Goal: Task Accomplishment & Management: Use online tool/utility

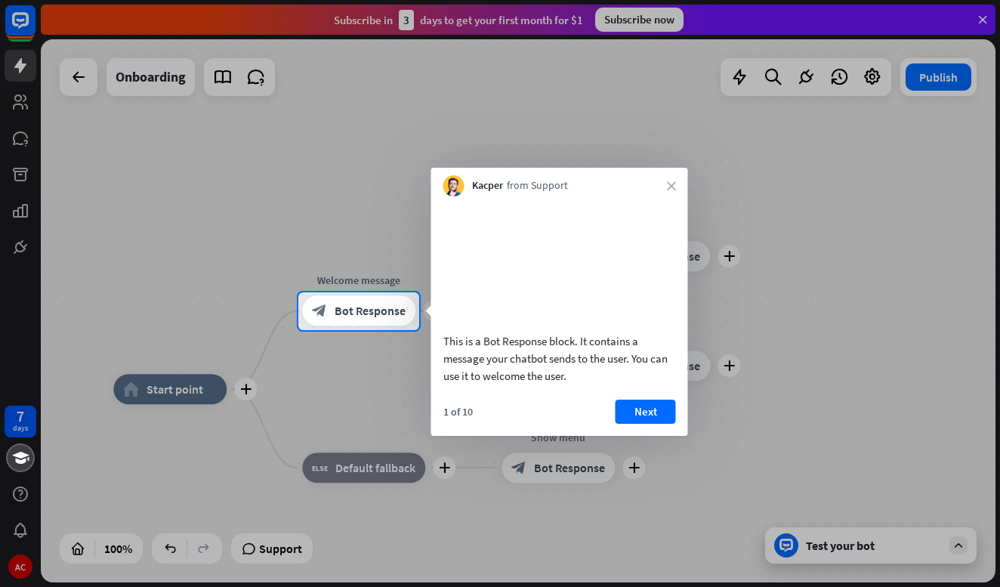
click at [189, 389] on div at bounding box center [500, 459] width 1000 height 258
click at [245, 393] on div at bounding box center [500, 459] width 1000 height 258
click at [649, 424] on button "Next" at bounding box center [646, 412] width 60 height 24
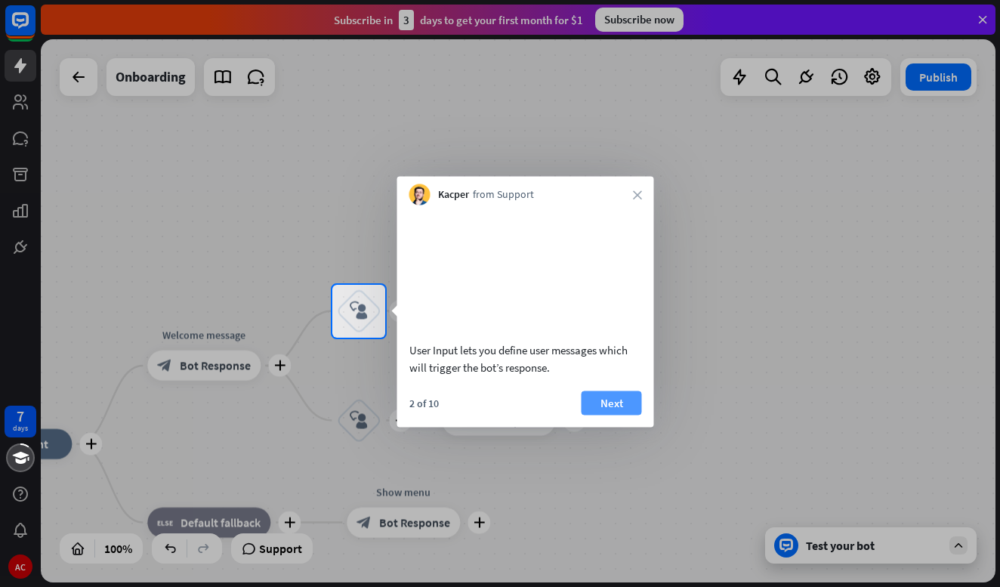
click at [610, 415] on button "Next" at bounding box center [612, 402] width 60 height 24
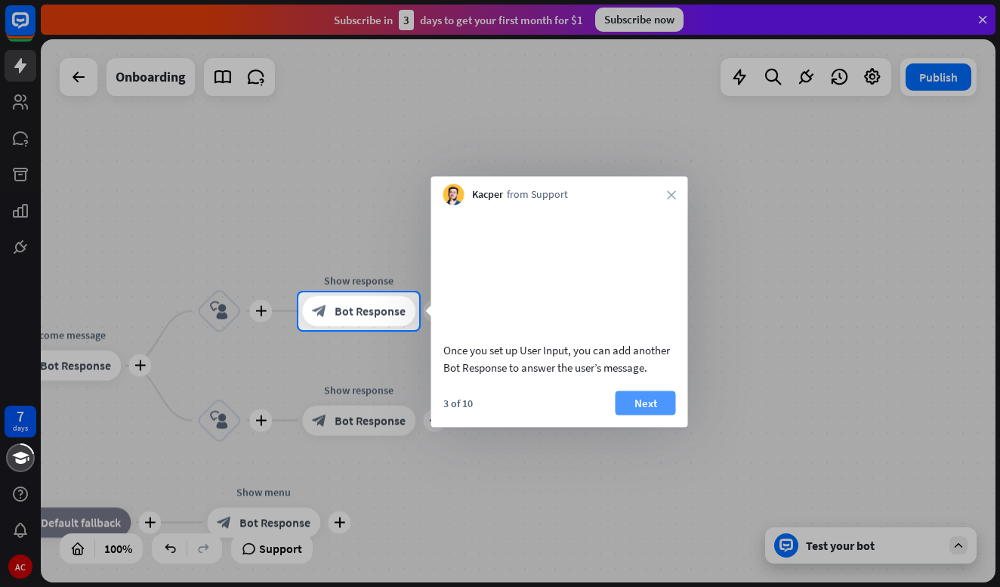
click at [659, 415] on button "Next" at bounding box center [646, 402] width 60 height 24
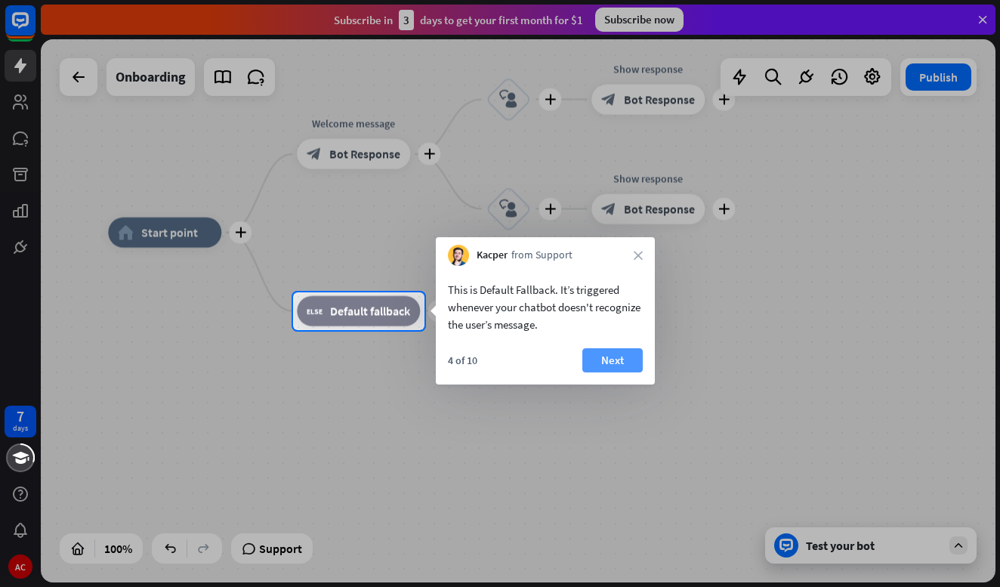
click at [613, 361] on button "Next" at bounding box center [612, 360] width 60 height 24
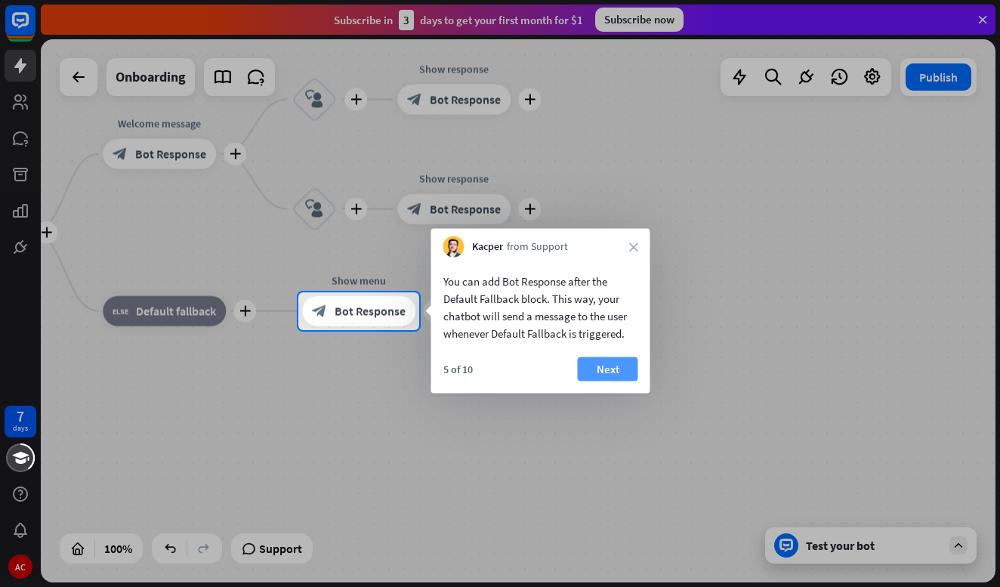
click at [637, 372] on button "Next" at bounding box center [608, 369] width 60 height 24
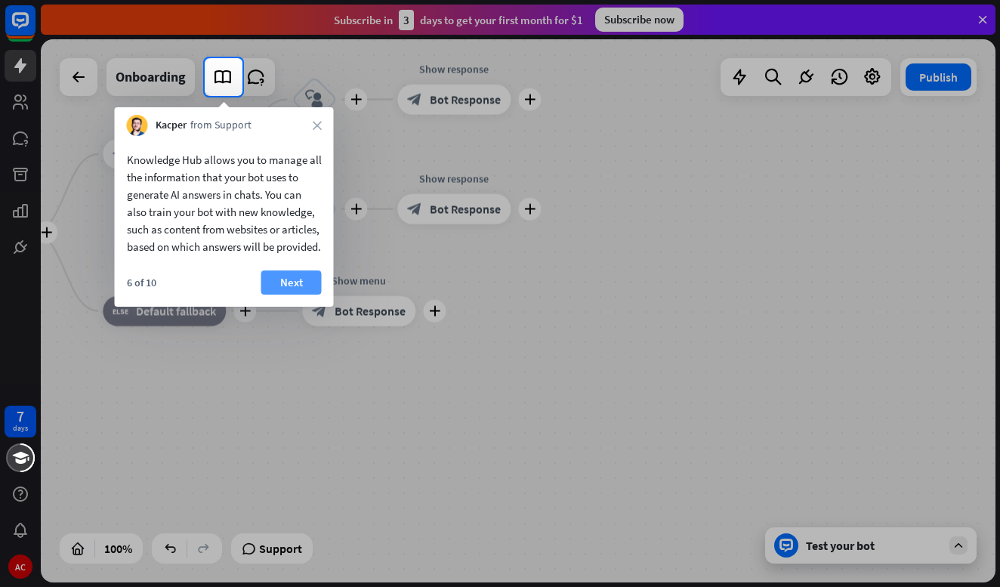
click at [292, 295] on button "Next" at bounding box center [291, 282] width 60 height 24
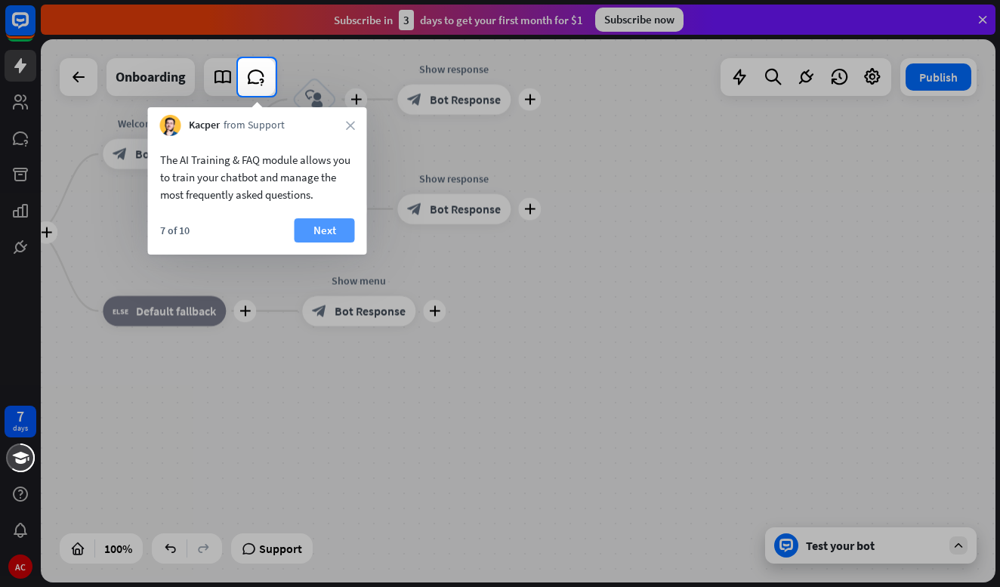
click at [324, 230] on button "Next" at bounding box center [325, 230] width 60 height 24
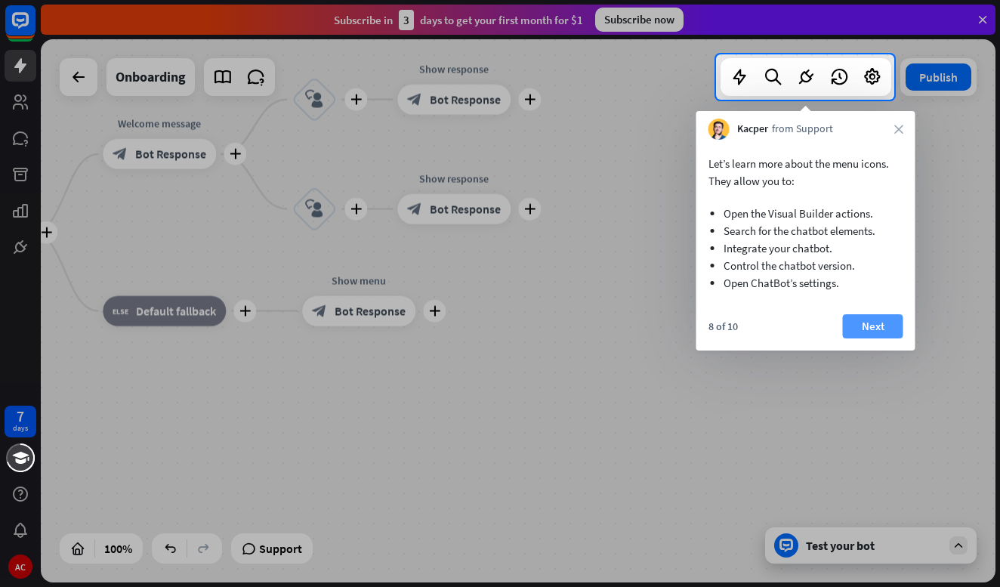
click at [872, 322] on button "Next" at bounding box center [873, 326] width 60 height 24
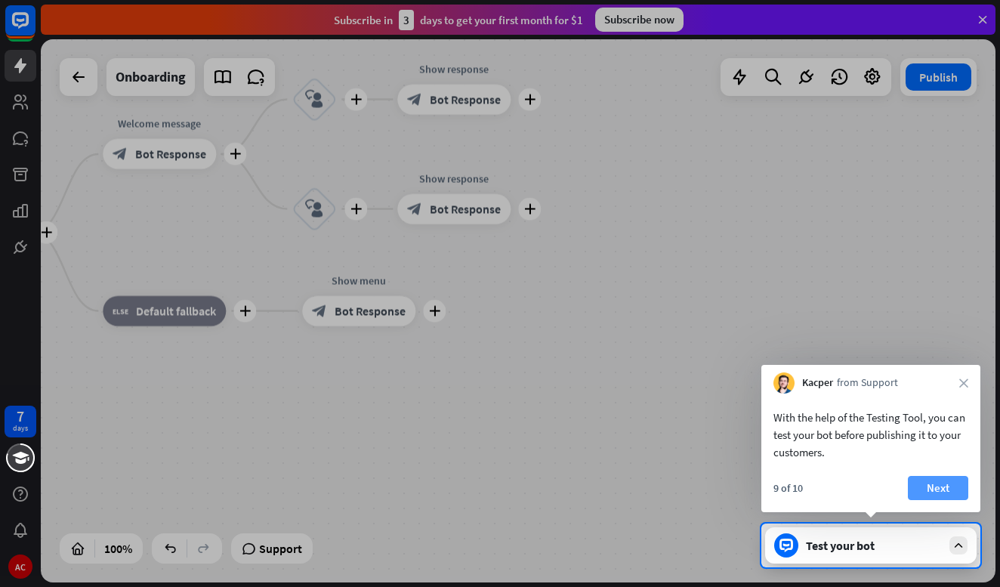
click at [946, 492] on button "Next" at bounding box center [938, 488] width 60 height 24
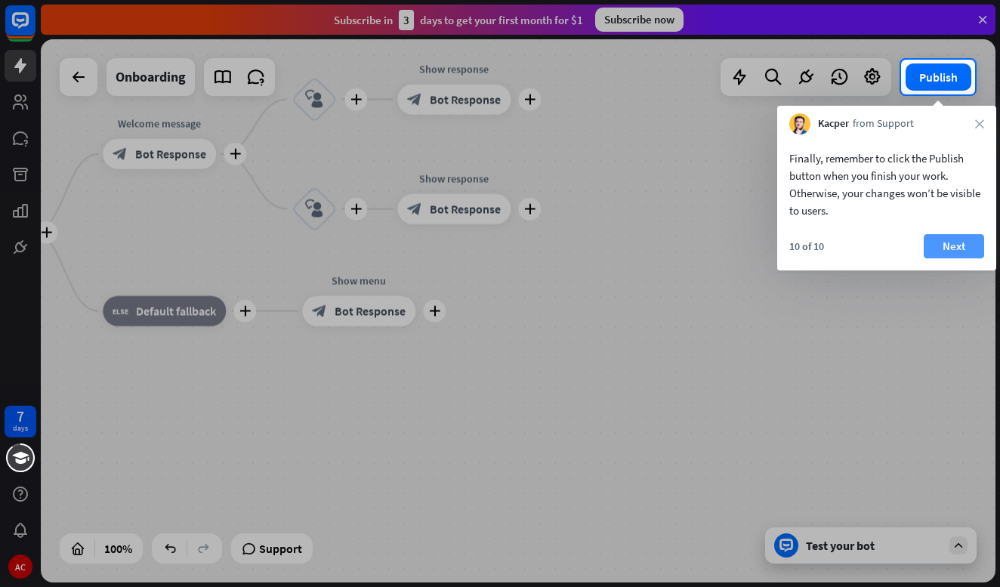
click at [951, 248] on button "Next" at bounding box center [954, 246] width 60 height 24
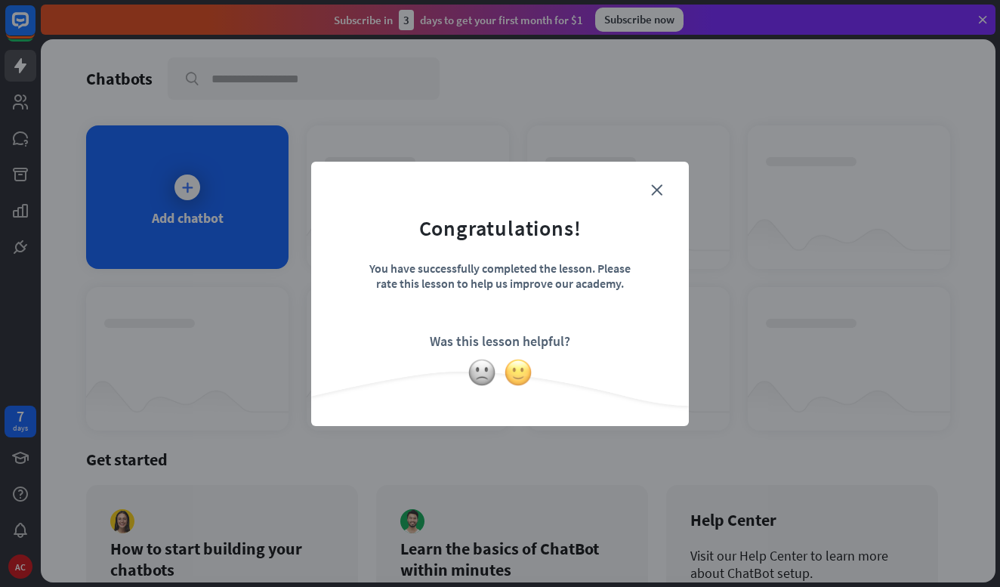
click at [516, 372] on img at bounding box center [518, 372] width 29 height 29
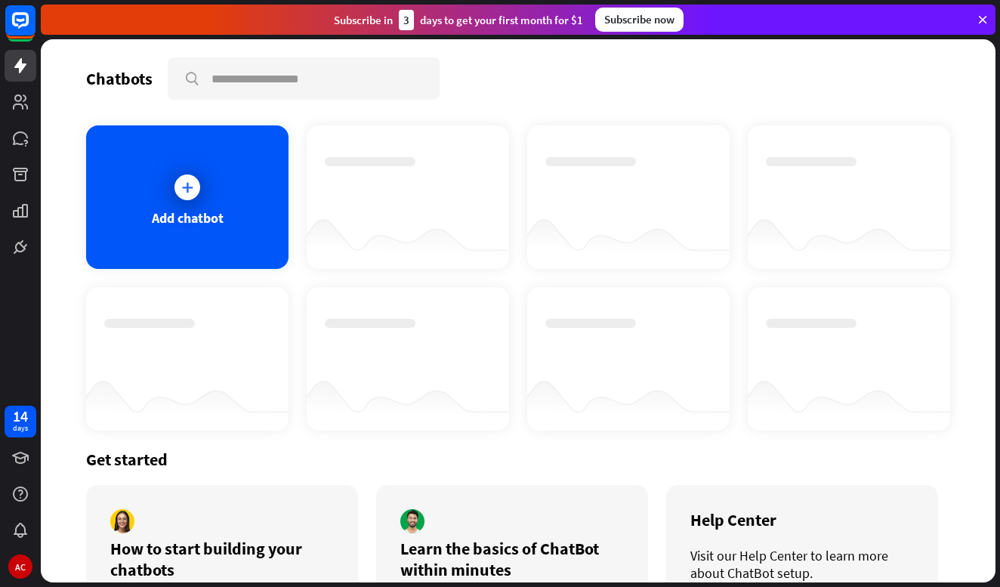
click at [730, 356] on div "Thanks for making all this better!" at bounding box center [500, 293] width 1000 height 587
click at [187, 187] on icon at bounding box center [187, 187] width 15 height 15
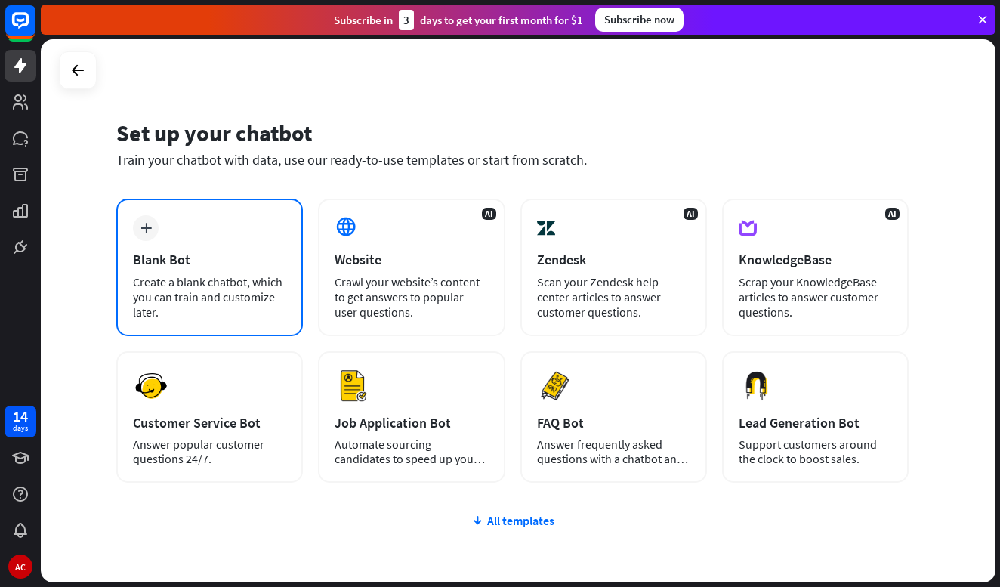
click at [153, 239] on div "plus Blank Bot Create a blank chatbot, which you can train and customize later." at bounding box center [209, 267] width 187 height 137
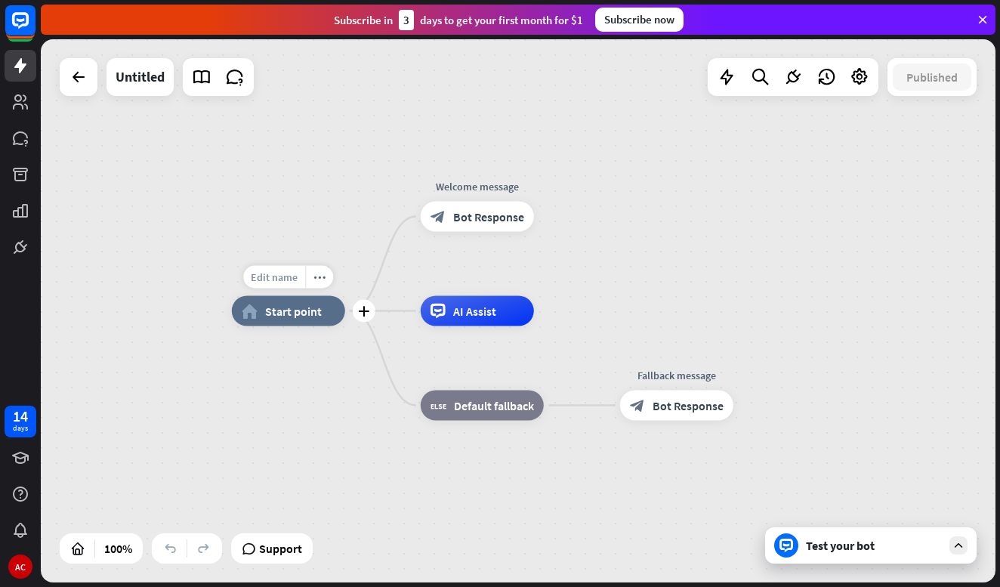
click at [281, 278] on span "Edit name" at bounding box center [274, 277] width 47 height 14
type input "*"
type input "**********"
click at [356, 416] on div "**********" at bounding box center [518, 310] width 955 height 543
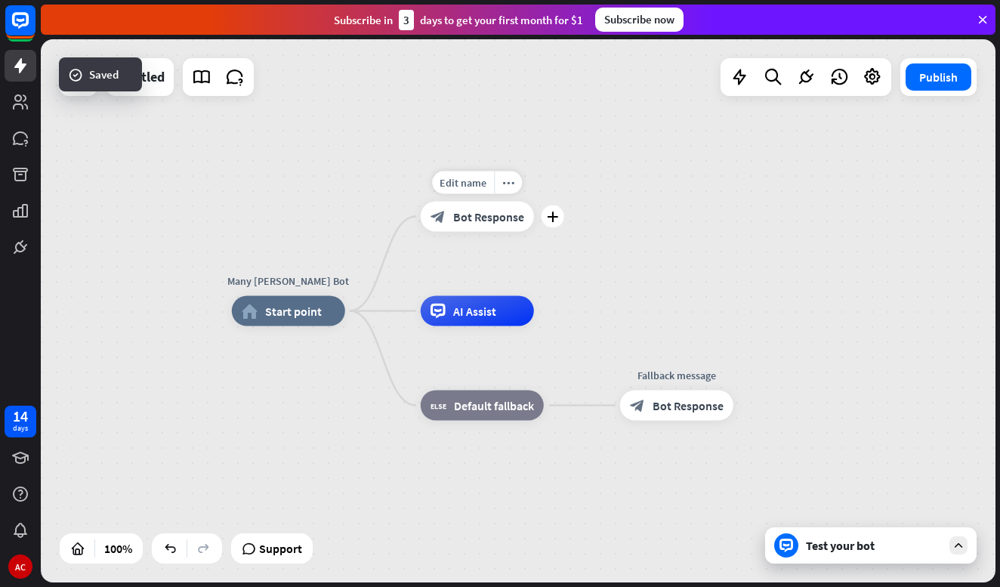
click at [474, 218] on span "Bot Response" at bounding box center [488, 216] width 71 height 15
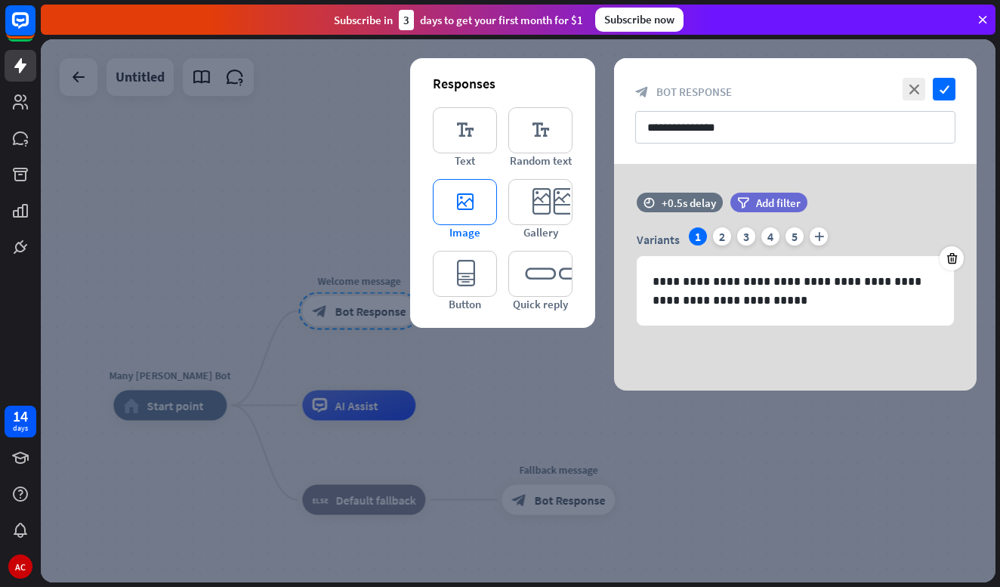
click at [464, 199] on icon "editor_image" at bounding box center [465, 202] width 64 height 46
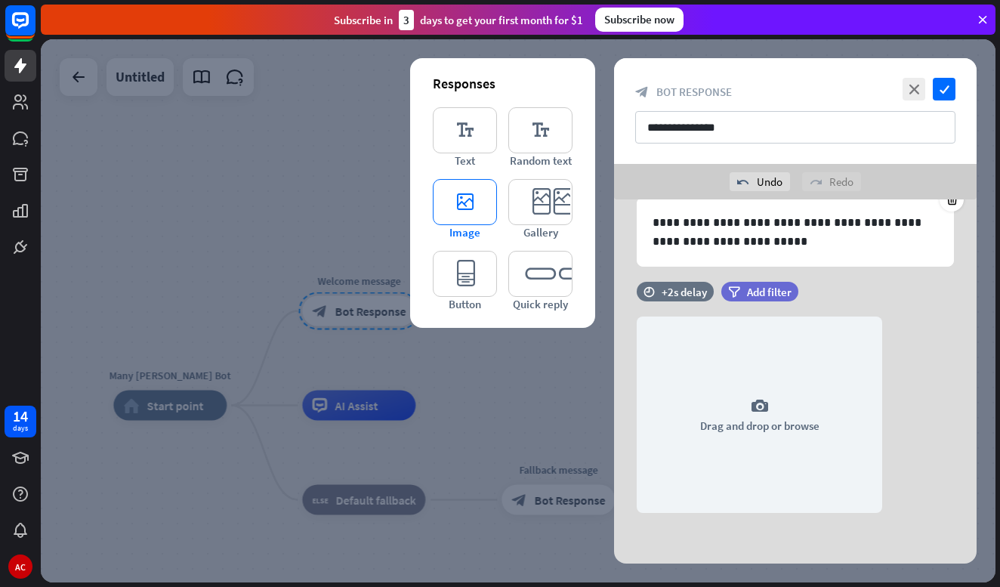
scroll to position [97, 0]
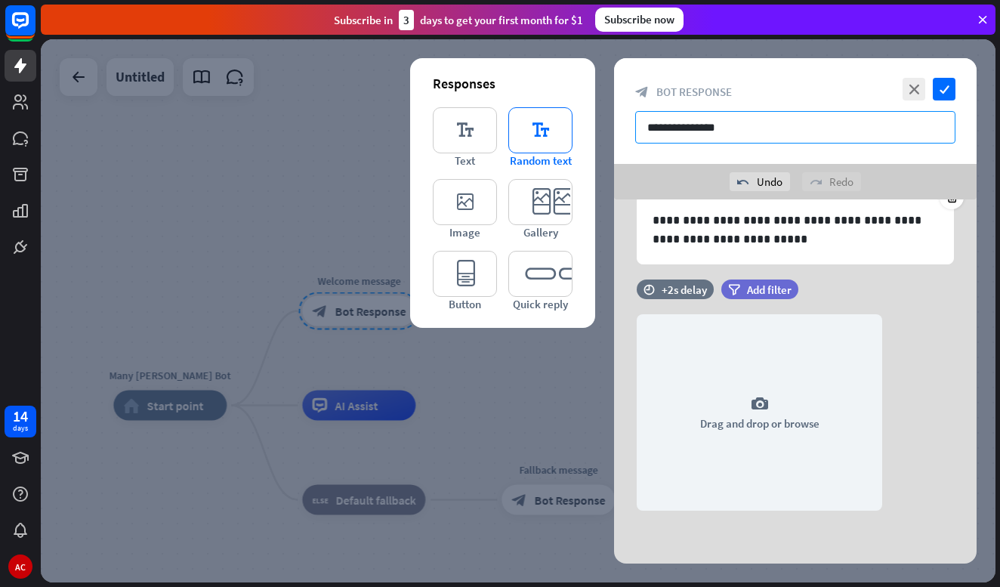
drag, startPoint x: 684, startPoint y: 128, endPoint x: 546, endPoint y: 112, distance: 138.5
click at [614, 113] on div "**********" at bounding box center [795, 310] width 363 height 505
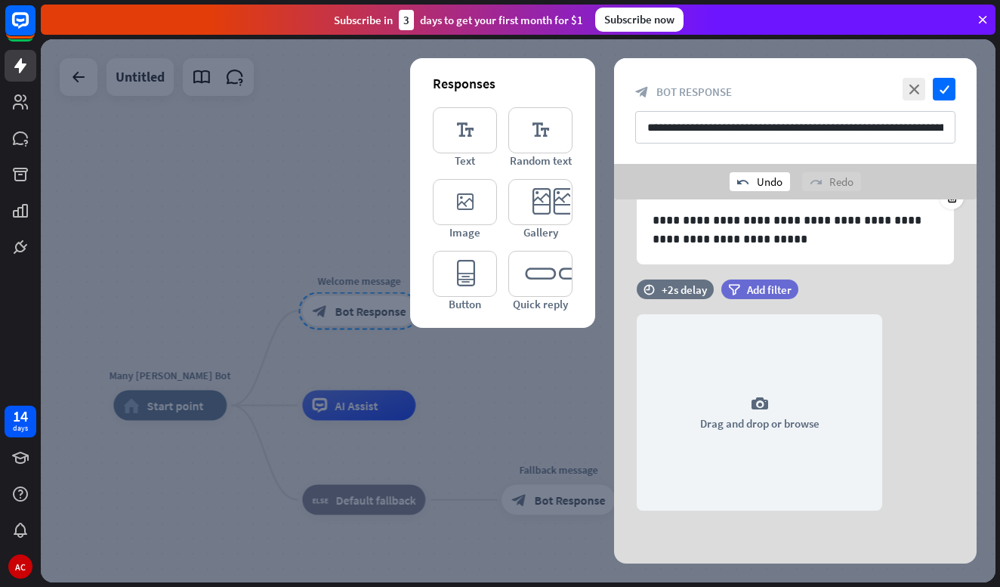
click at [769, 177] on div "undo Undo" at bounding box center [760, 181] width 60 height 19
click at [770, 178] on div "undo Undo" at bounding box center [760, 181] width 60 height 19
click at [744, 183] on icon "undo" at bounding box center [743, 182] width 12 height 12
click at [745, 182] on icon "undo" at bounding box center [743, 182] width 12 height 12
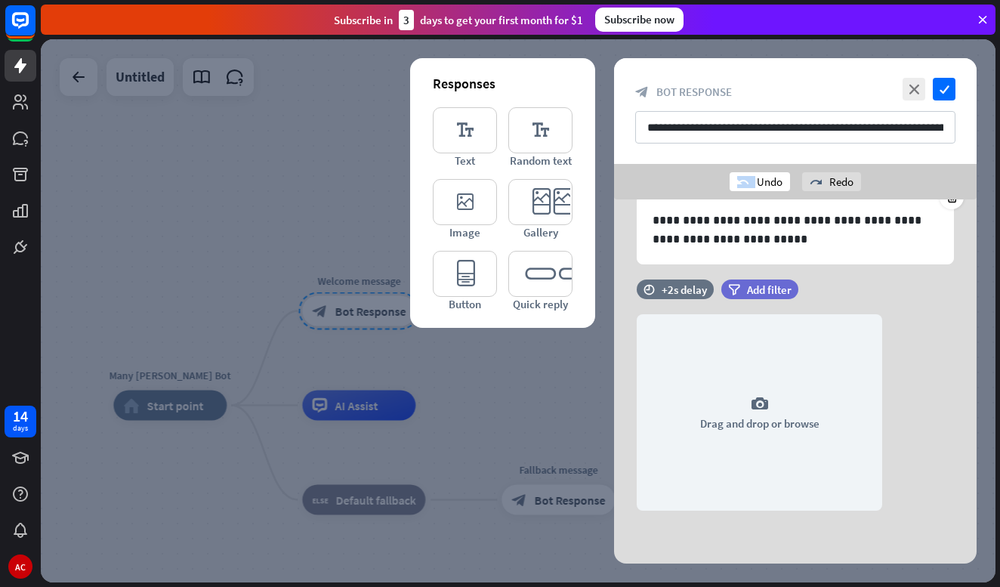
click at [745, 182] on icon "undo" at bounding box center [743, 182] width 12 height 12
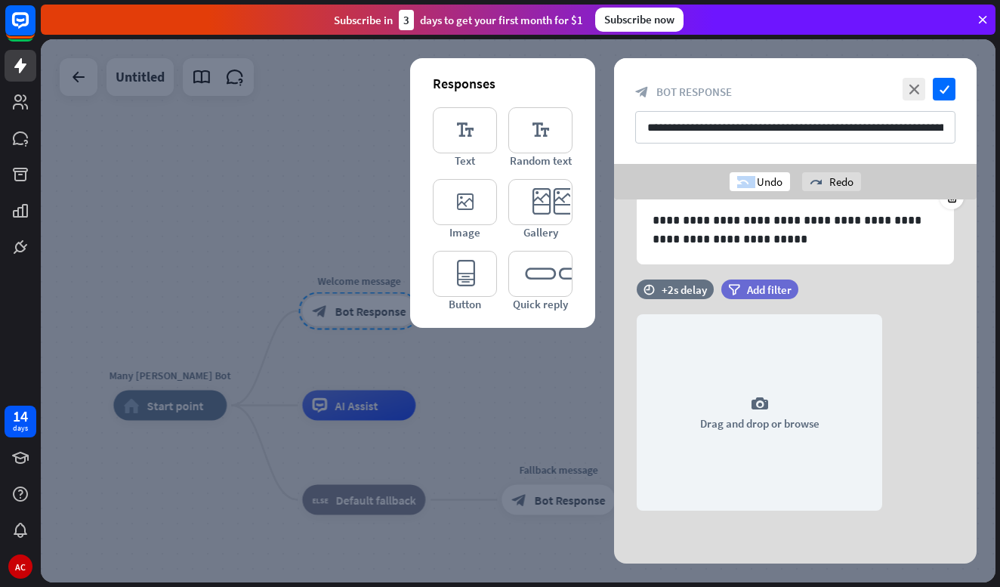
type input "**********"
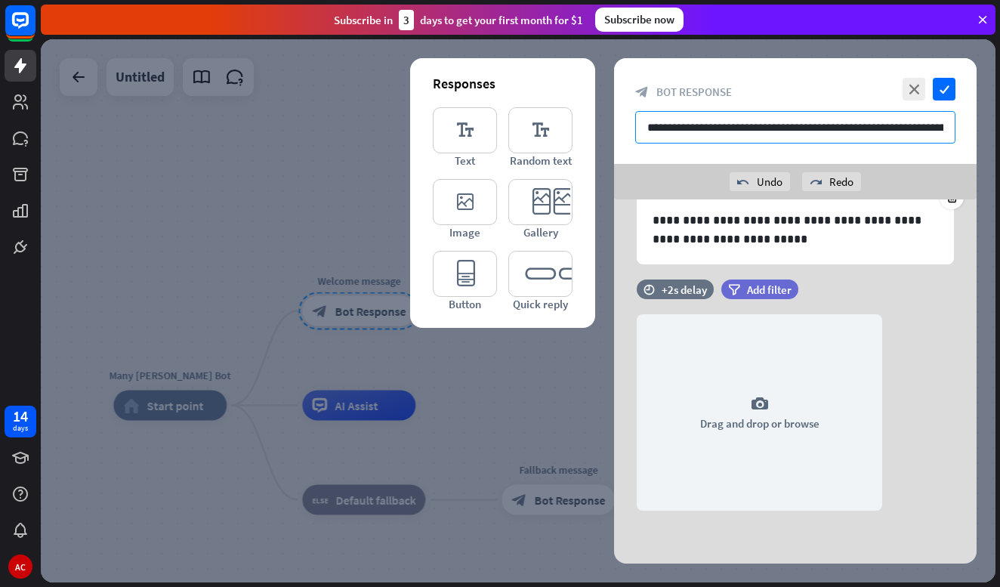
drag, startPoint x: 902, startPoint y: 119, endPoint x: 999, endPoint y: 162, distance: 106.5
click at [999, 162] on div "Many [PERSON_NAME] Bot home_2 Start point Welcome message block_bot_response Bo…" at bounding box center [520, 313] width 959 height 548
drag, startPoint x: 935, startPoint y: 130, endPoint x: 948, endPoint y: 133, distance: 13.2
click at [937, 130] on input "**********" at bounding box center [795, 127] width 320 height 32
drag, startPoint x: 896, startPoint y: 122, endPoint x: 981, endPoint y: 126, distance: 84.7
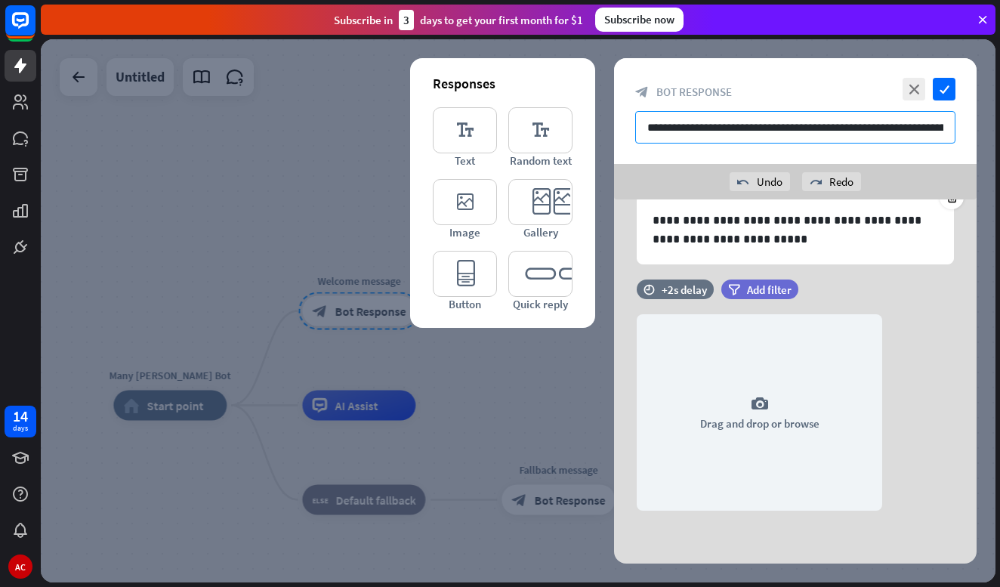
click at [981, 126] on div "**********" at bounding box center [518, 310] width 955 height 543
click at [911, 94] on icon "close" at bounding box center [914, 89] width 23 height 23
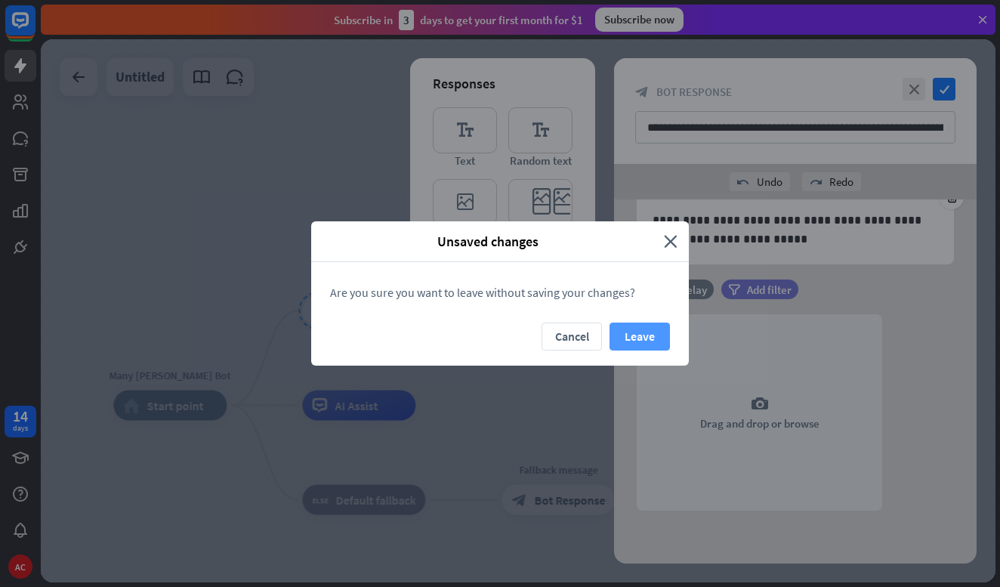
click at [638, 341] on button "Leave" at bounding box center [639, 336] width 60 height 28
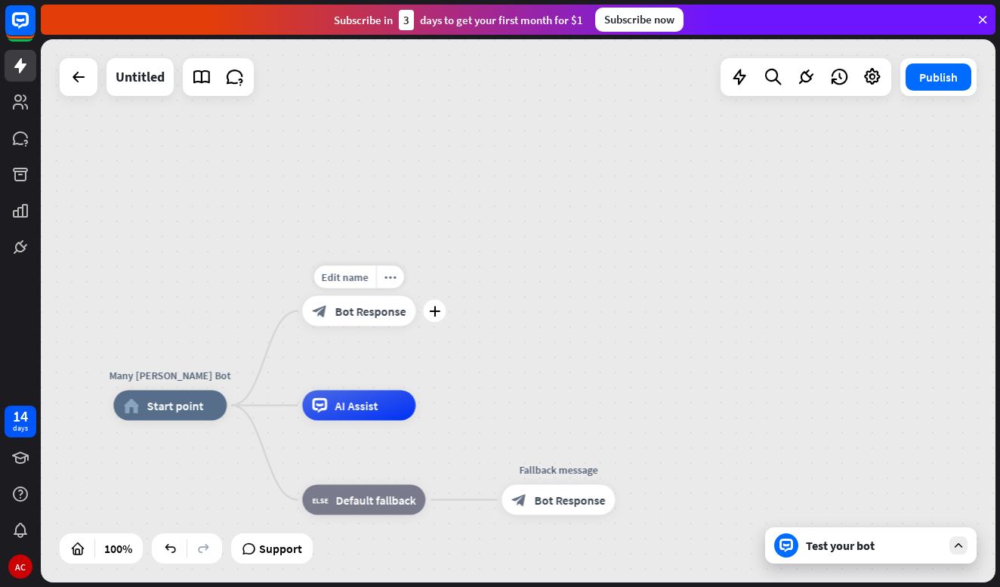
click at [381, 307] on span "Bot Response" at bounding box center [370, 311] width 71 height 15
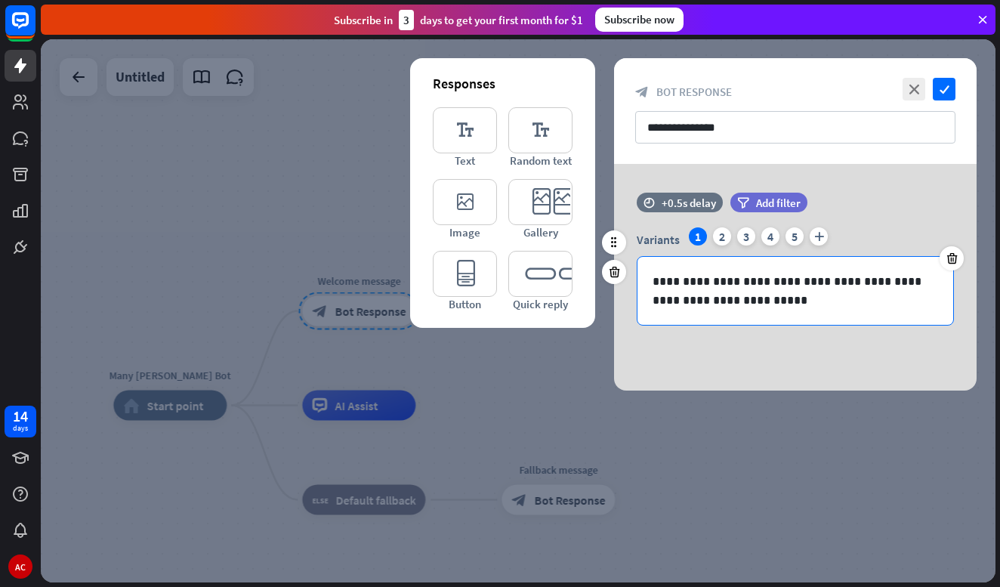
click at [714, 287] on p "**********" at bounding box center [795, 291] width 285 height 38
click at [681, 277] on p "**********" at bounding box center [795, 291] width 285 height 38
click at [705, 281] on p "**********" at bounding box center [795, 291] width 285 height 38
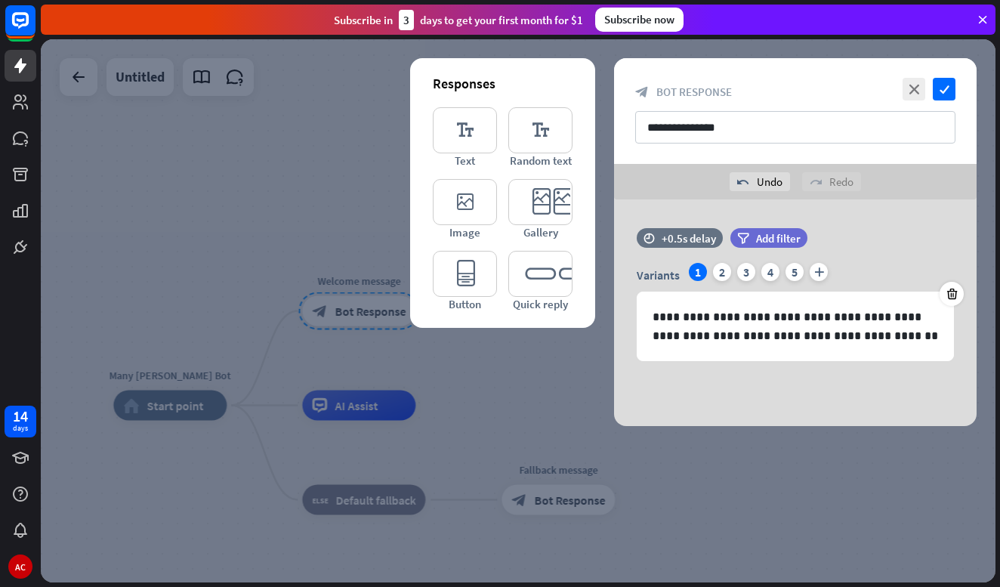
click at [923, 218] on div "**********" at bounding box center [795, 312] width 363 height 227
drag, startPoint x: 783, startPoint y: 238, endPoint x: 903, endPoint y: 224, distance: 120.2
click at [919, 219] on div "**********" at bounding box center [795, 312] width 363 height 227
click at [697, 275] on div "1" at bounding box center [698, 272] width 18 height 18
click at [724, 270] on div "2" at bounding box center [722, 272] width 18 height 18
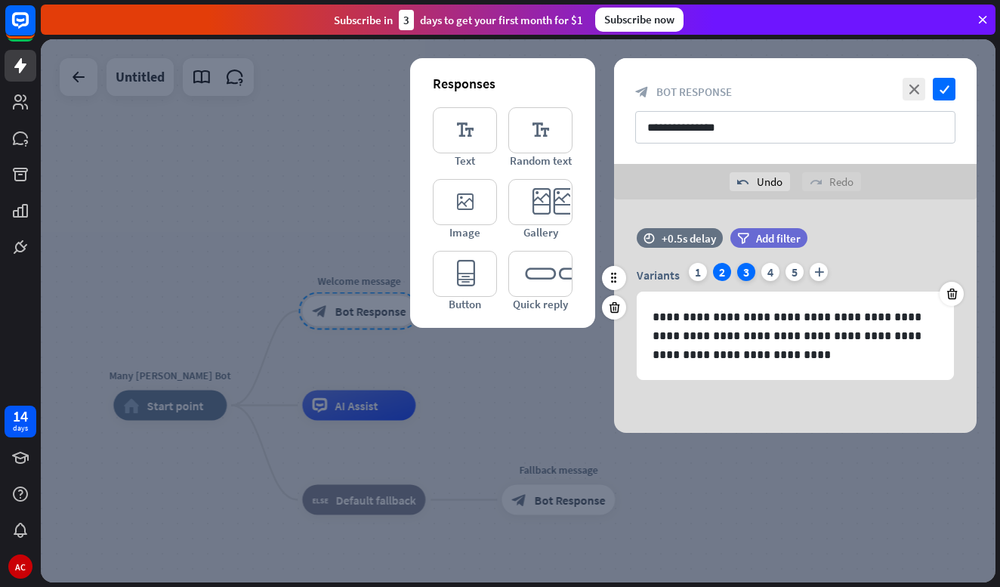
click at [744, 273] on div "3" at bounding box center [746, 272] width 18 height 18
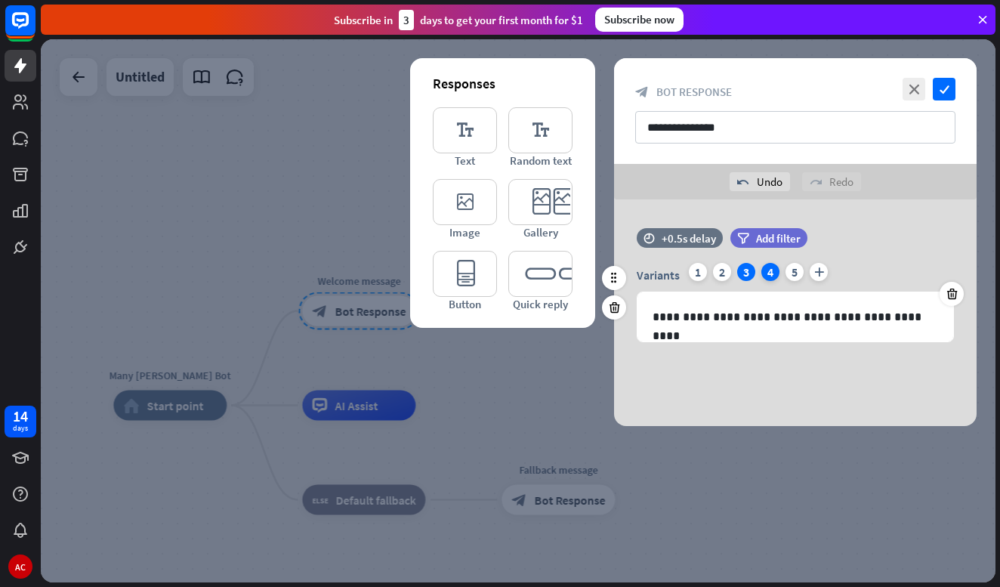
click at [769, 268] on div "4" at bounding box center [770, 272] width 18 height 18
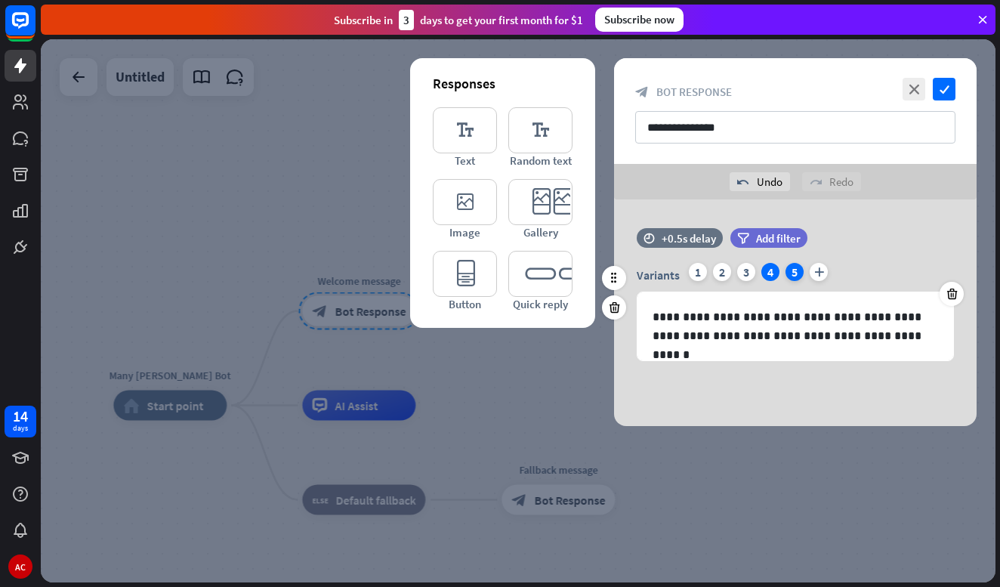
click at [795, 275] on div "5" at bounding box center [794, 272] width 18 height 18
click at [750, 272] on div "3" at bounding box center [746, 272] width 18 height 18
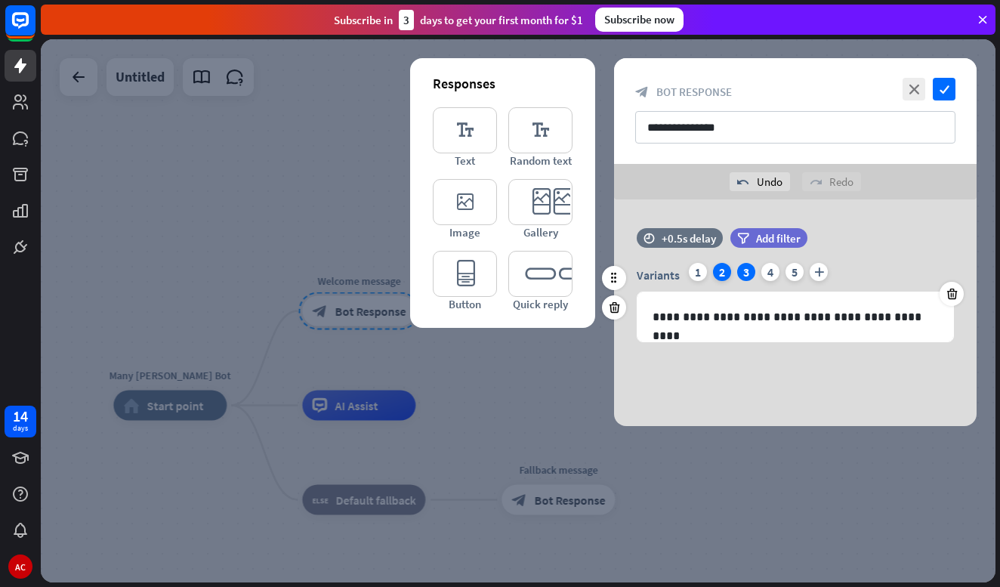
click at [726, 270] on div "2" at bounding box center [722, 272] width 18 height 18
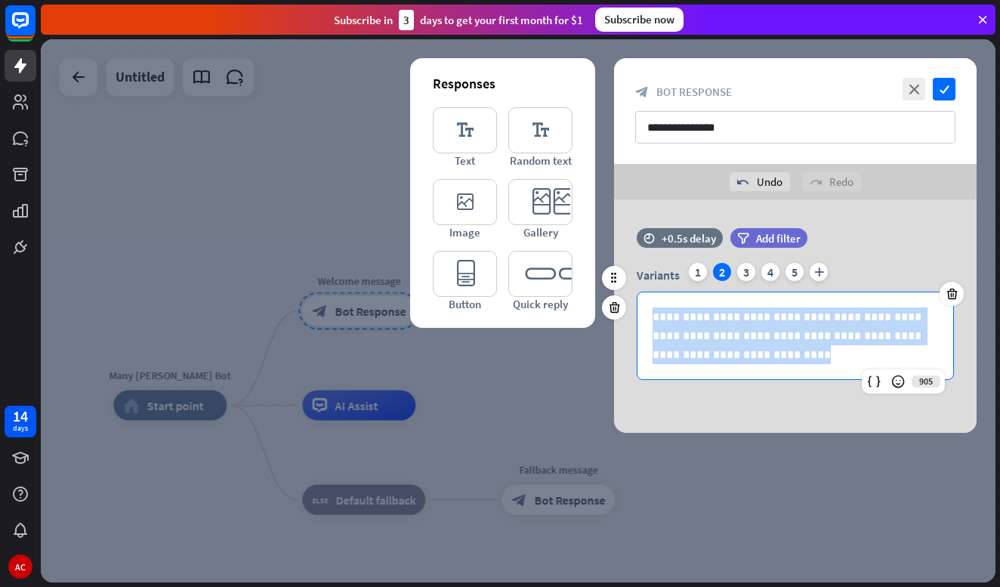
drag, startPoint x: 731, startPoint y: 363, endPoint x: 642, endPoint y: 305, distance: 106.4
click at [642, 305] on div "**********" at bounding box center [795, 335] width 316 height 87
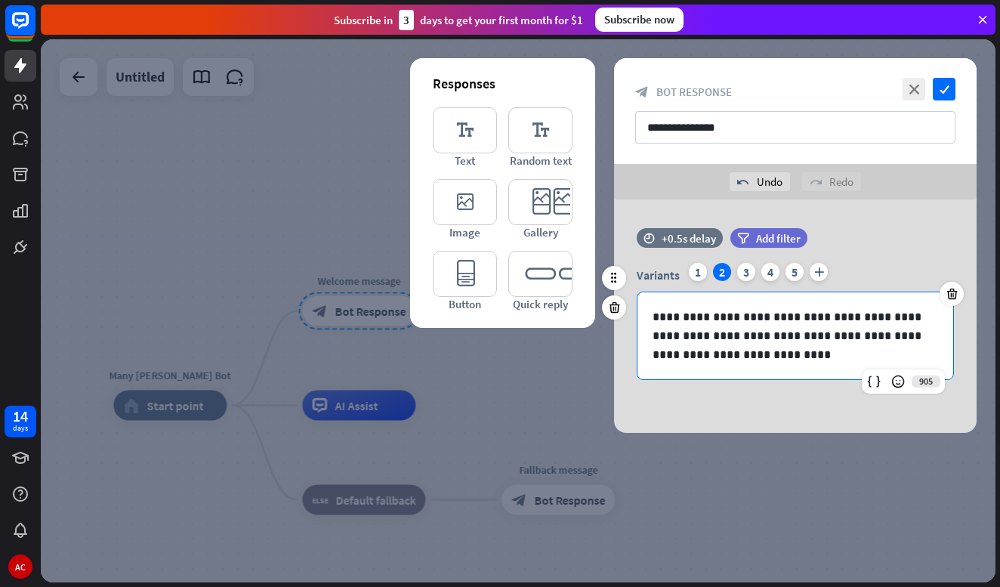
click at [878, 271] on div "Variants 1 2 3 4 5 plus" at bounding box center [795, 275] width 317 height 24
click at [778, 337] on p "**********" at bounding box center [795, 335] width 285 height 57
click at [739, 355] on p "**********" at bounding box center [795, 335] width 285 height 57
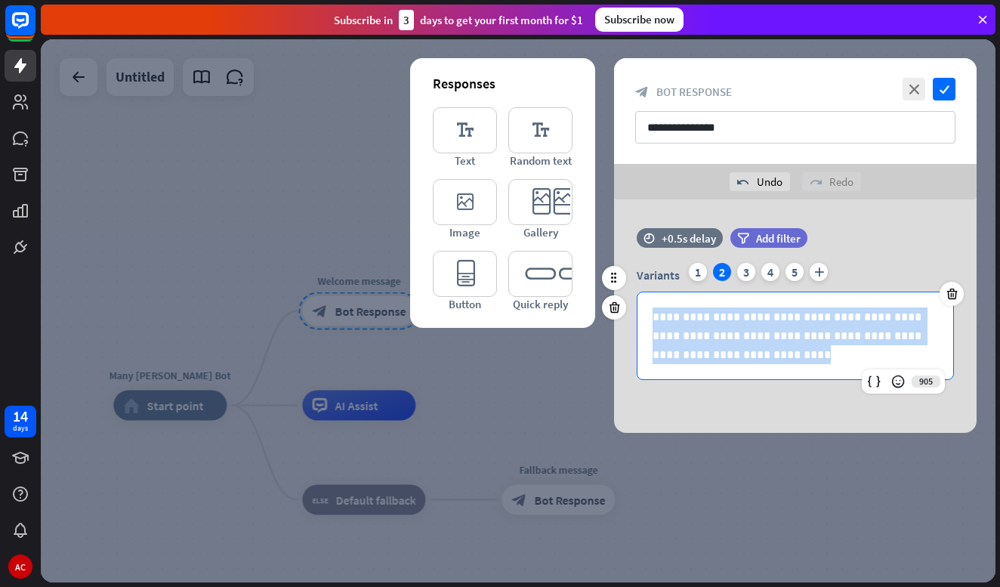
drag, startPoint x: 725, startPoint y: 360, endPoint x: 625, endPoint y: 293, distance: 120.9
click at [625, 293] on div "**********" at bounding box center [795, 311] width 363 height 167
copy p "**********"
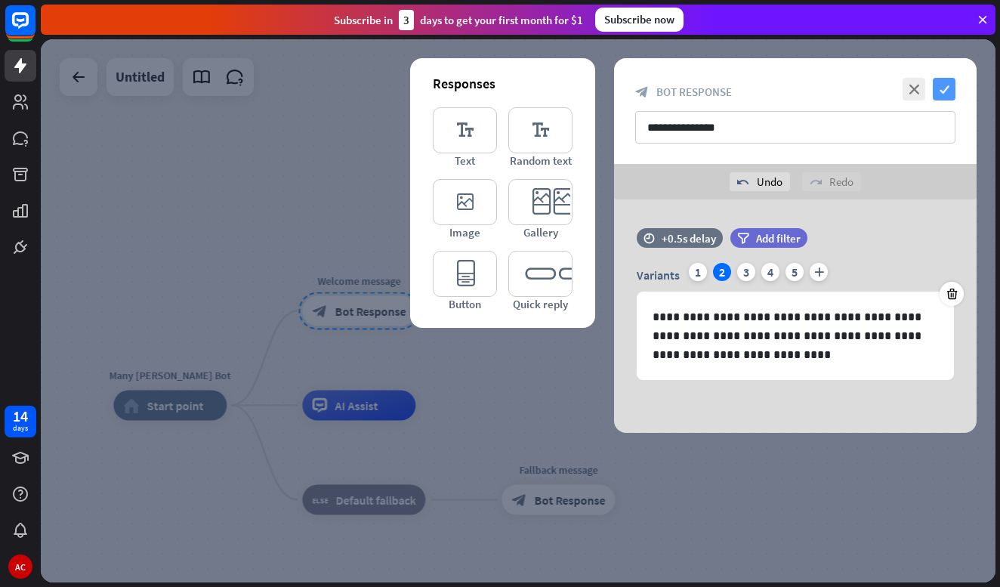
click at [942, 86] on icon "check" at bounding box center [944, 89] width 23 height 23
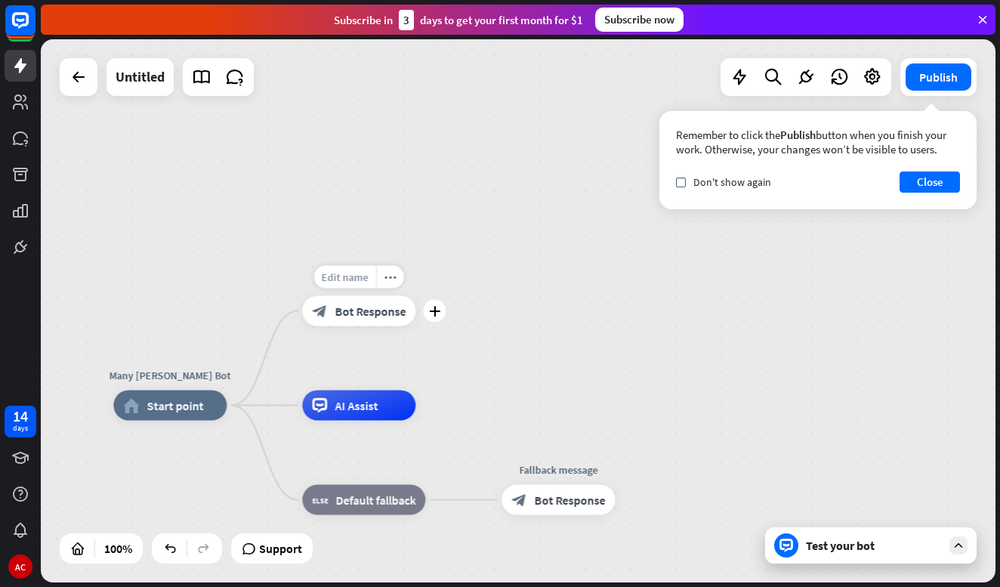
click at [347, 273] on span "Edit name" at bounding box center [345, 277] width 47 height 14
click at [494, 360] on div "**********" at bounding box center [518, 310] width 955 height 543
click at [358, 406] on span "AI Assist" at bounding box center [356, 405] width 43 height 15
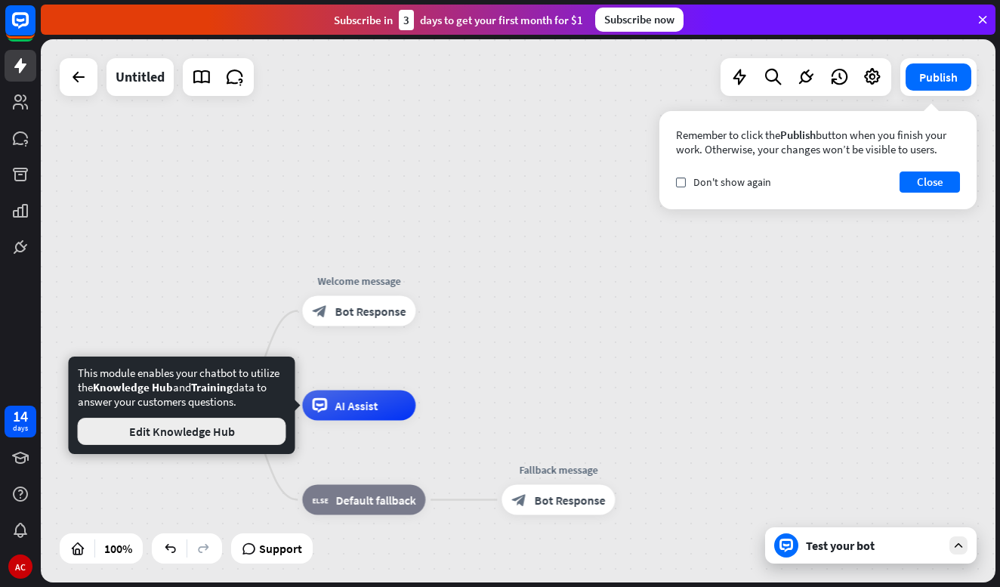
click at [210, 438] on button "Edit Knowledge Hub" at bounding box center [182, 431] width 208 height 27
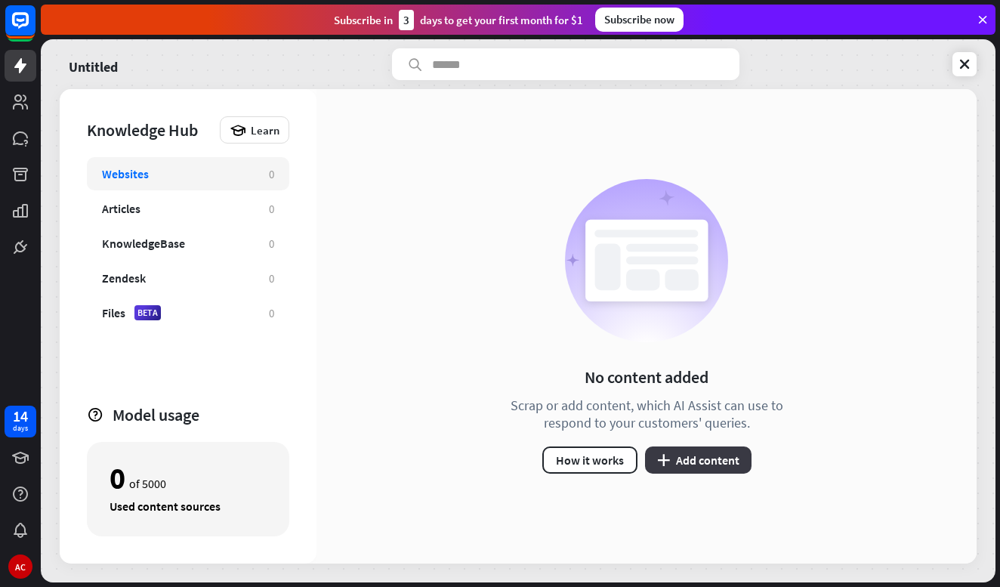
click at [714, 459] on button "plus Add content" at bounding box center [698, 459] width 106 height 27
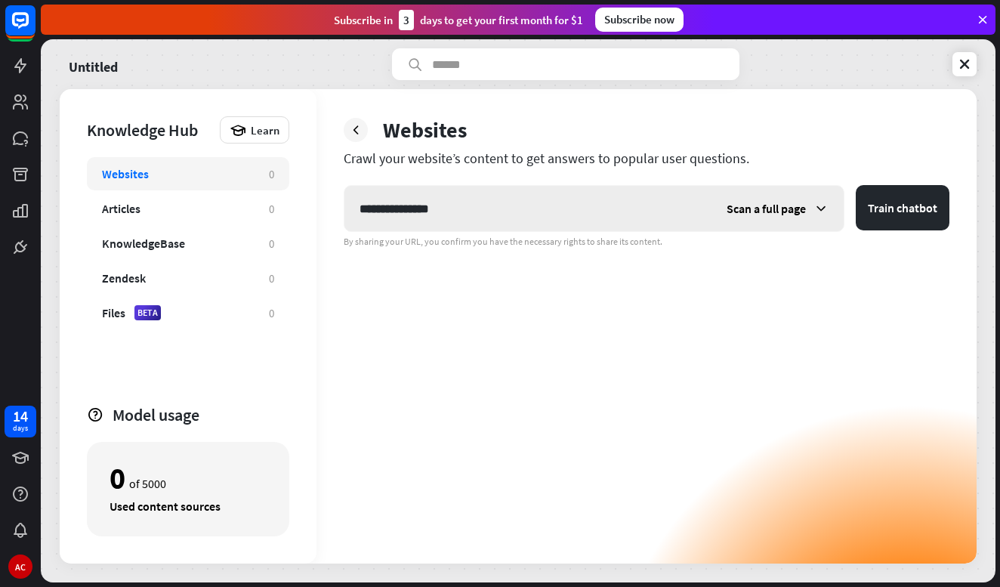
type input "**********"
click at [774, 211] on span "Scan a full page" at bounding box center [766, 208] width 79 height 15
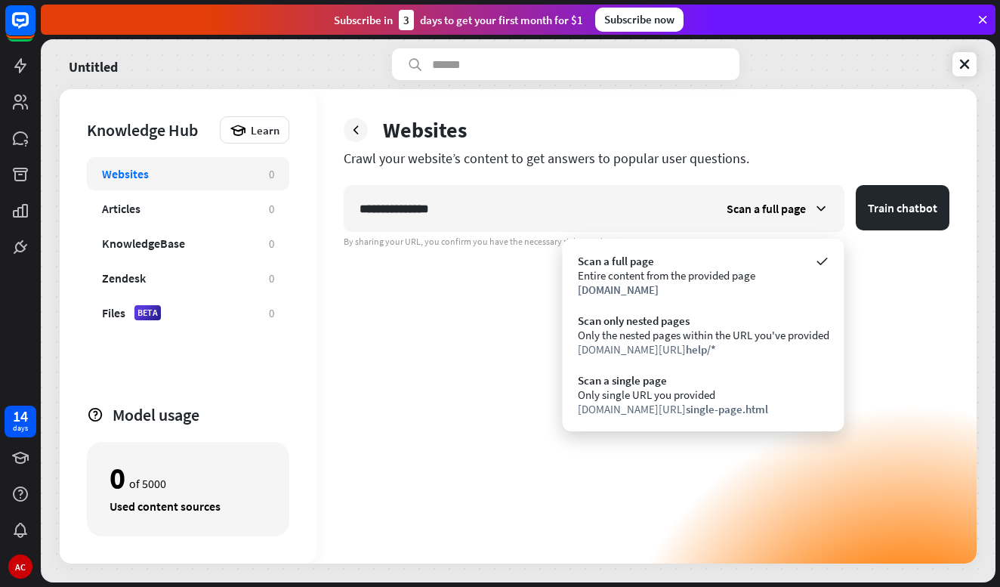
drag, startPoint x: 909, startPoint y: 211, endPoint x: 490, endPoint y: 162, distance: 421.4
click at [495, 160] on div "**********" at bounding box center [646, 326] width 660 height 474
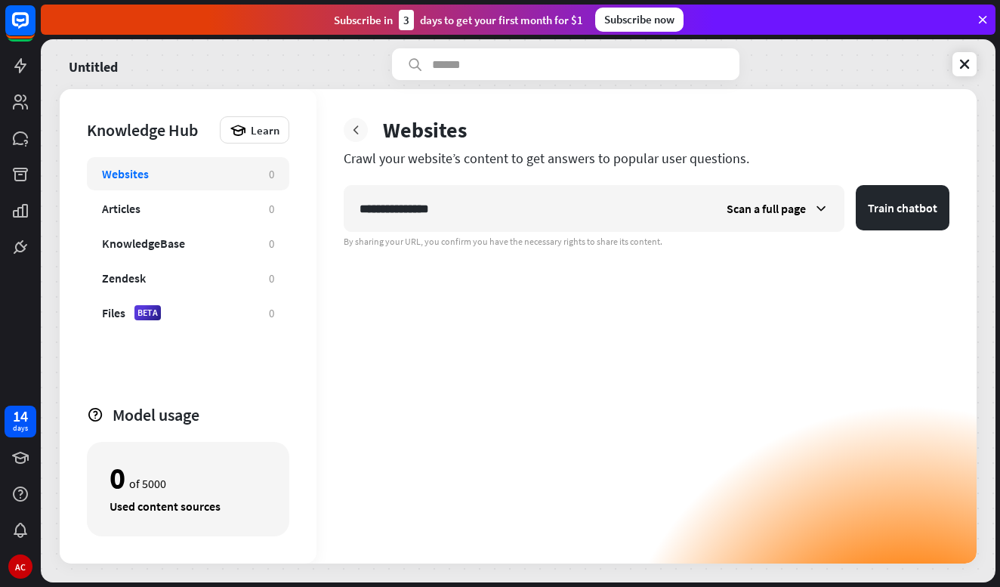
click at [350, 131] on div at bounding box center [356, 130] width 24 height 24
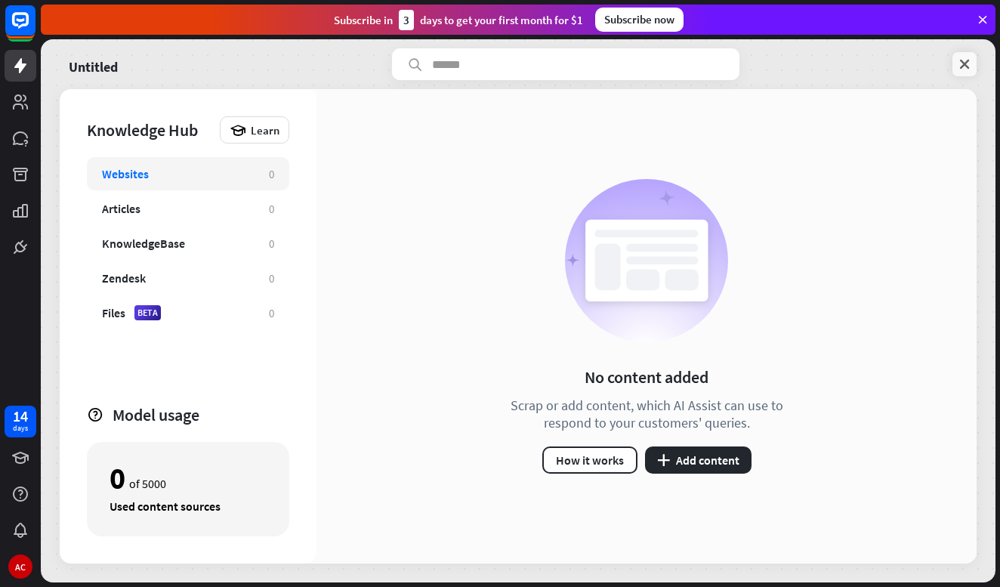
click at [971, 67] on icon at bounding box center [964, 64] width 15 height 15
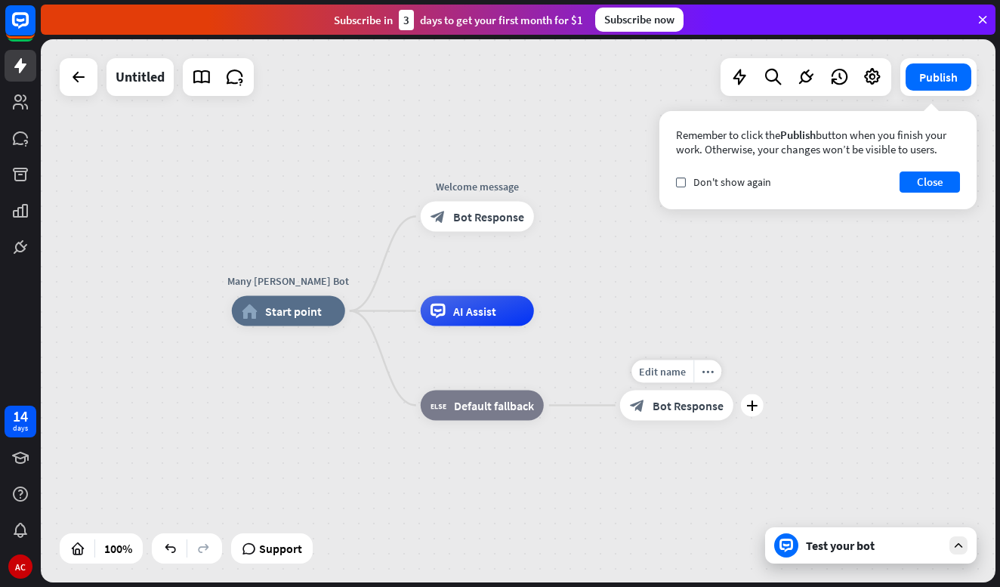
click at [687, 404] on span "Bot Response" at bounding box center [688, 405] width 71 height 15
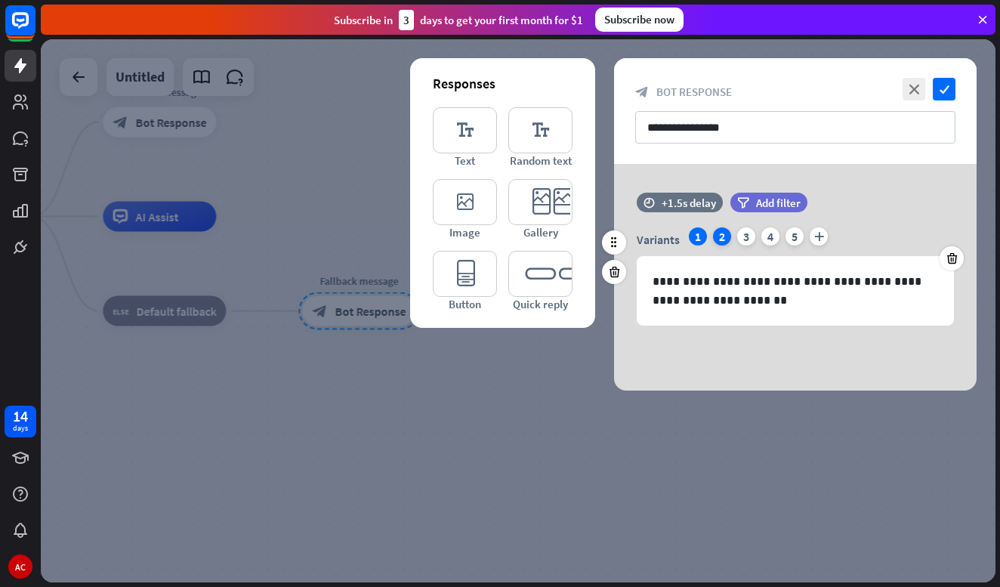
click at [722, 241] on div "2" at bounding box center [722, 236] width 18 height 18
click at [742, 239] on div "3" at bounding box center [746, 236] width 18 height 18
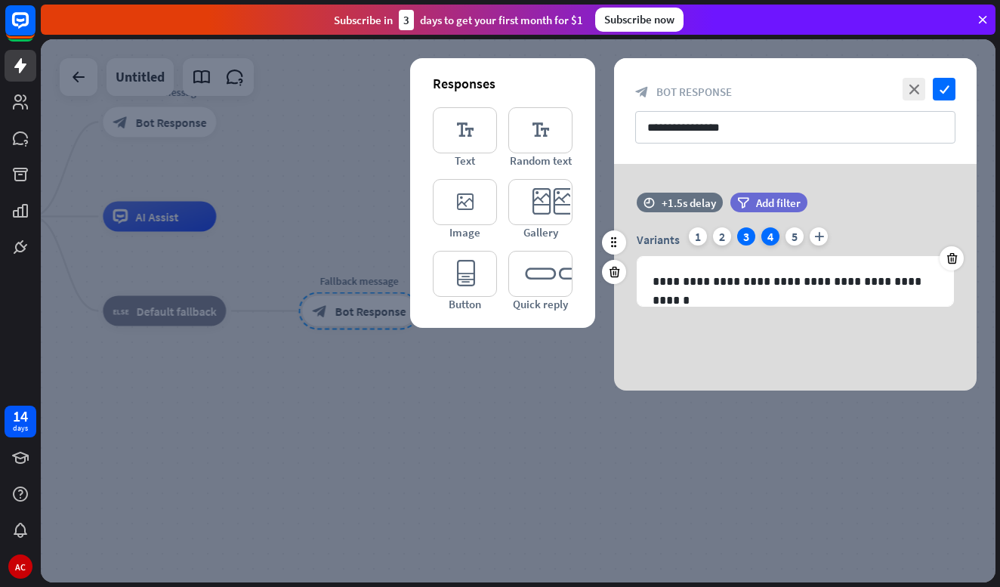
click at [777, 237] on div "4" at bounding box center [770, 236] width 18 height 18
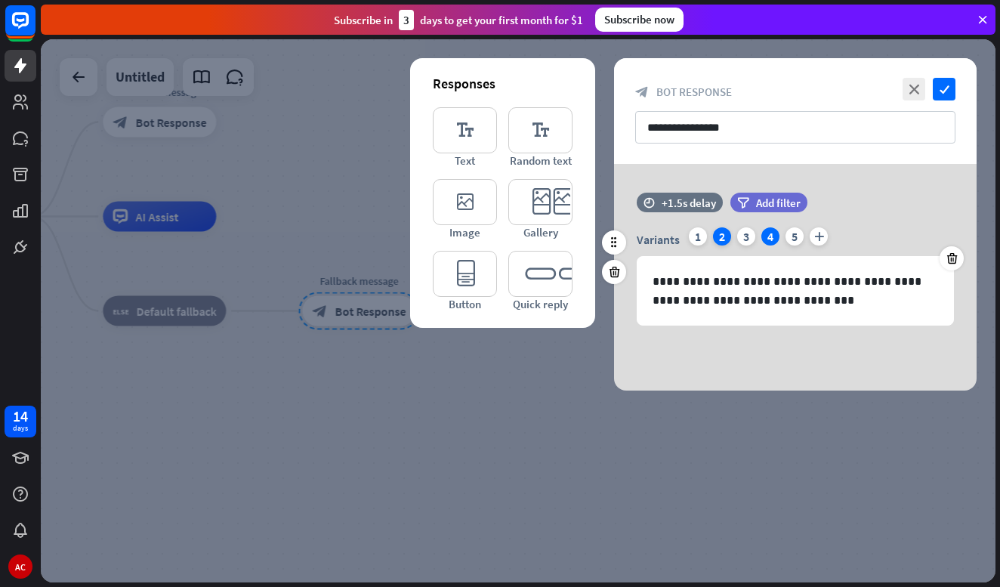
click at [726, 234] on div "2" at bounding box center [722, 236] width 18 height 18
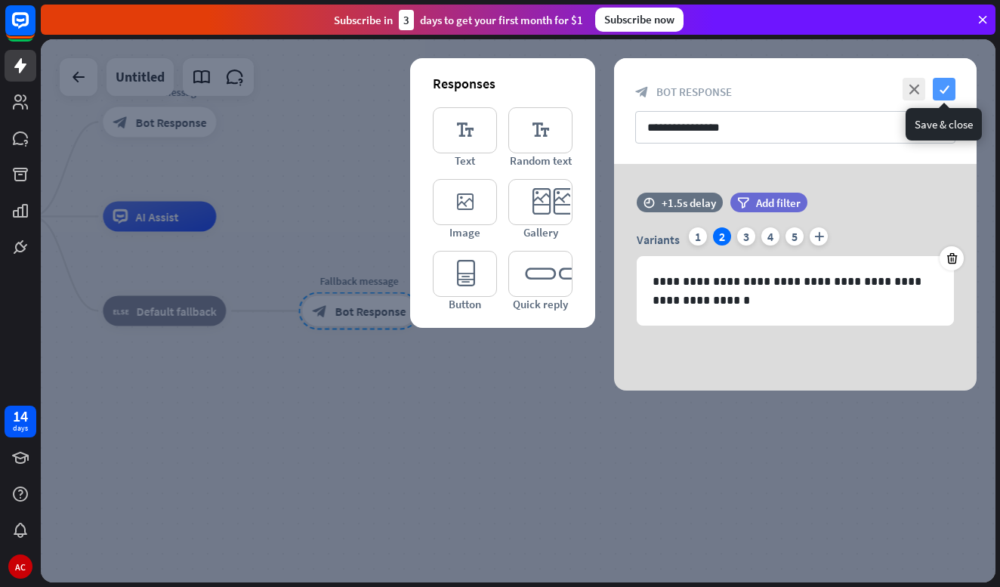
click at [943, 87] on icon "check" at bounding box center [944, 89] width 23 height 23
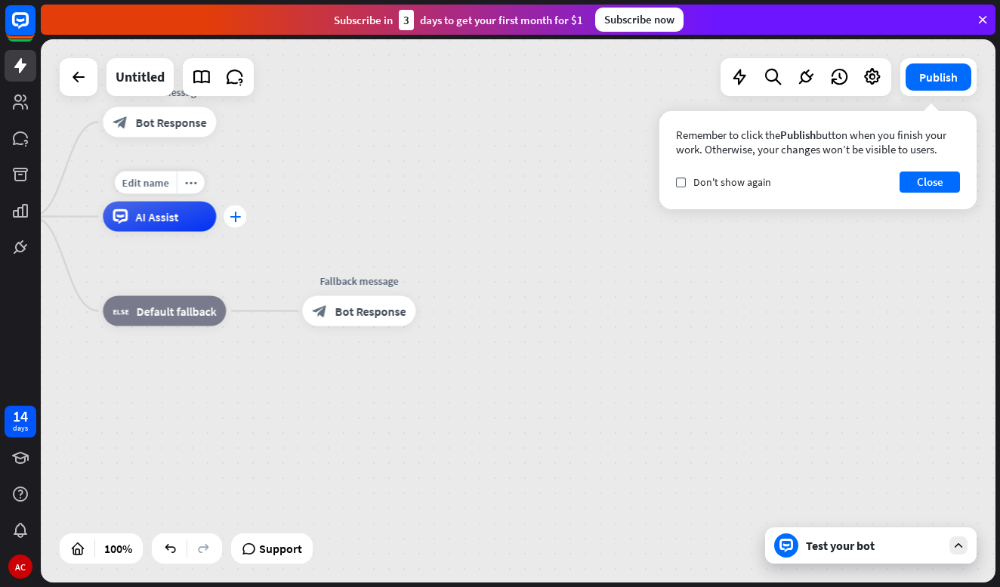
click at [241, 218] on div "plus" at bounding box center [235, 216] width 23 height 23
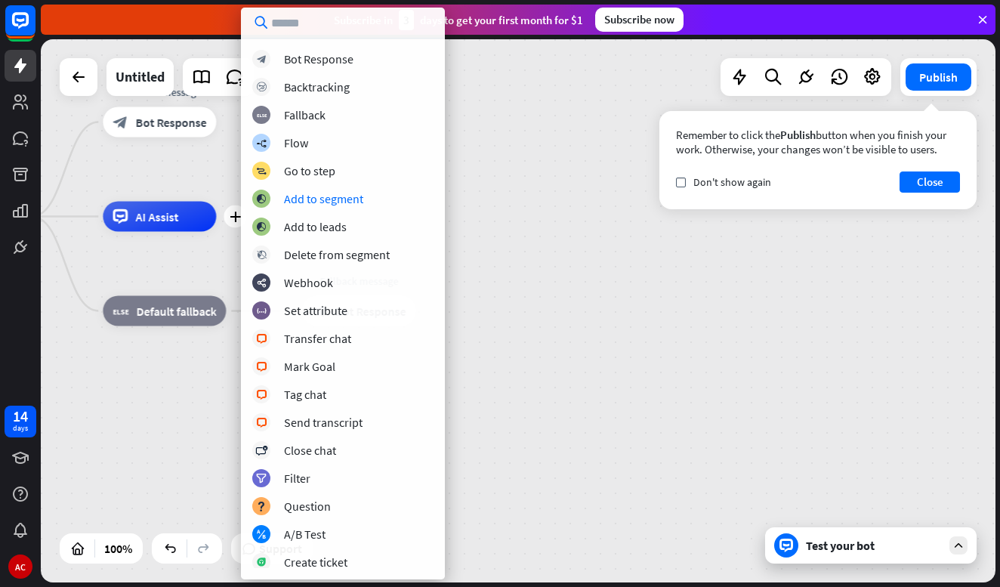
click at [588, 345] on div "Many [PERSON_NAME] Bot home_2 Start point Welcome message block_bot_response Bo…" at bounding box center [391, 488] width 955 height 543
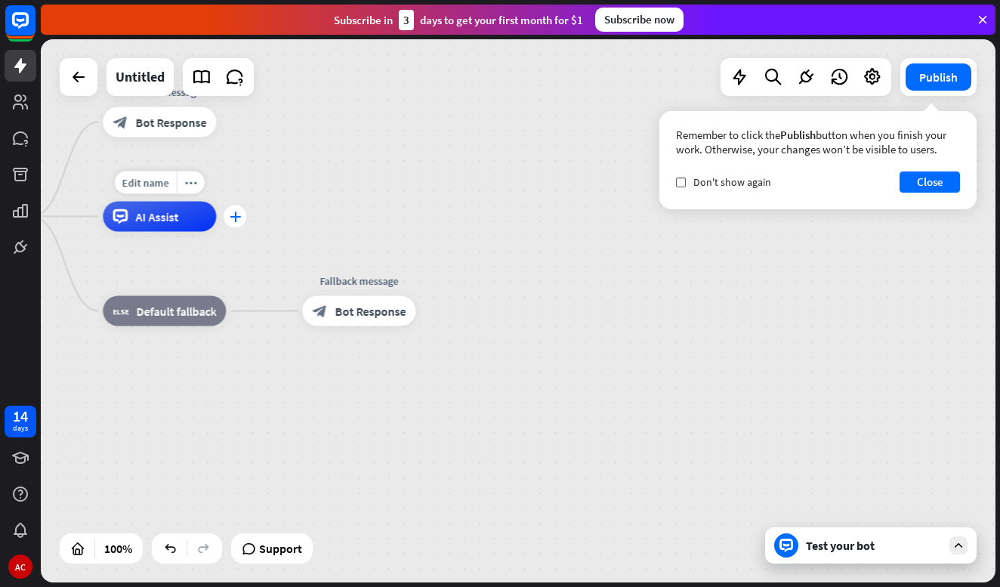
click at [234, 220] on icon "plus" at bounding box center [235, 216] width 11 height 11
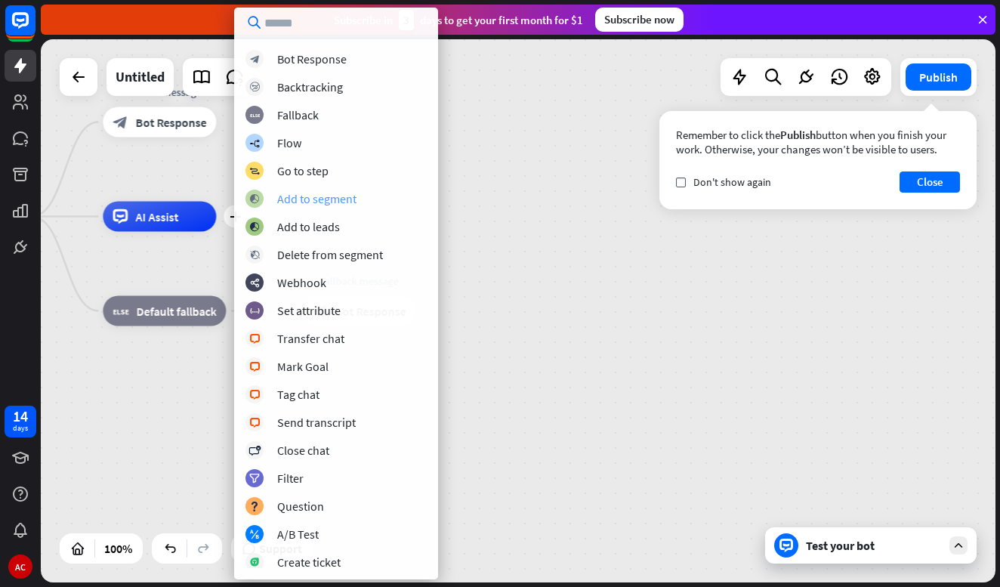
click at [315, 198] on div "Add to segment" at bounding box center [316, 198] width 79 height 15
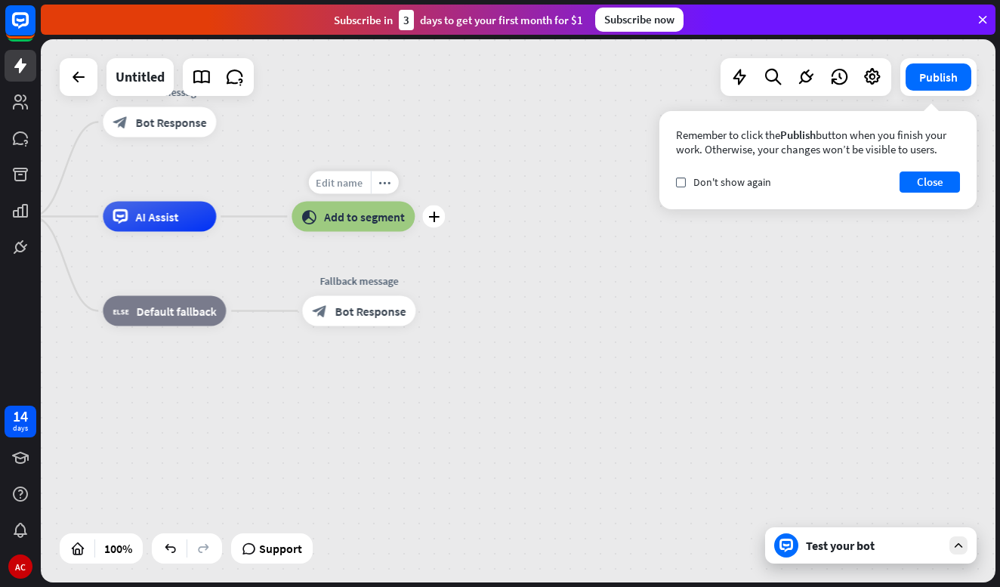
click at [347, 182] on span "Edit name" at bounding box center [339, 183] width 47 height 14
type input "**********"
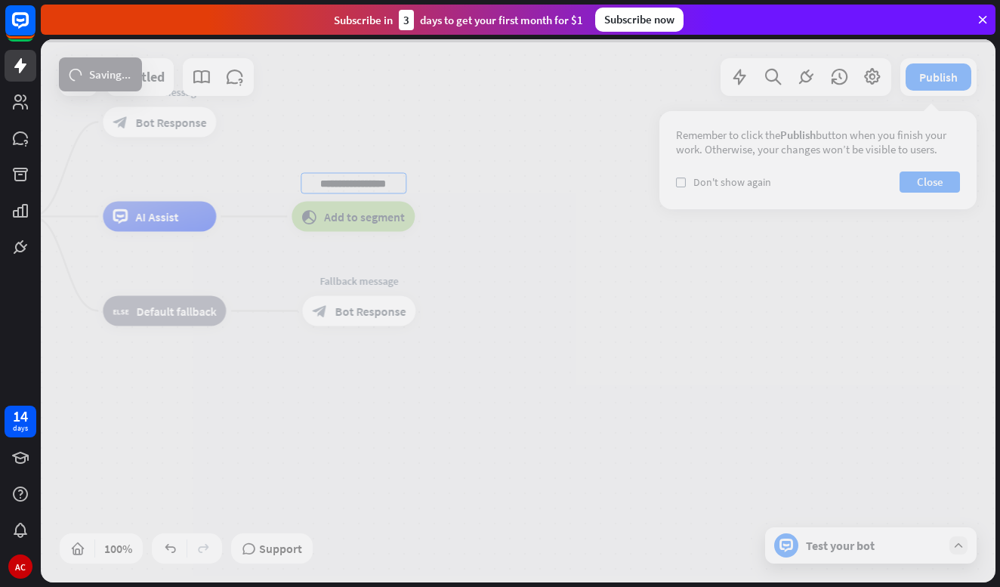
click at [529, 279] on div "**********" at bounding box center [518, 310] width 955 height 543
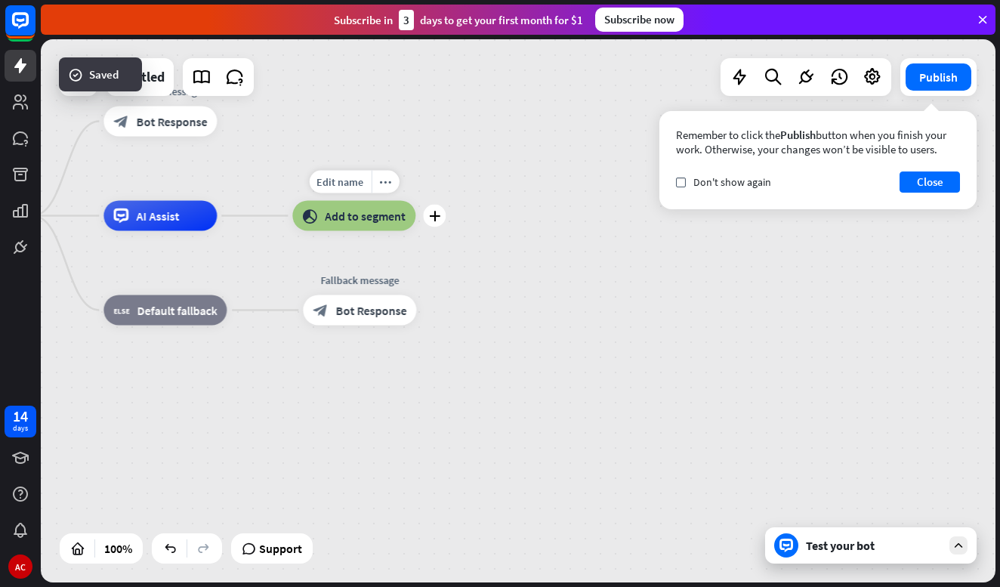
click at [430, 215] on icon "plus" at bounding box center [434, 216] width 11 height 11
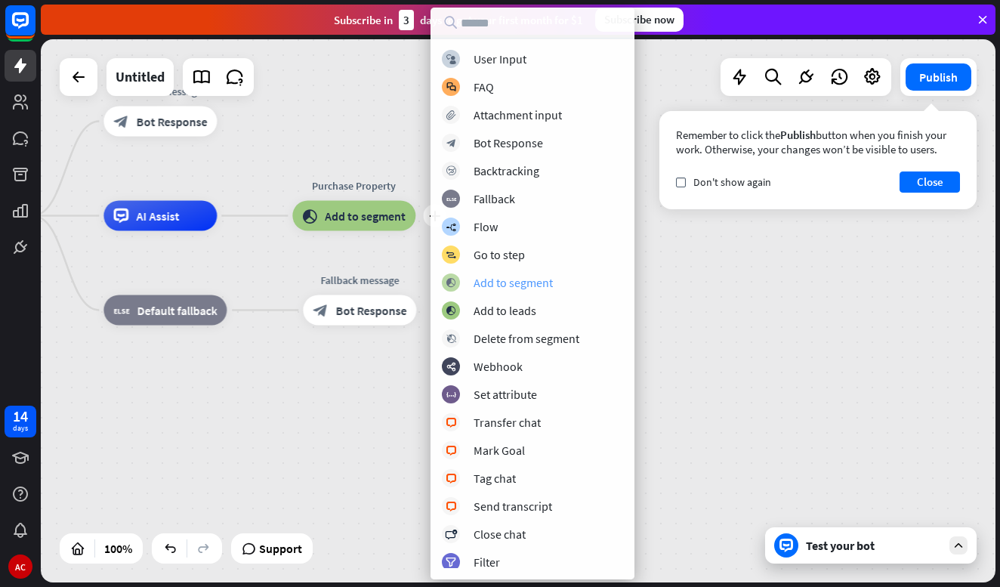
click at [532, 291] on div "block_add_to_segment Add to segment" at bounding box center [532, 282] width 181 height 18
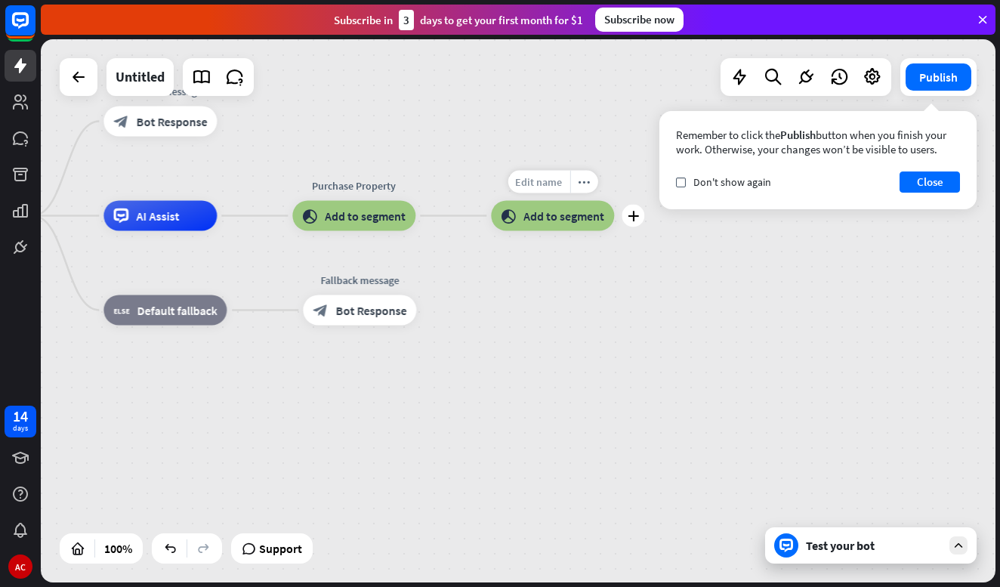
click at [535, 183] on span "Edit name" at bounding box center [538, 182] width 47 height 14
type input "****"
click at [647, 417] on div "Many [PERSON_NAME] Bot home_2 Start point Welcome message block_bot_response Bo…" at bounding box center [518, 310] width 955 height 543
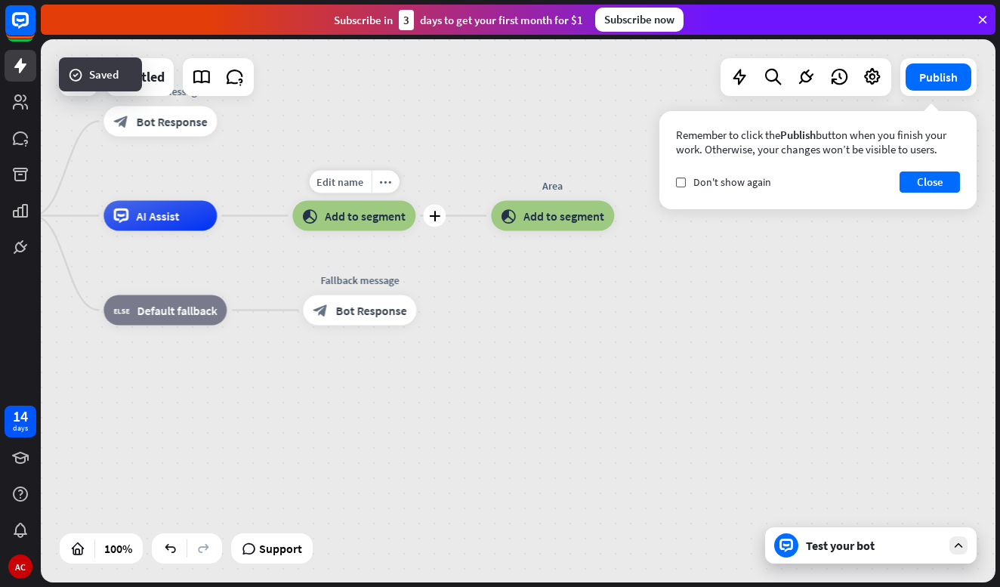
click at [373, 226] on div "block_add_to_segment Add to segment" at bounding box center [353, 216] width 123 height 30
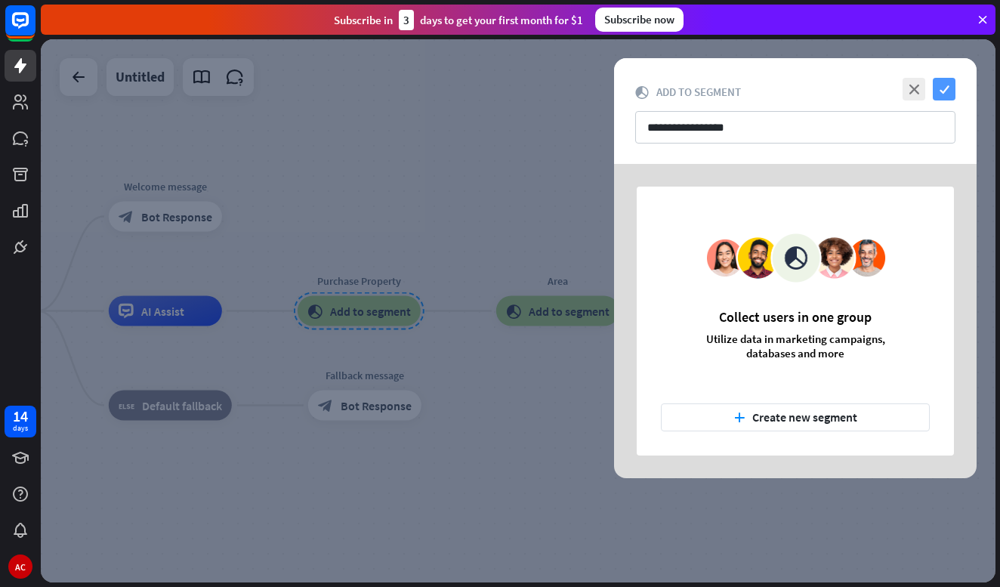
click at [943, 90] on icon "check" at bounding box center [944, 89] width 23 height 23
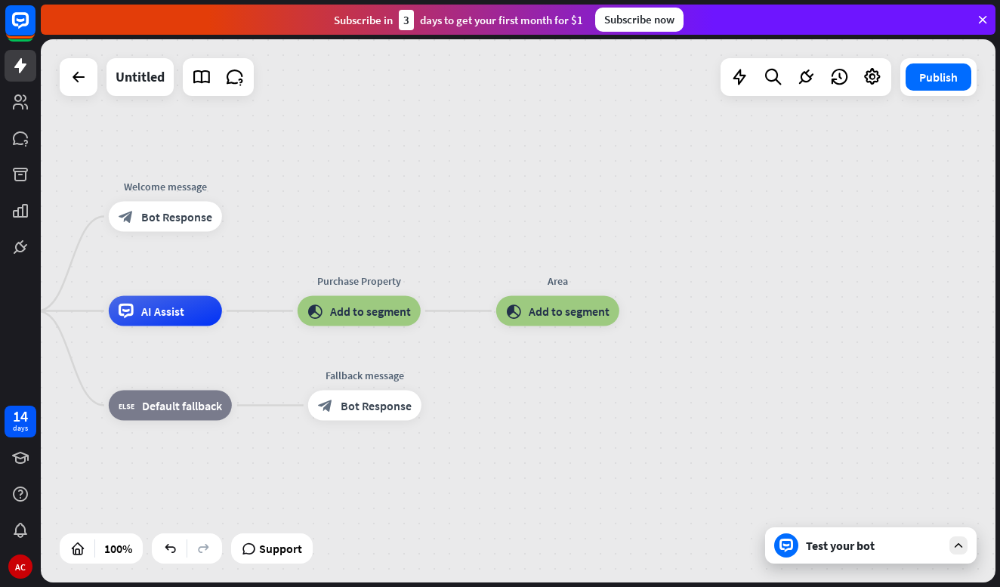
click at [745, 313] on div "Many [PERSON_NAME] Bot home_2 Start point Welcome message block_bot_response Bo…" at bounding box center [397, 582] width 955 height 543
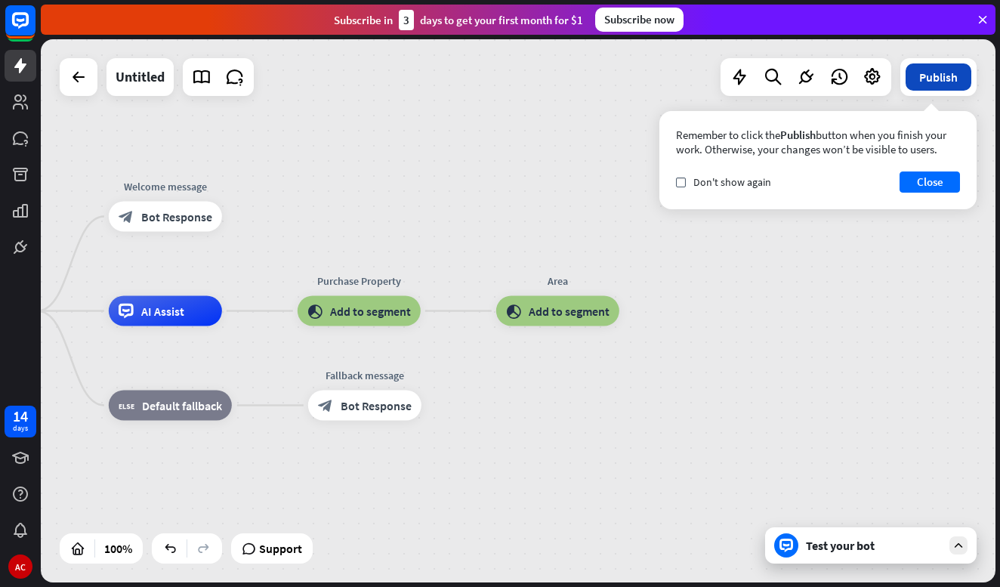
click at [943, 82] on button "Publish" at bounding box center [939, 76] width 66 height 27
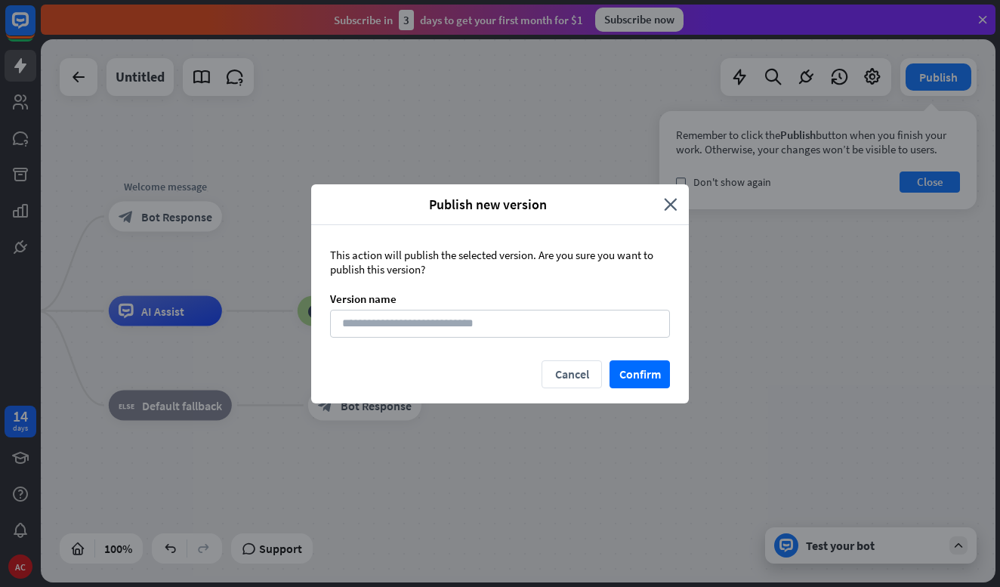
drag, startPoint x: 676, startPoint y: 205, endPoint x: 684, endPoint y: 215, distance: 13.0
click at [676, 205] on icon "close" at bounding box center [671, 204] width 14 height 17
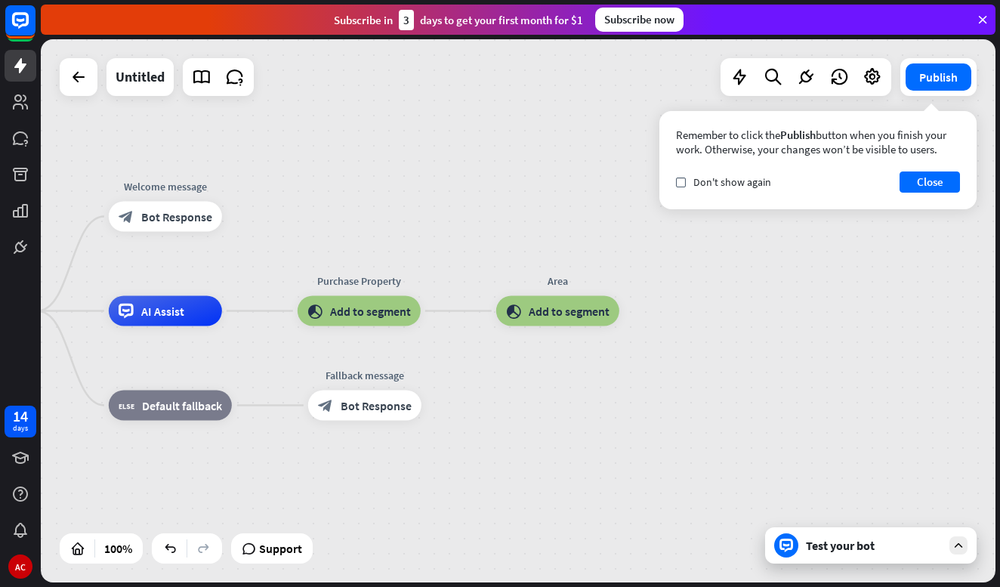
click at [856, 545] on div "Test your bot" at bounding box center [874, 545] width 136 height 15
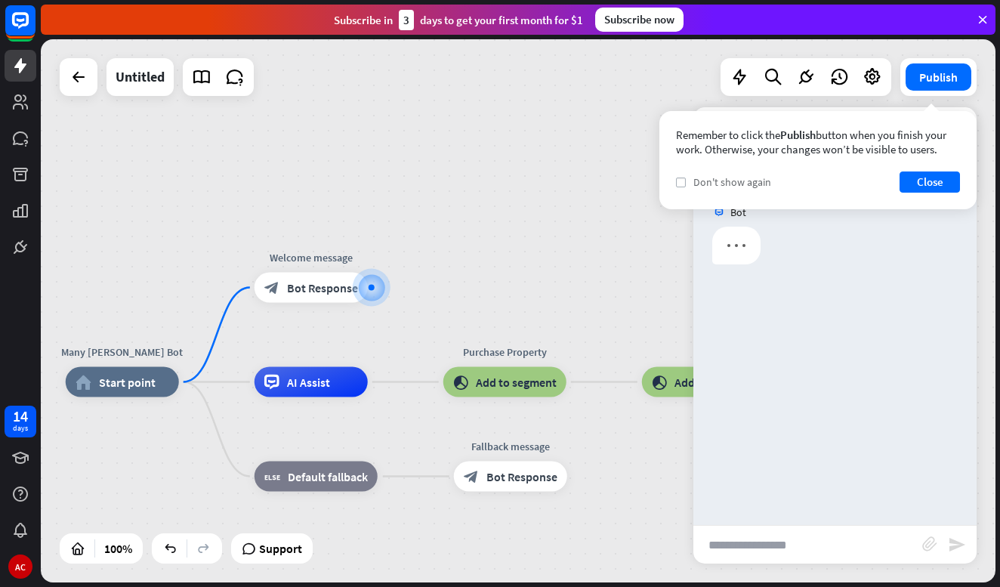
click at [681, 183] on icon "check" at bounding box center [680, 182] width 7 height 7
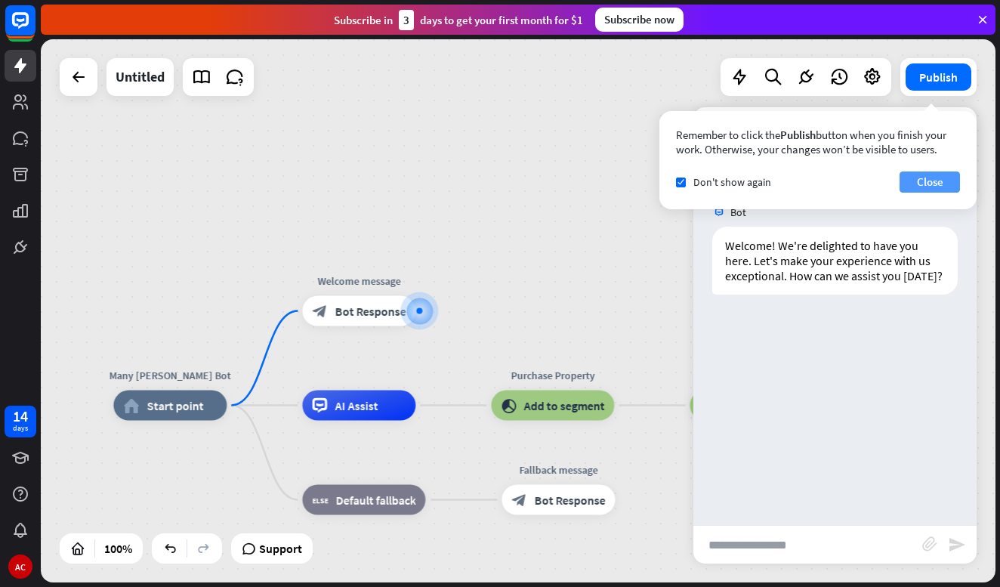
click at [933, 179] on button "Close" at bounding box center [930, 181] width 60 height 21
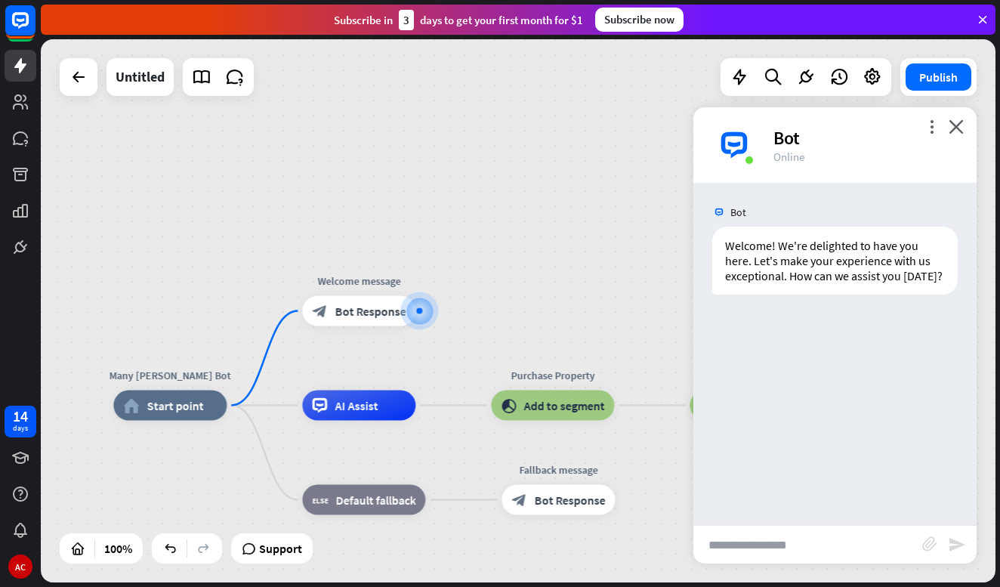
click at [804, 536] on input "text" at bounding box center [807, 545] width 229 height 38
type input "*"
type input "**********"
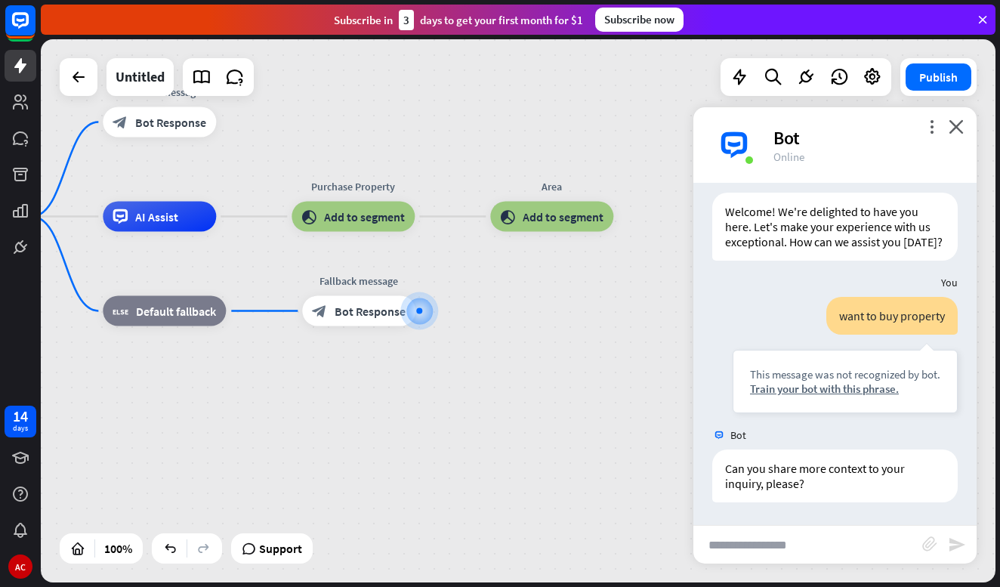
scroll to position [49, 0]
click at [780, 392] on div "Train your bot with this phrase." at bounding box center [845, 388] width 190 height 14
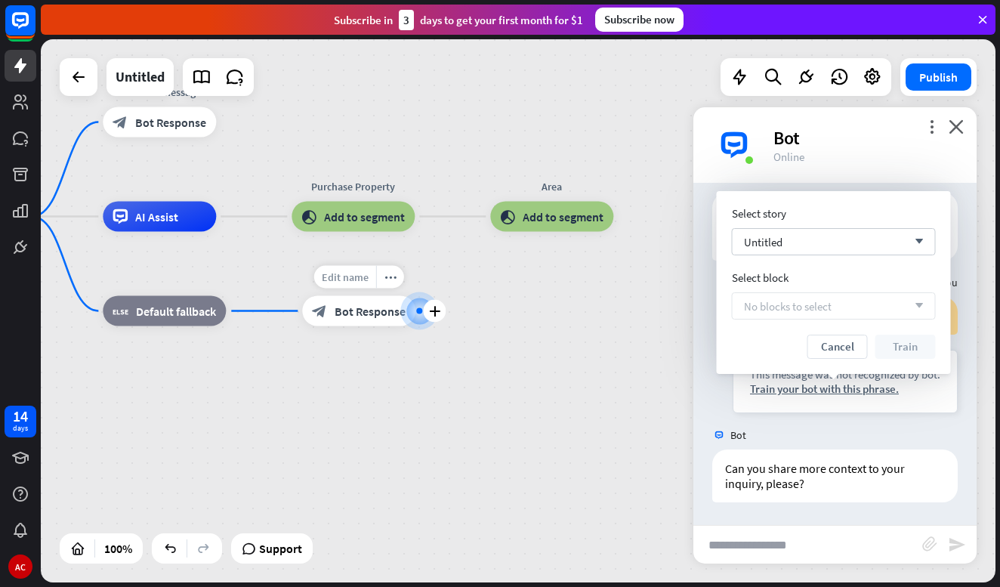
click at [356, 282] on span "Edit name" at bounding box center [345, 277] width 47 height 14
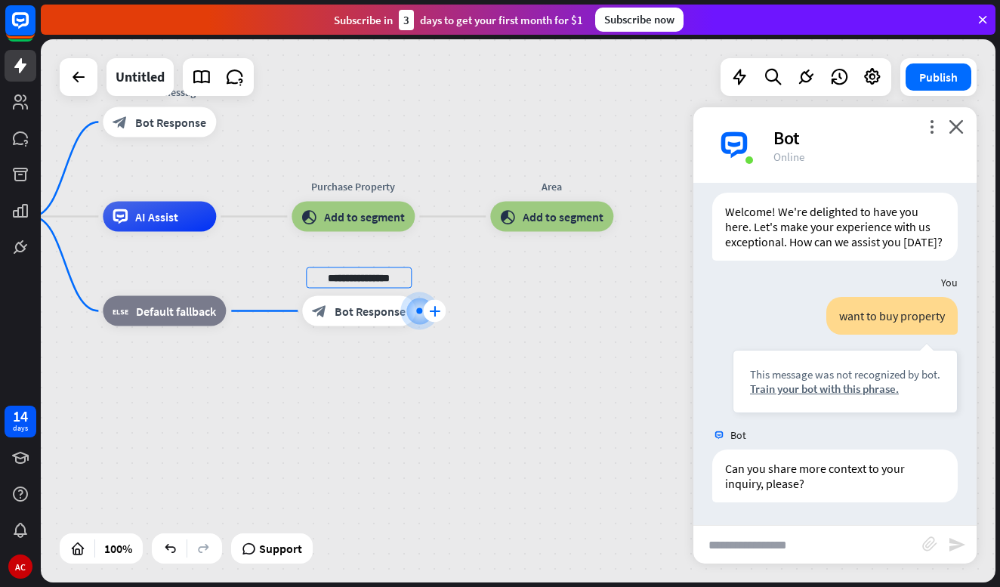
click at [434, 312] on icon "plus" at bounding box center [434, 311] width 11 height 11
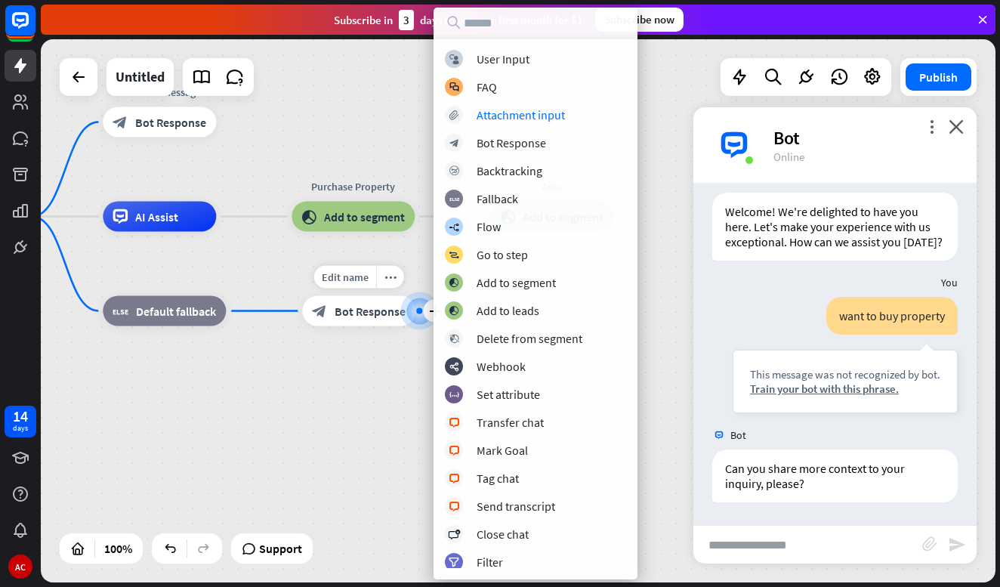
click at [347, 320] on div "block_bot_response Bot Response" at bounding box center [358, 311] width 113 height 30
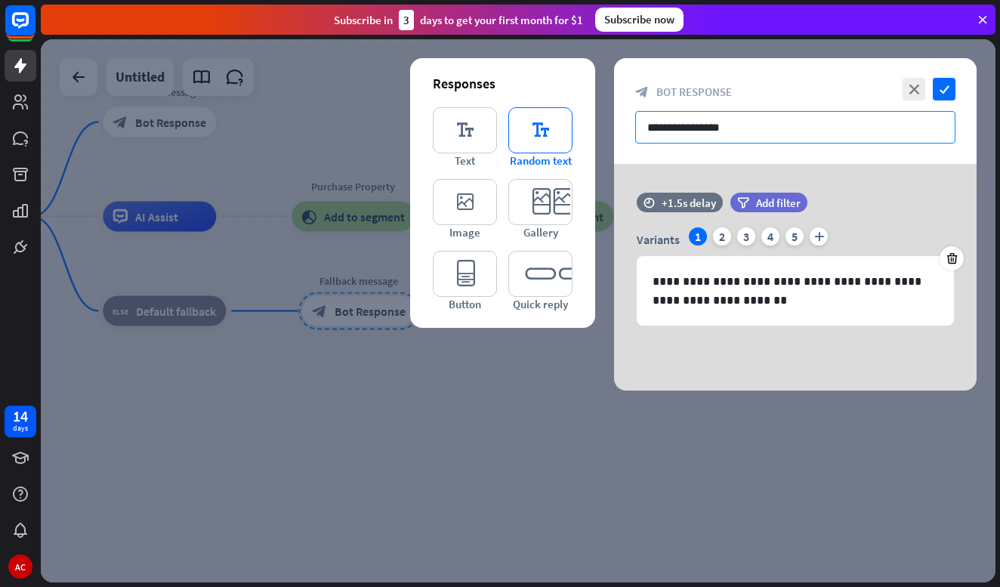
drag, startPoint x: 764, startPoint y: 132, endPoint x: 566, endPoint y: 128, distance: 197.2
click at [614, 130] on div "**********" at bounding box center [795, 224] width 363 height 332
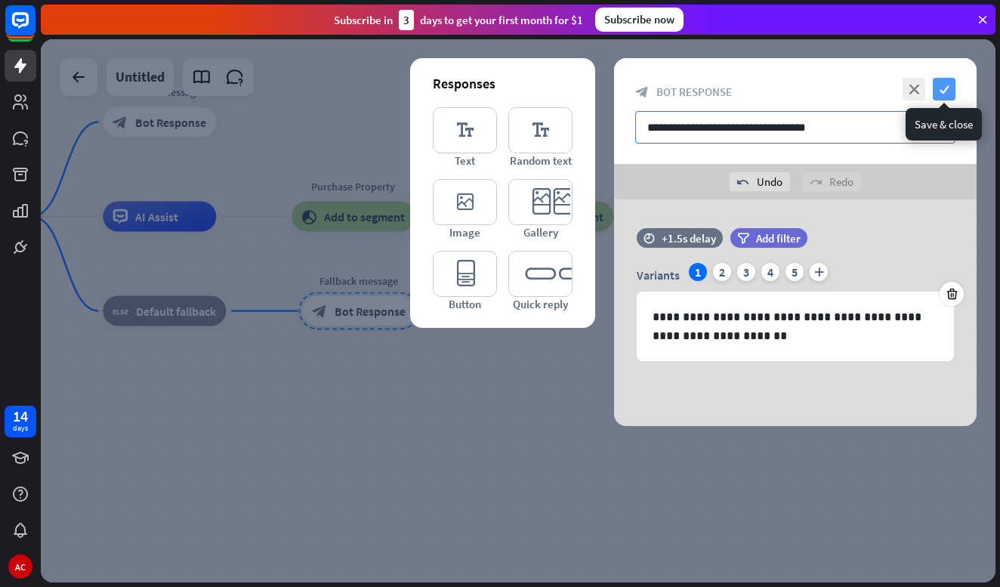
type input "**********"
click at [944, 85] on icon "check" at bounding box center [944, 89] width 23 height 23
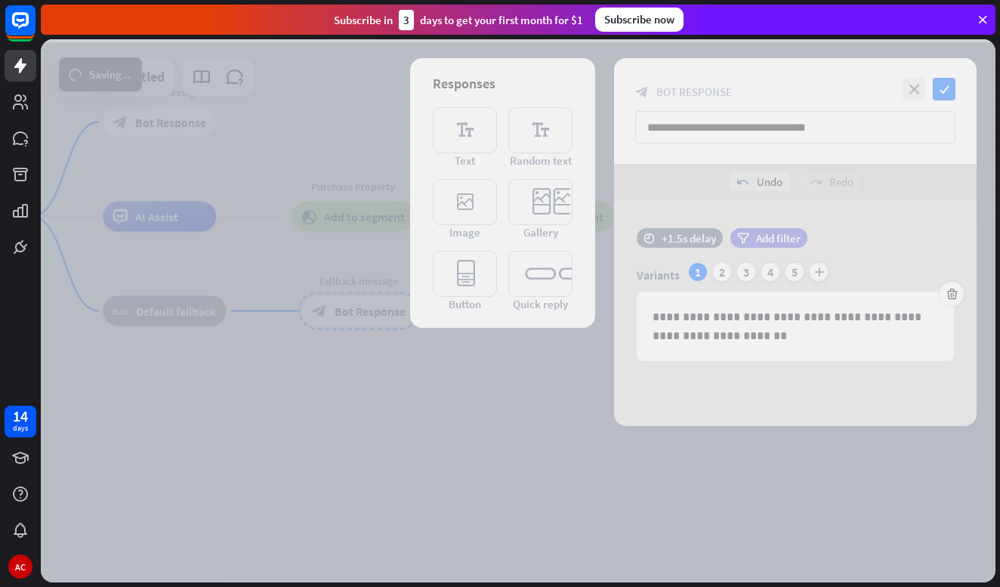
scroll to position [34, 0]
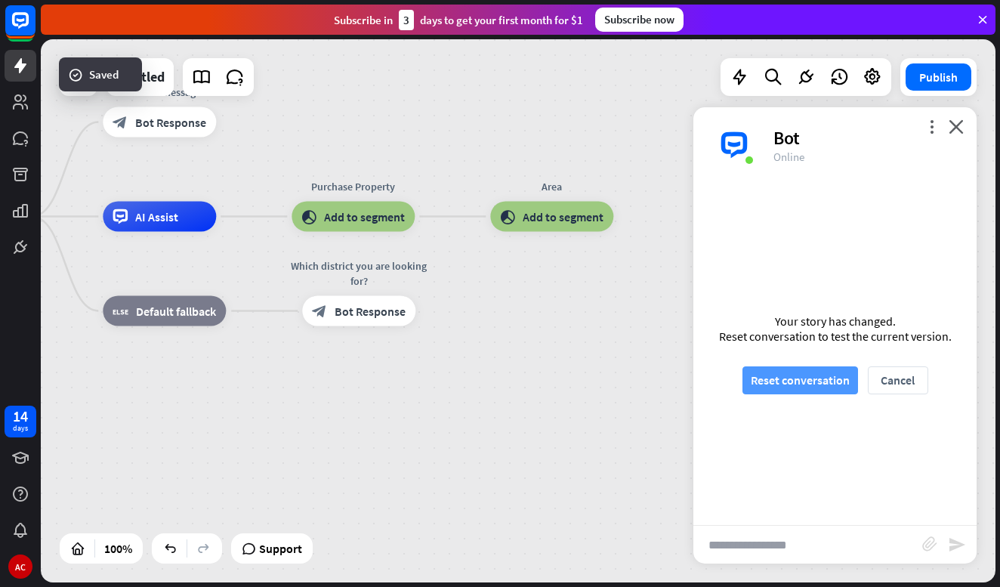
click at [829, 379] on button "Reset conversation" at bounding box center [800, 380] width 116 height 28
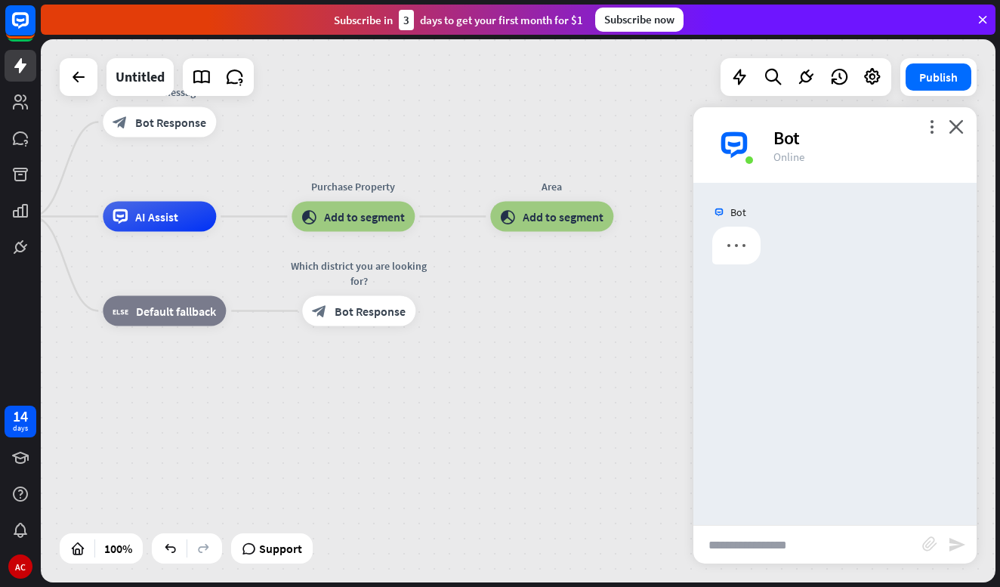
scroll to position [0, 0]
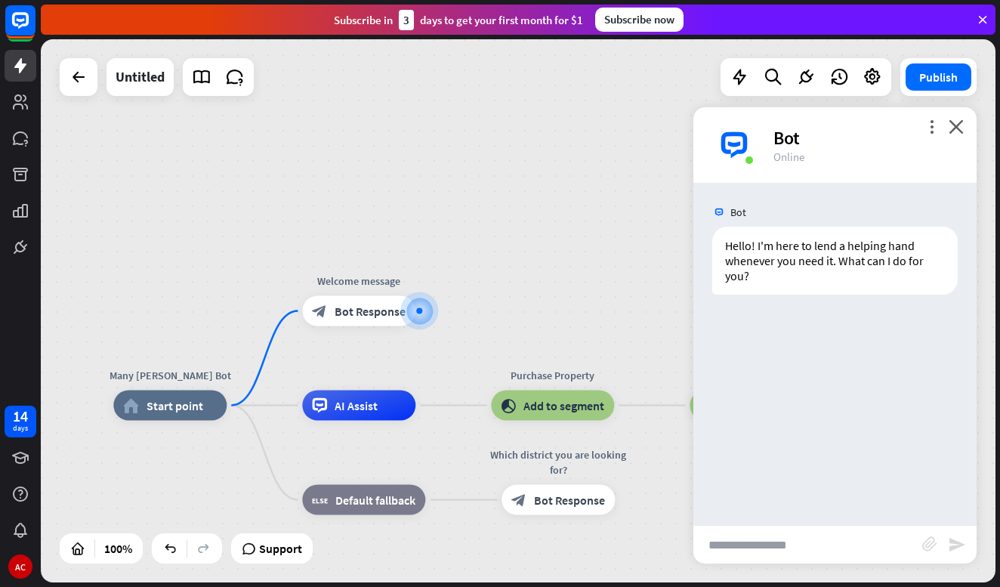
click at [821, 555] on input "text" at bounding box center [807, 545] width 229 height 38
type input "**********"
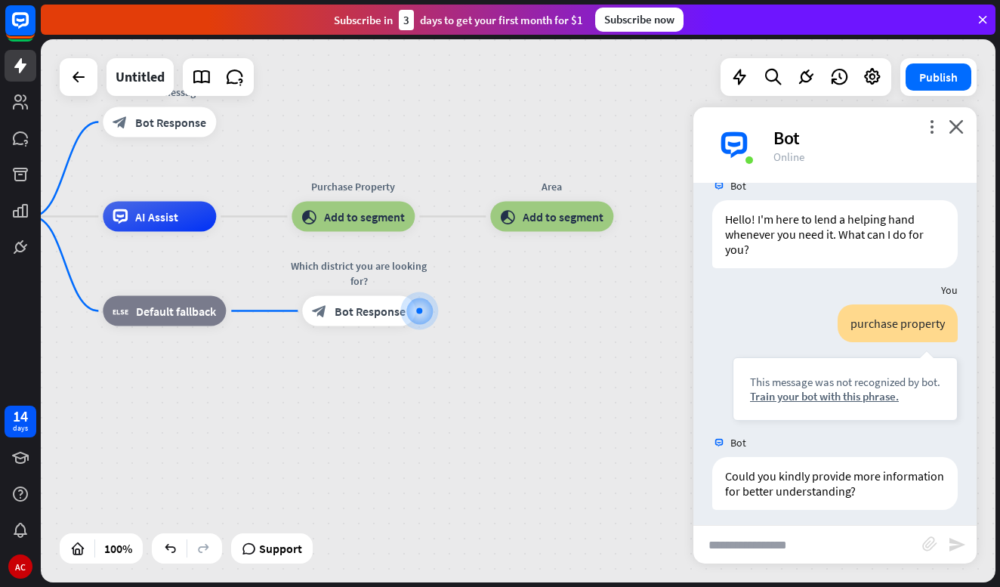
scroll to position [34, 0]
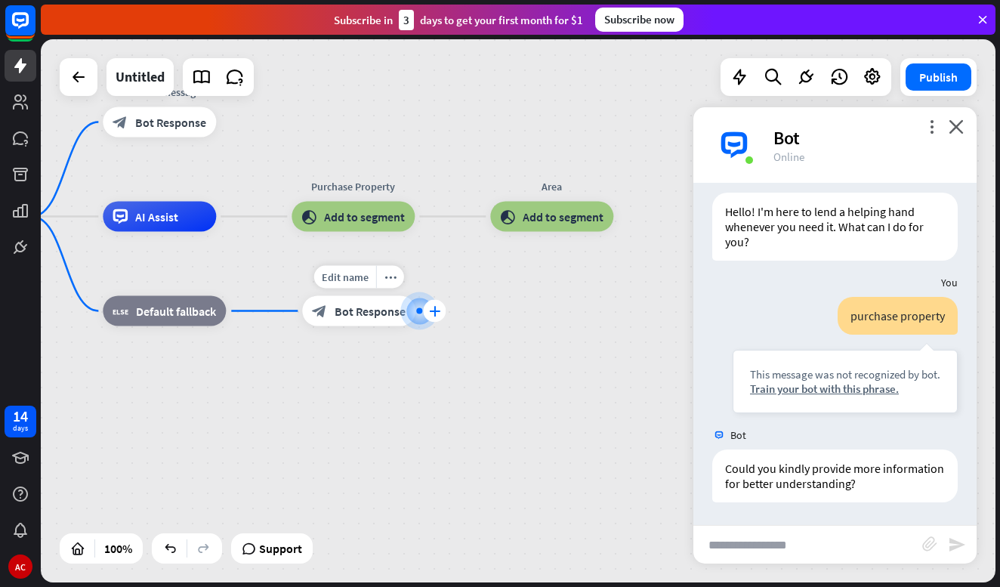
click at [424, 315] on div "plus" at bounding box center [434, 311] width 23 height 23
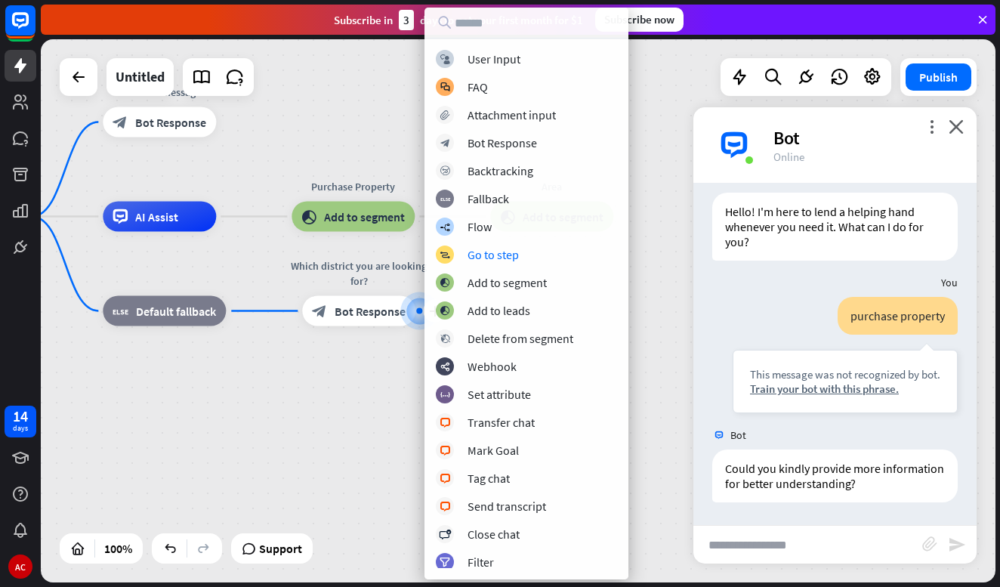
drag, startPoint x: 365, startPoint y: 445, endPoint x: 378, endPoint y: 427, distance: 22.1
click at [366, 443] on div "Many [PERSON_NAME] Bot home_2 Start point Welcome message block_bot_response Bo…" at bounding box center [391, 488] width 955 height 543
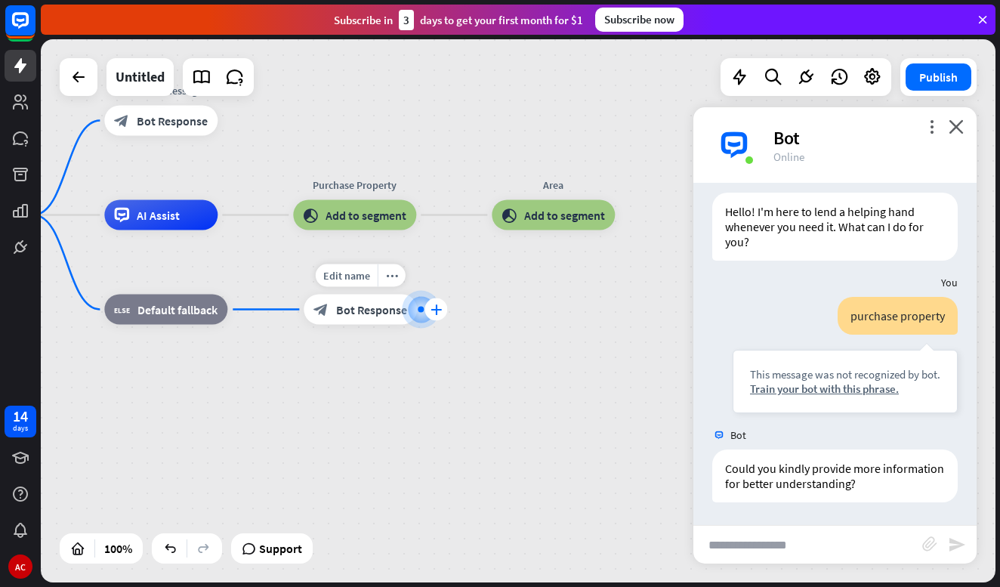
click at [438, 311] on icon "plus" at bounding box center [435, 309] width 11 height 11
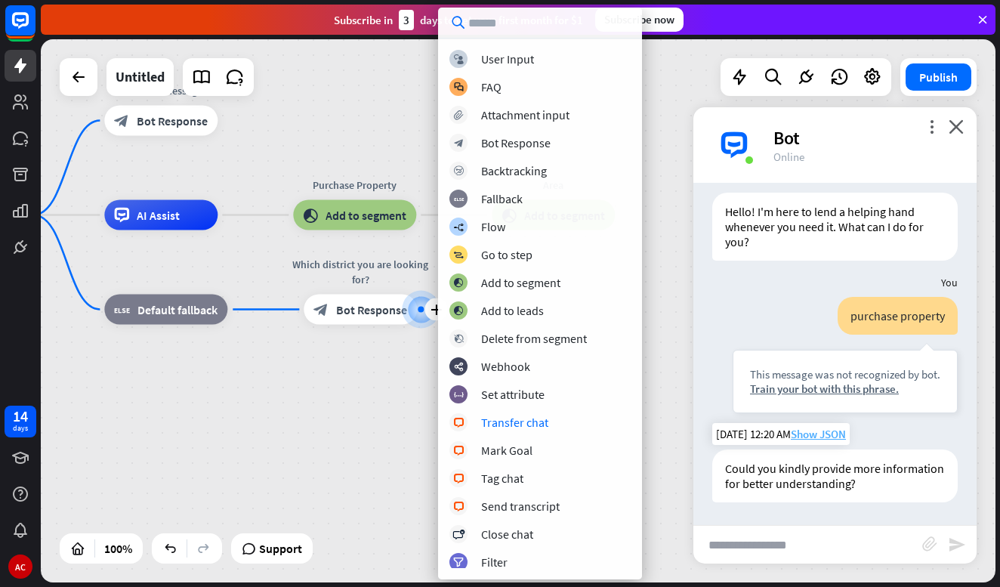
click at [828, 434] on span "Show JSON" at bounding box center [818, 434] width 55 height 14
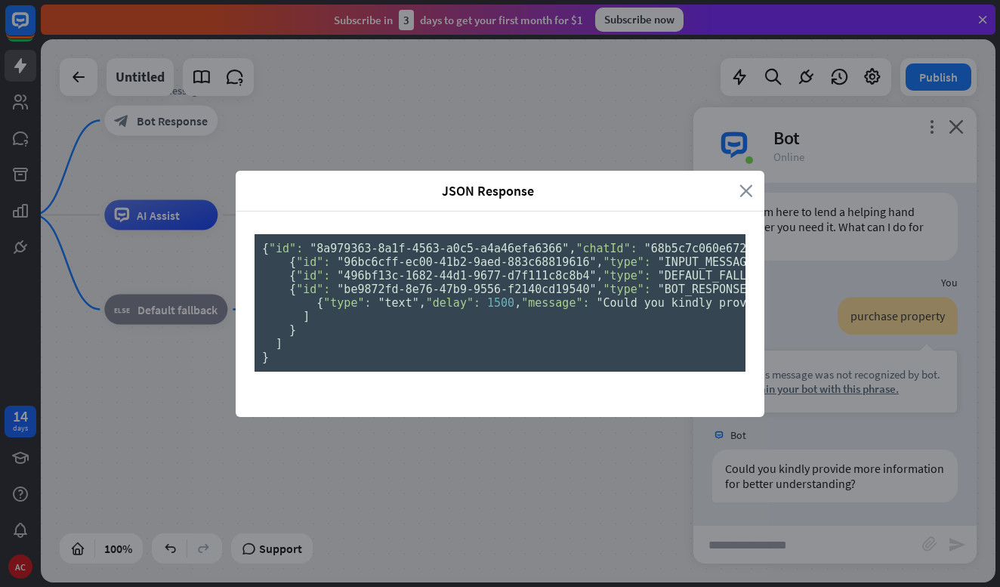
click at [744, 182] on icon "close" at bounding box center [746, 190] width 14 height 17
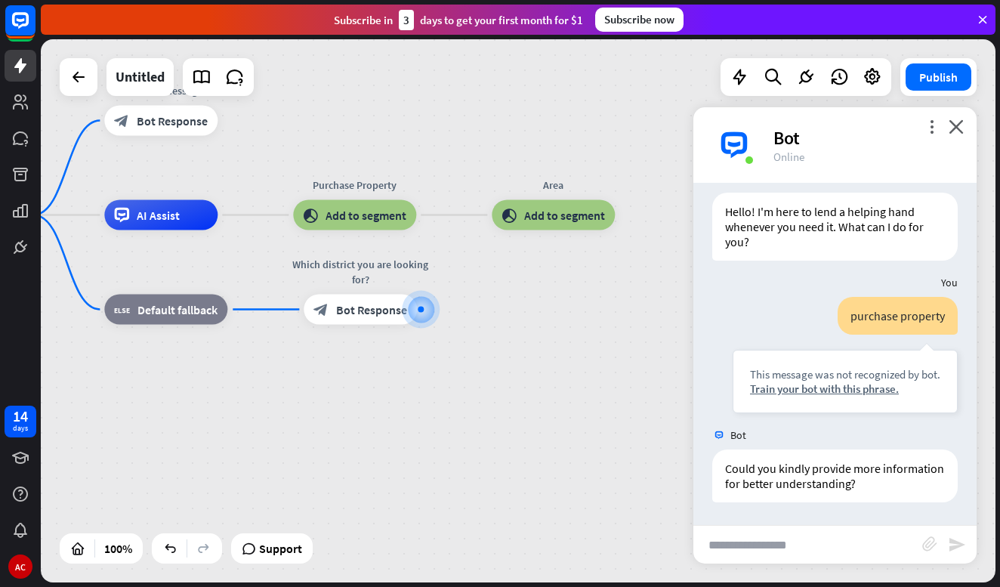
click at [481, 424] on div "Many [PERSON_NAME] Bot home_2 Start point Welcome message block_bot_response Bo…" at bounding box center [392, 486] width 955 height 543
click at [184, 315] on span "Default fallback" at bounding box center [177, 309] width 80 height 15
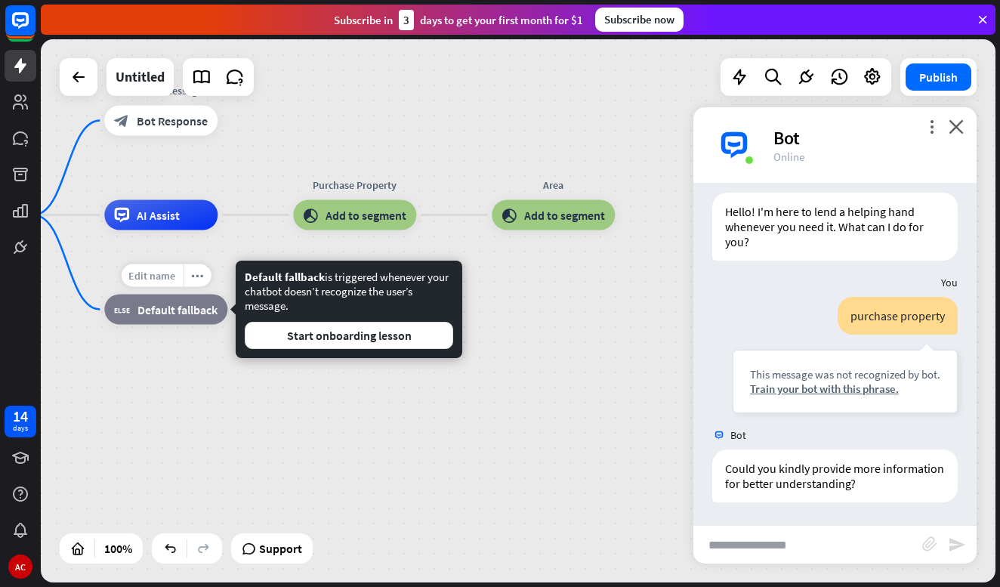
click at [155, 273] on span "Edit name" at bounding box center [151, 276] width 47 height 14
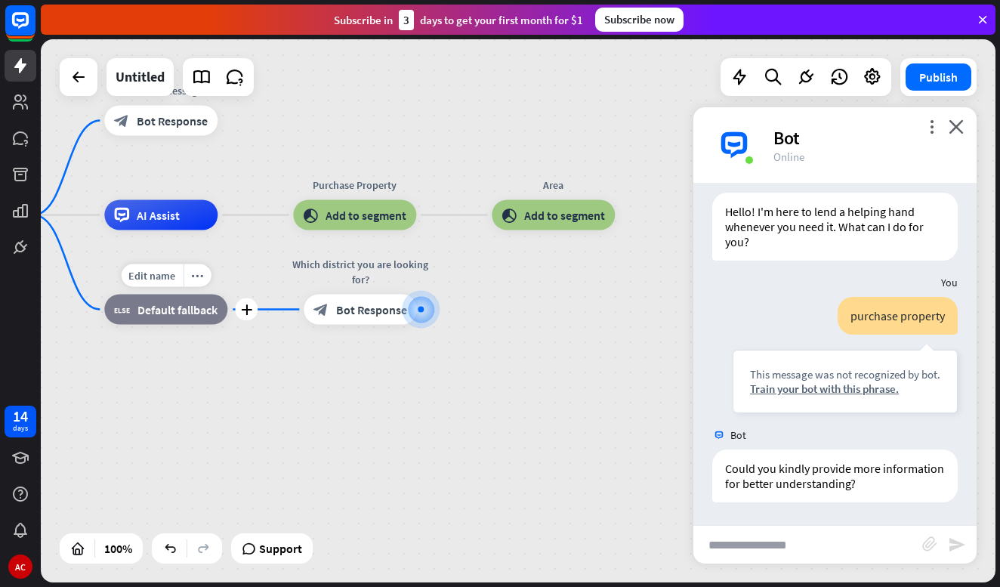
click at [181, 295] on div "Edit name more_horiz plus block_fallback Default fallback" at bounding box center [165, 310] width 123 height 30
click at [195, 295] on div "Edit name more_horiz plus block_fallback Default fallback" at bounding box center [165, 310] width 123 height 30
click at [254, 430] on div "Many [PERSON_NAME] Bot home_2 Start point Welcome message block_bot_response Bo…" at bounding box center [392, 486] width 955 height 543
click at [186, 316] on span "Default fallback" at bounding box center [177, 309] width 80 height 15
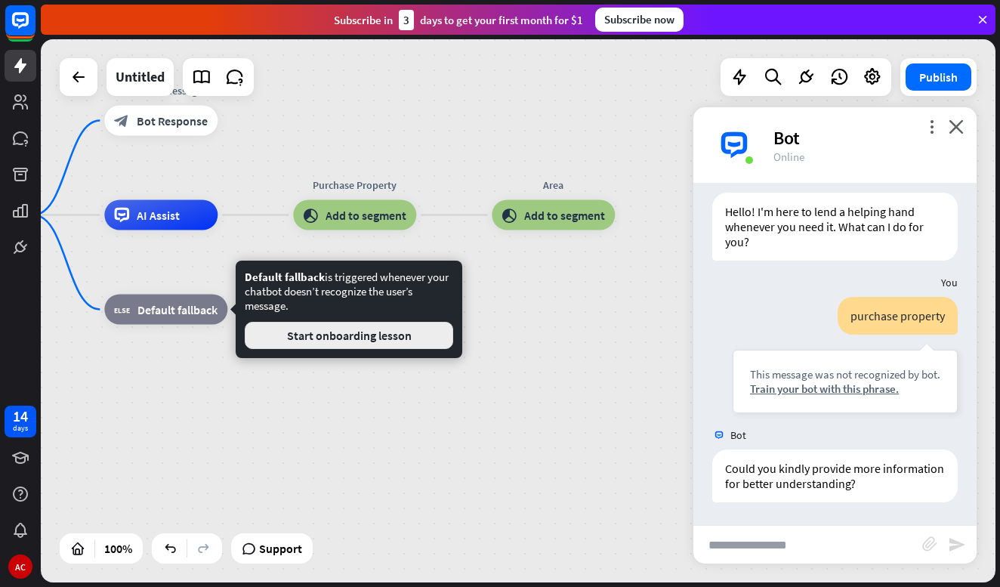
click at [347, 338] on button "Start onboarding lesson" at bounding box center [349, 335] width 208 height 27
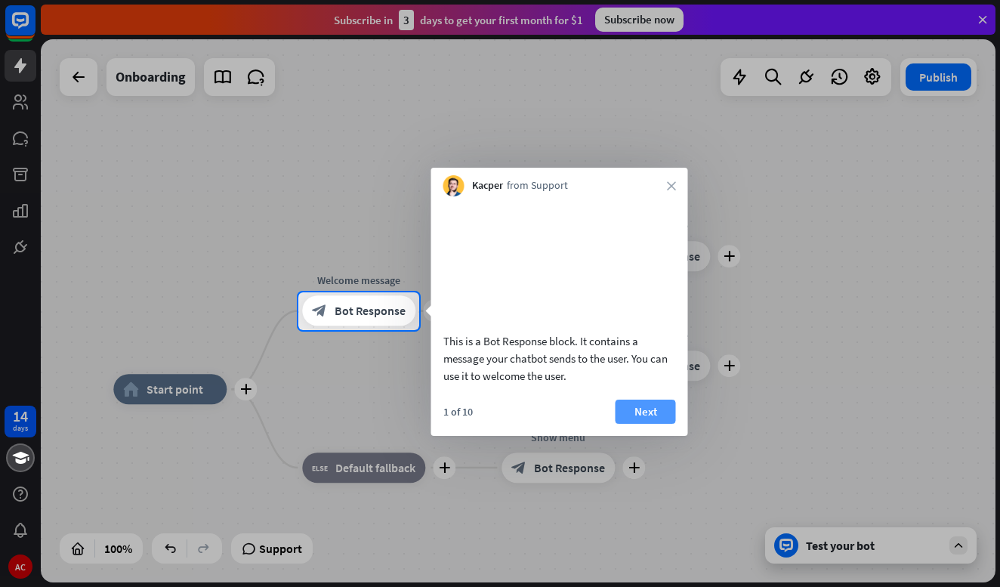
click at [650, 424] on button "Next" at bounding box center [646, 412] width 60 height 24
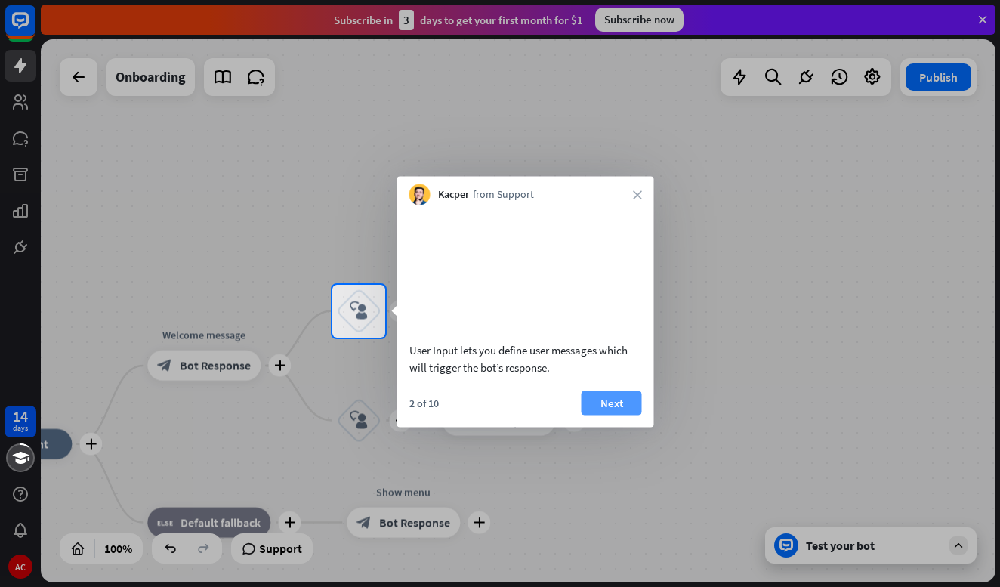
click at [623, 415] on button "Next" at bounding box center [612, 402] width 60 height 24
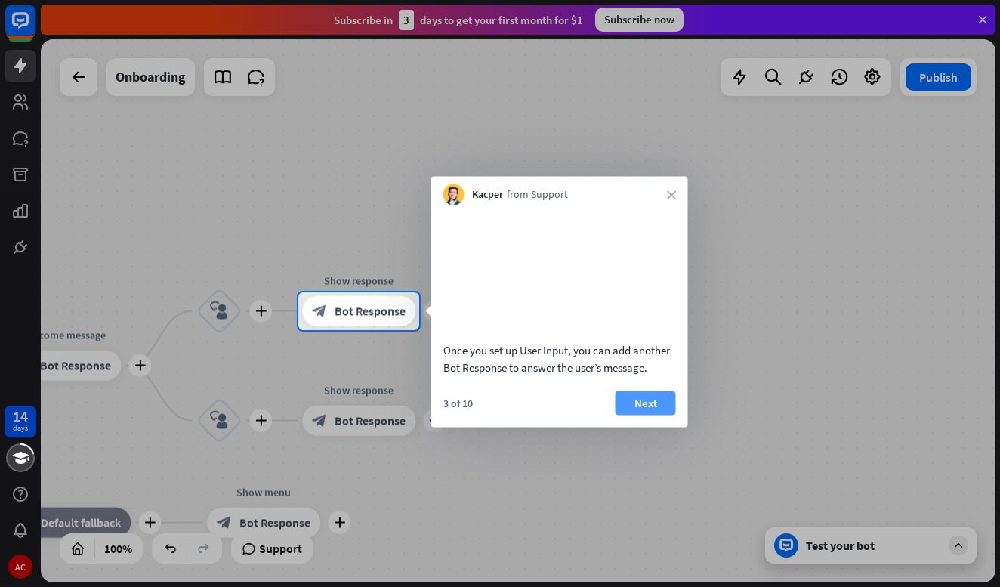
click at [643, 415] on button "Next" at bounding box center [646, 402] width 60 height 24
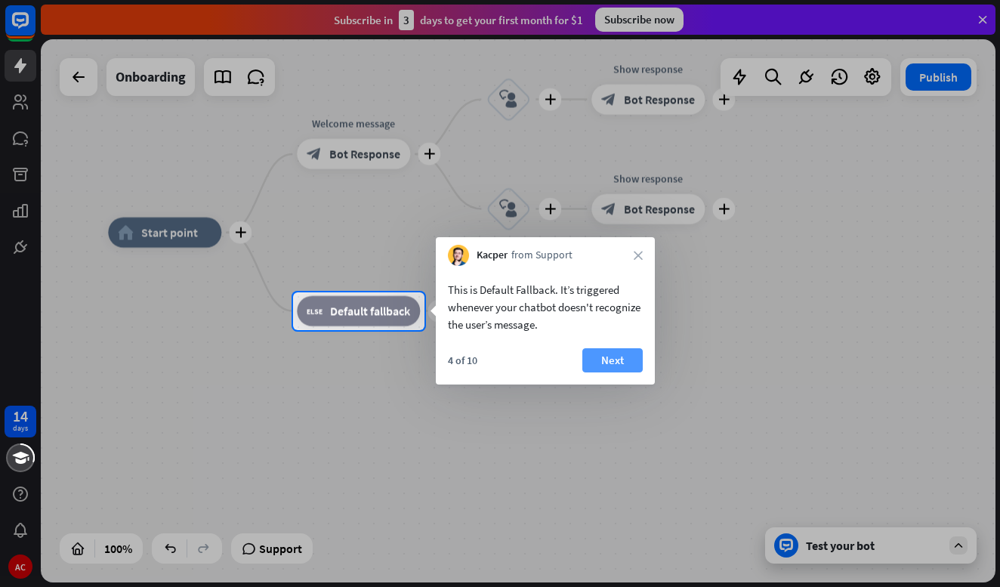
click at [617, 360] on button "Next" at bounding box center [612, 360] width 60 height 24
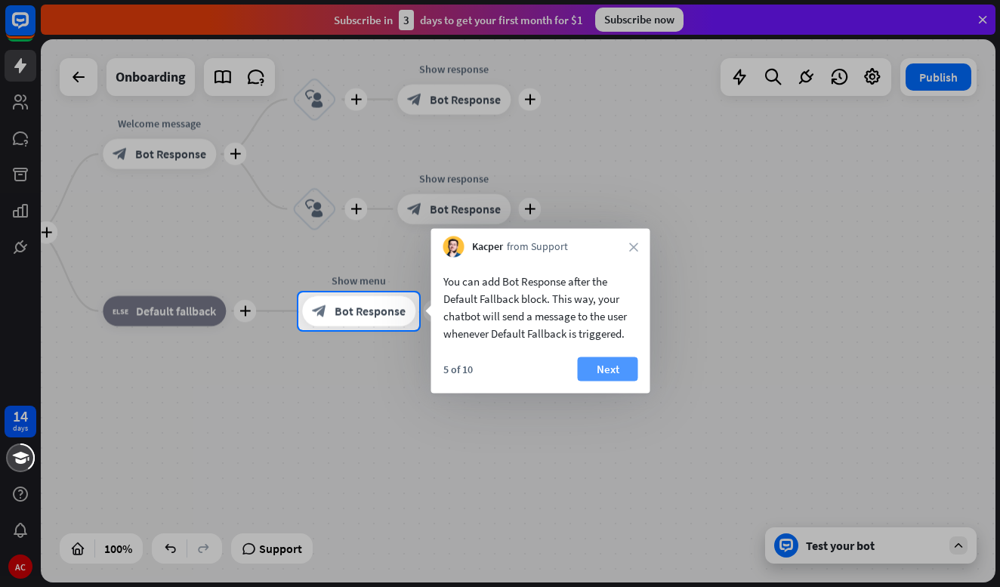
click at [623, 372] on button "Next" at bounding box center [608, 369] width 60 height 24
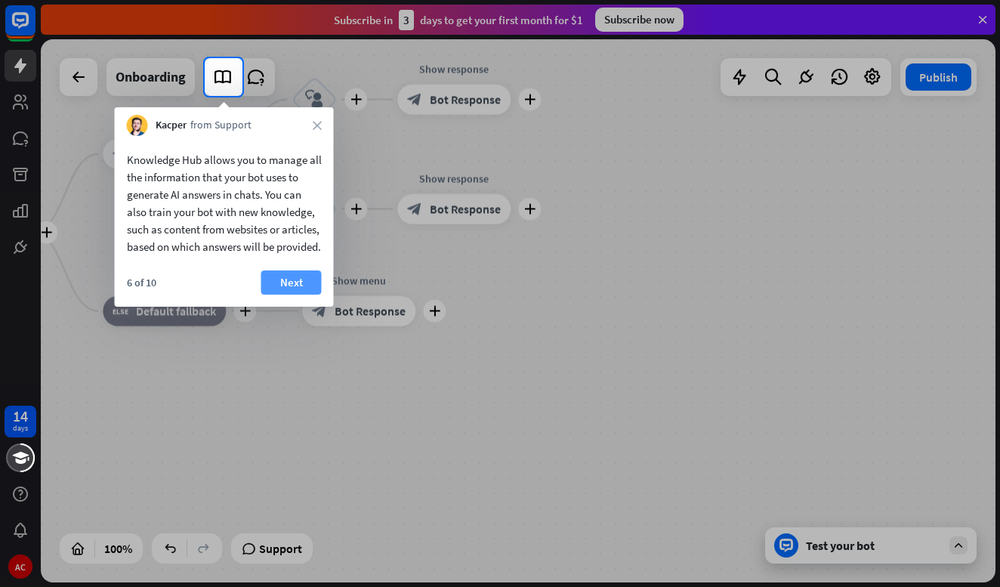
click at [303, 295] on button "Next" at bounding box center [291, 282] width 60 height 24
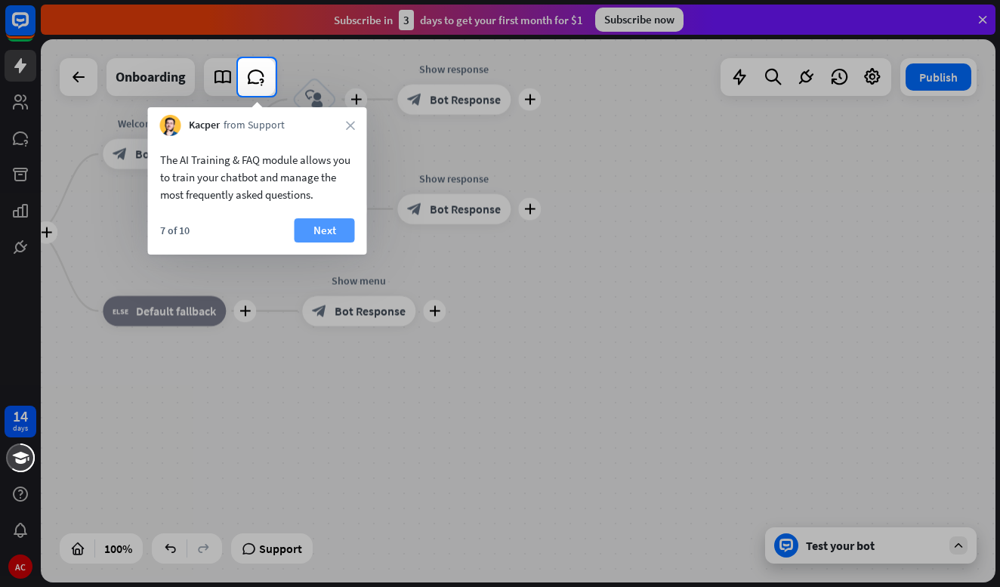
click at [334, 227] on button "Next" at bounding box center [325, 230] width 60 height 24
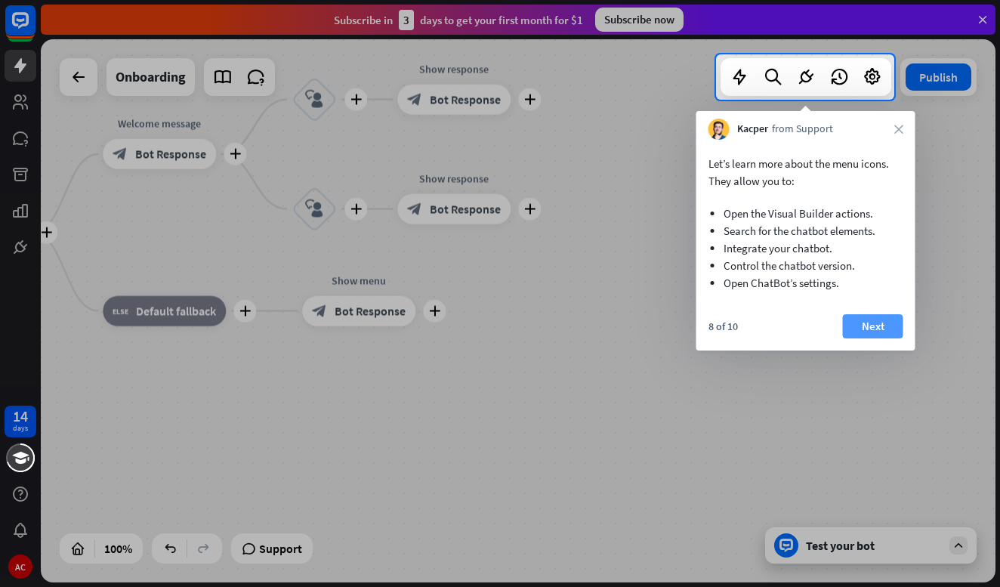
click at [879, 322] on button "Next" at bounding box center [873, 326] width 60 height 24
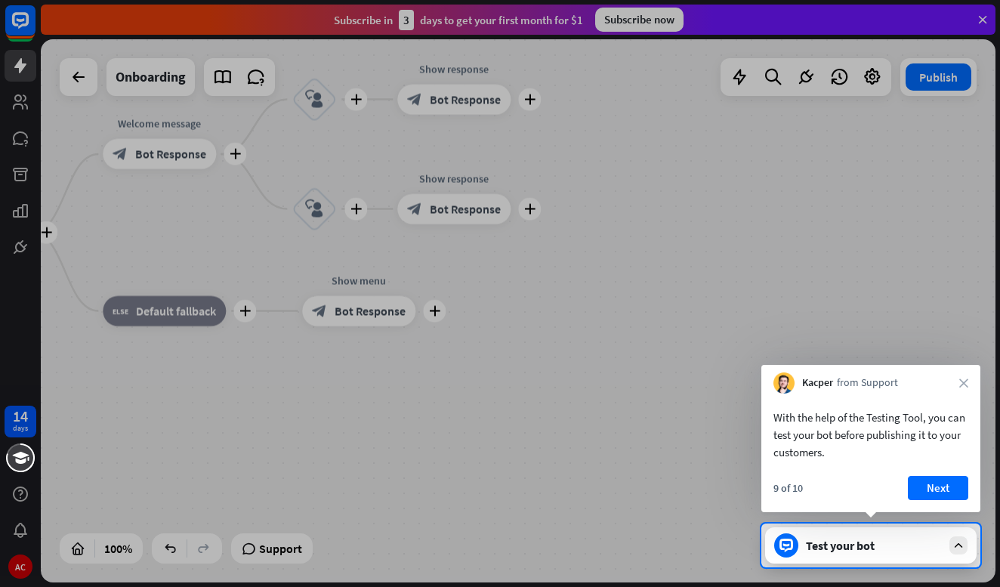
click at [886, 548] on div "Test your bot" at bounding box center [874, 545] width 136 height 15
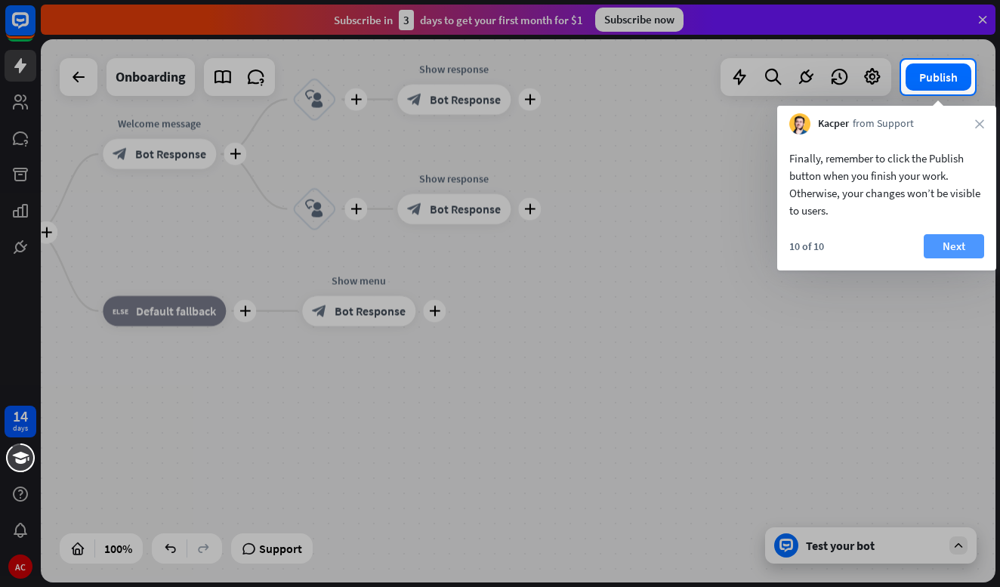
click at [959, 243] on button "Next" at bounding box center [954, 246] width 60 height 24
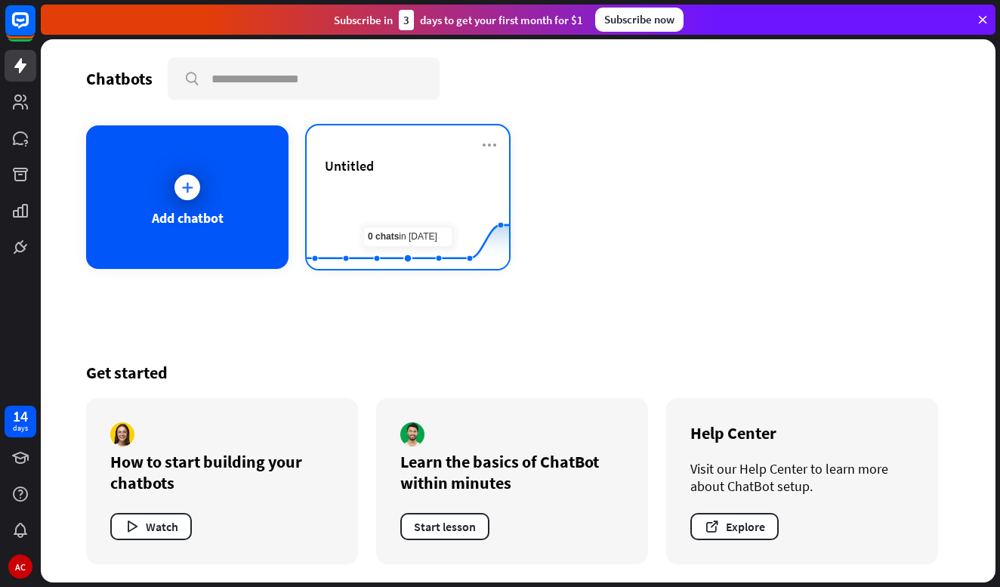
click at [399, 177] on div "Untitled" at bounding box center [408, 183] width 166 height 53
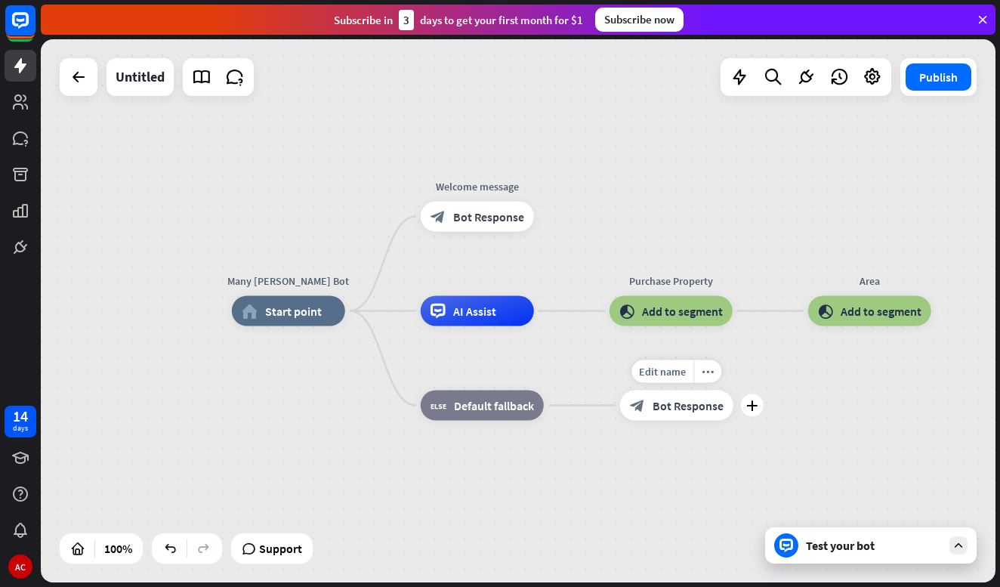
click at [676, 410] on span "Bot Response" at bounding box center [688, 405] width 71 height 15
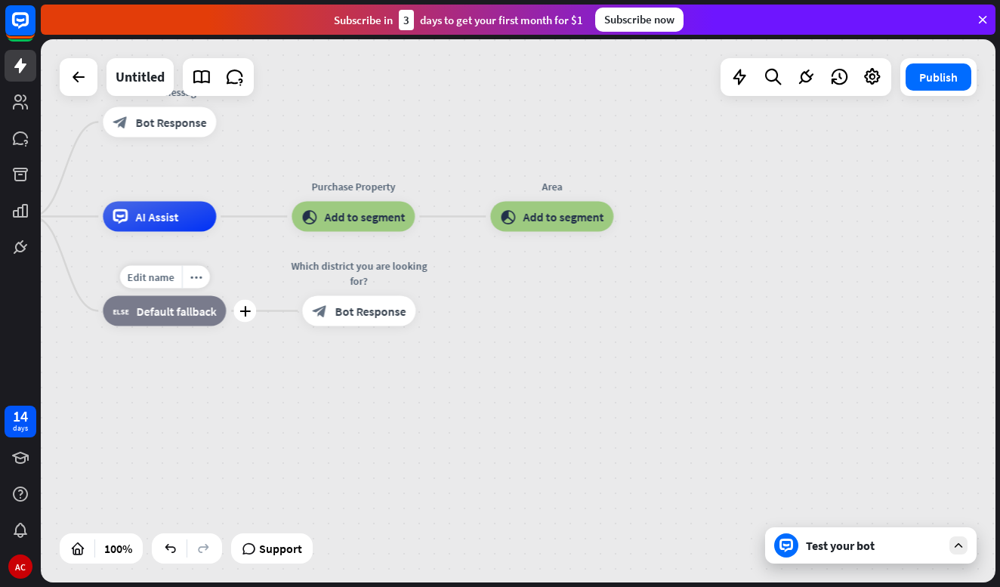
click at [171, 305] on span "Default fallback" at bounding box center [176, 311] width 80 height 15
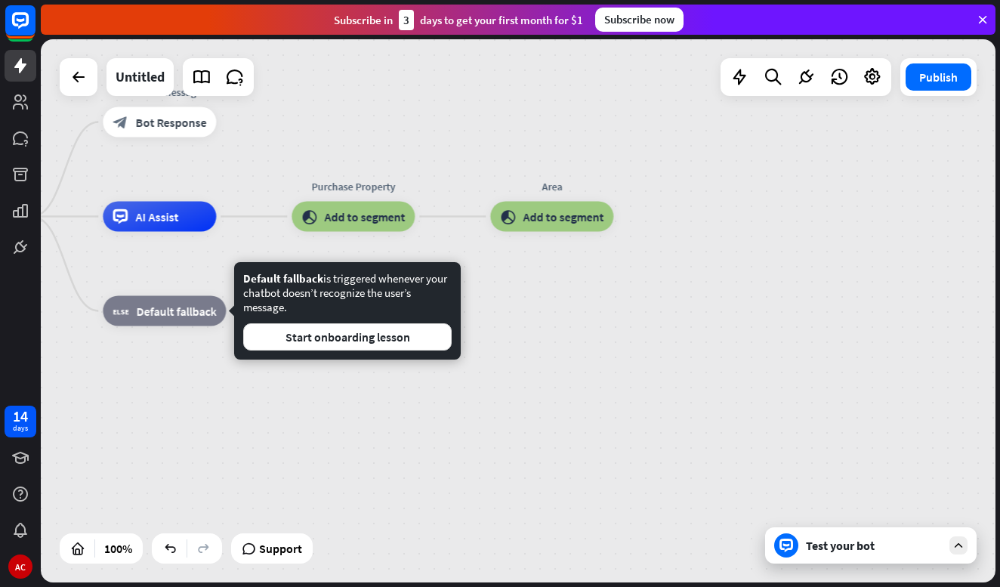
click at [557, 285] on div "Many [PERSON_NAME] Bot home_2 Start point Welcome message block_bot_response Bo…" at bounding box center [391, 488] width 955 height 543
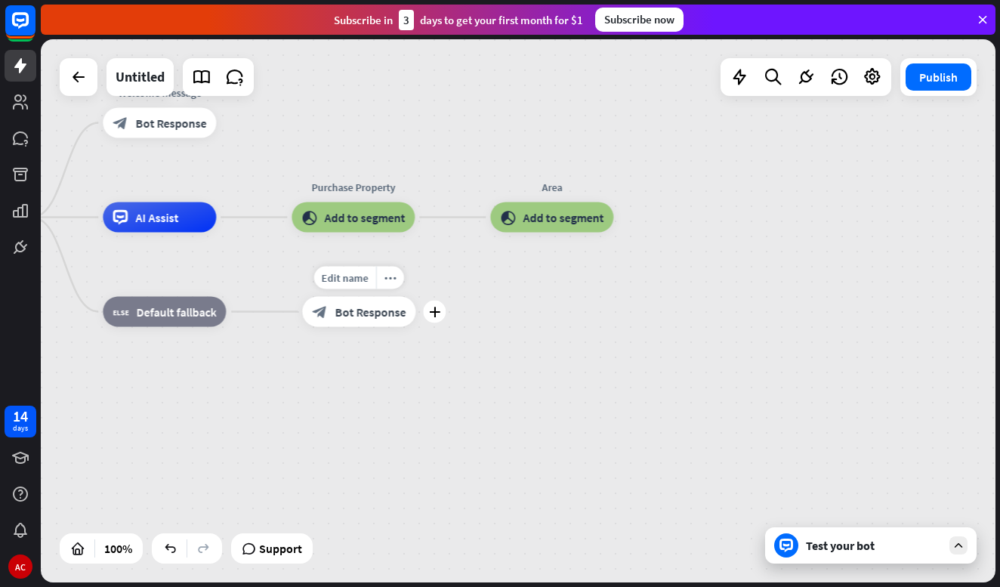
click at [378, 316] on span "Bot Response" at bounding box center [370, 311] width 71 height 15
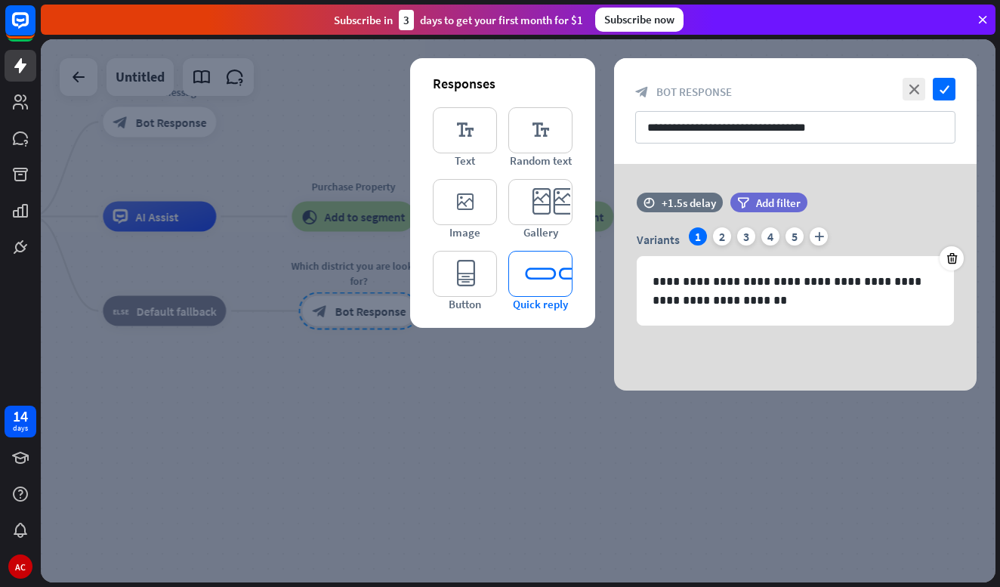
click at [545, 268] on icon "editor_quick_replies" at bounding box center [540, 274] width 64 height 46
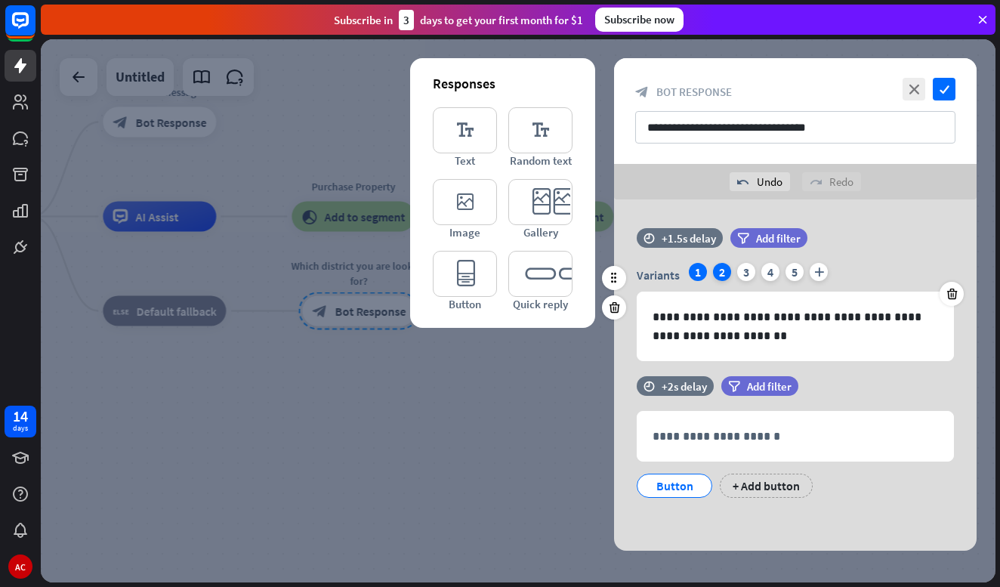
click at [717, 273] on div "2" at bounding box center [722, 272] width 18 height 18
click at [773, 384] on span "Add filter" at bounding box center [769, 386] width 45 height 14
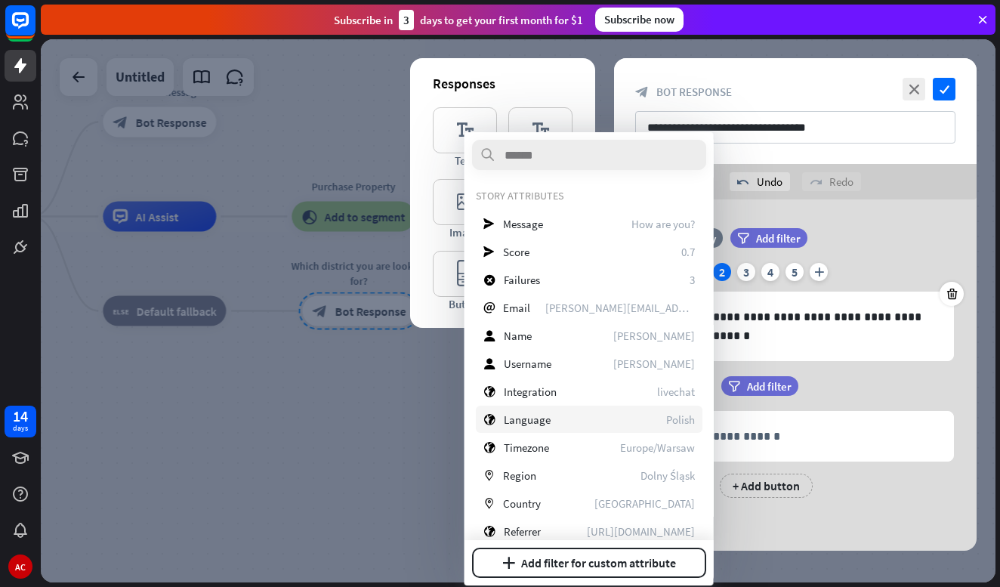
drag, startPoint x: 549, startPoint y: 226, endPoint x: 586, endPoint y: 431, distance: 208.7
click at [586, 431] on div "STORY ATTRIBUTES send Message How are you? send Score 0.7 block_failure Failure…" at bounding box center [589, 464] width 227 height 551
click at [617, 424] on div "globe Language Polish" at bounding box center [589, 419] width 227 height 27
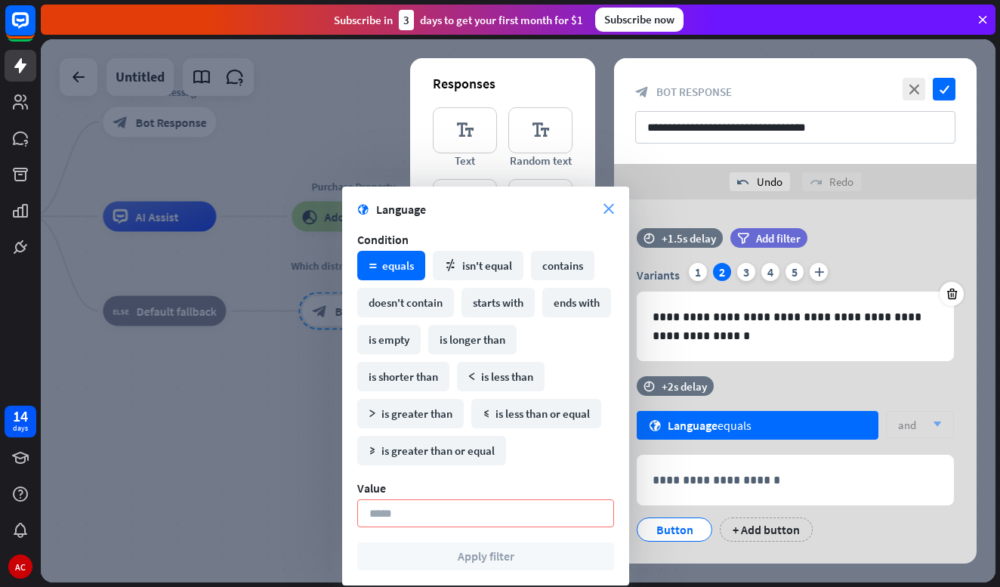
click at [608, 208] on icon "close" at bounding box center [608, 209] width 11 height 11
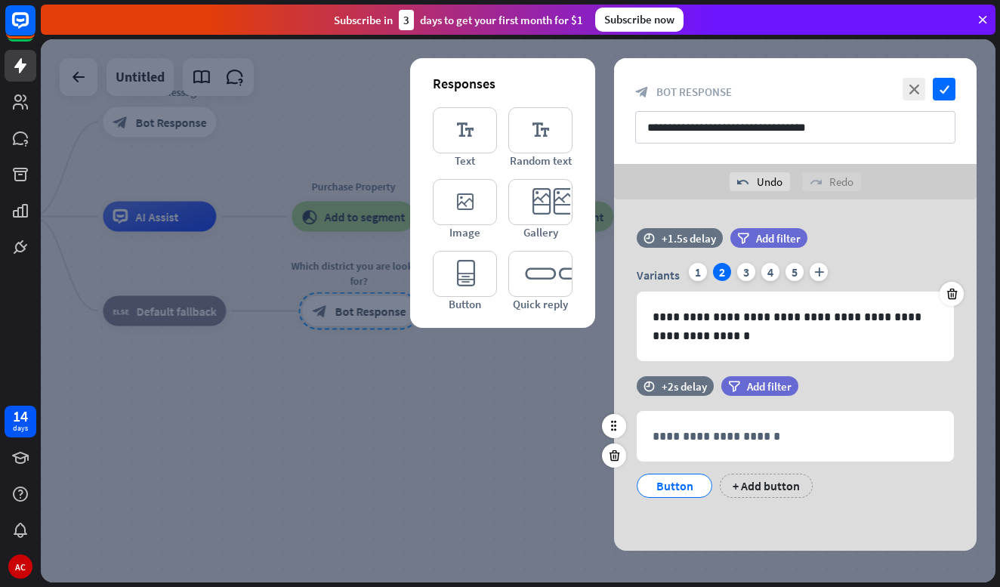
click at [683, 484] on div "Button" at bounding box center [675, 485] width 50 height 23
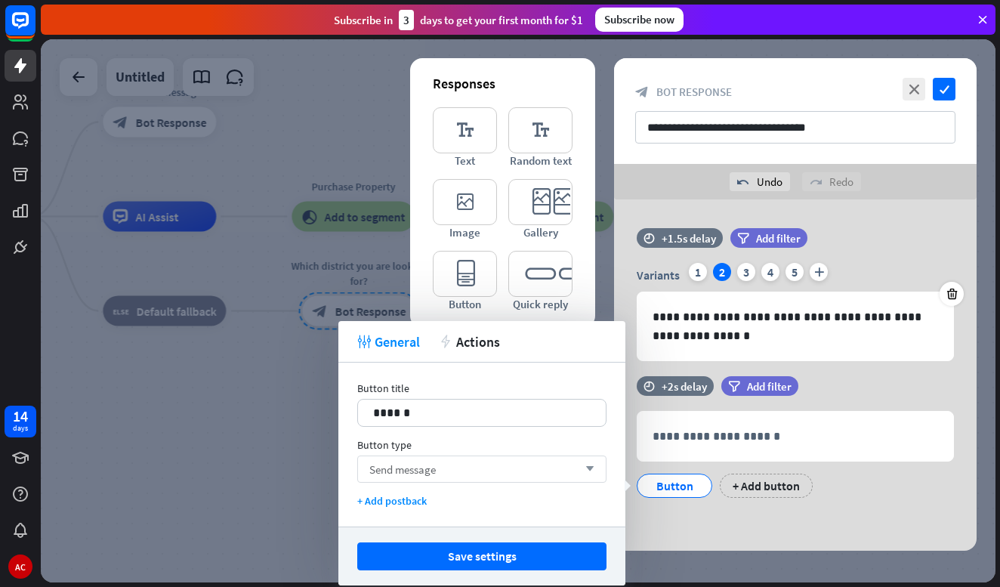
click at [468, 474] on div "Send message arrow_down" at bounding box center [481, 468] width 249 height 27
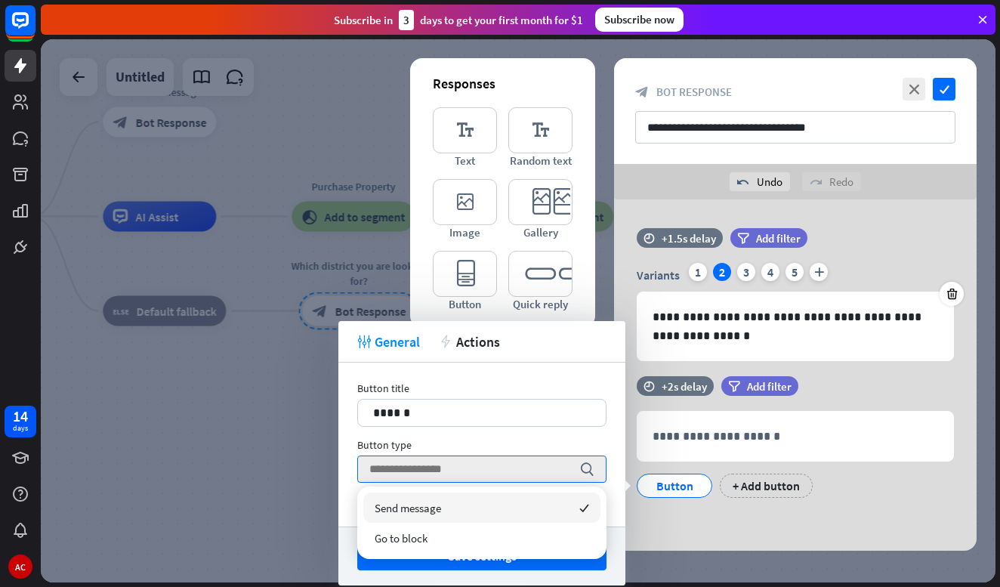
click at [445, 511] on div "Send message checked" at bounding box center [481, 507] width 237 height 30
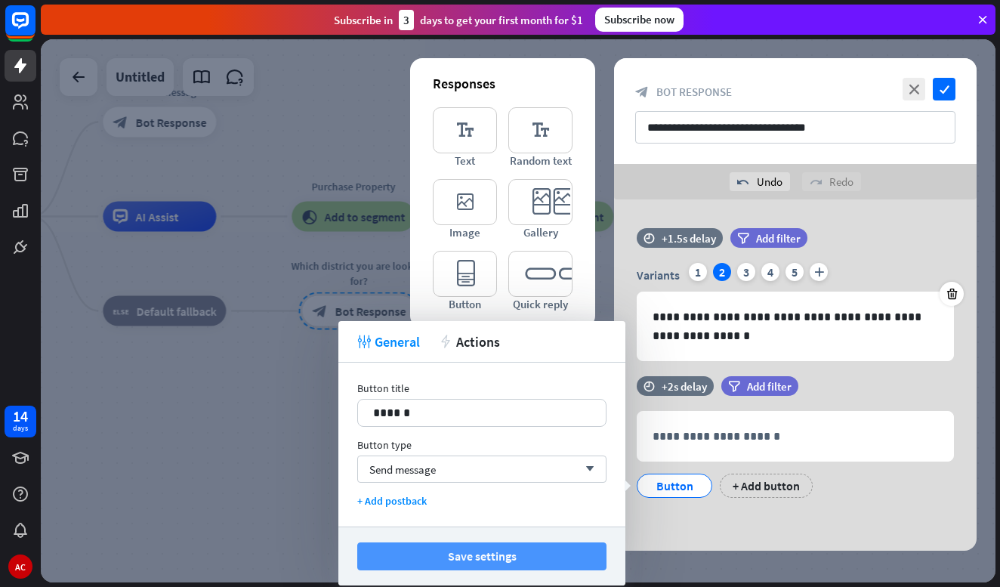
click at [494, 557] on button "Save settings" at bounding box center [481, 556] width 249 height 28
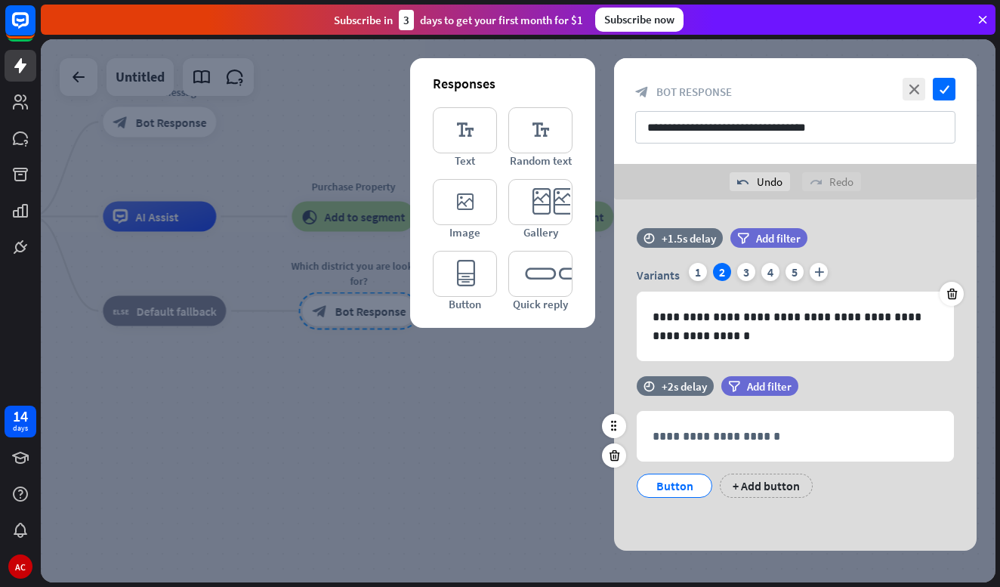
click at [665, 475] on div "Button" at bounding box center [675, 485] width 50 height 23
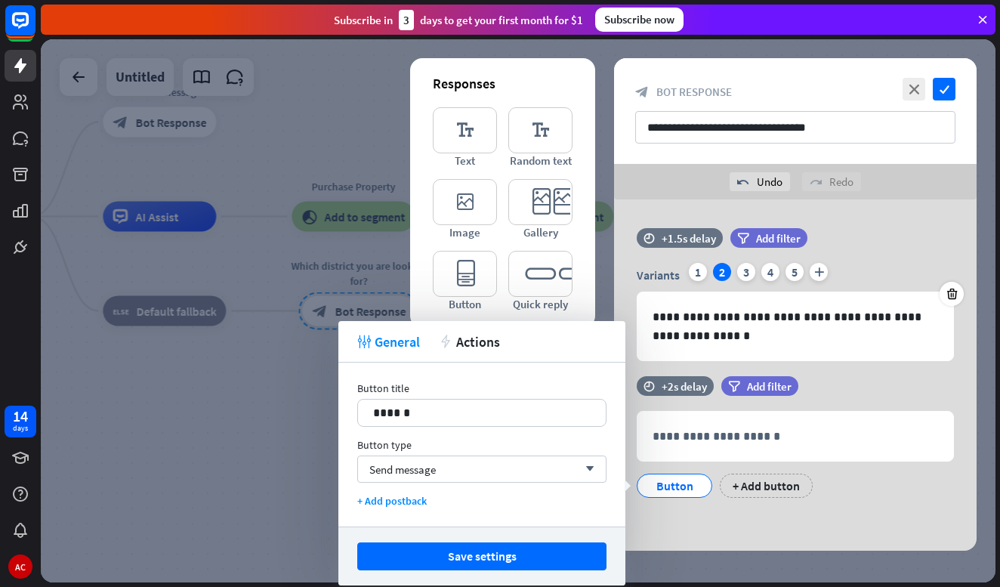
drag, startPoint x: 270, startPoint y: 384, endPoint x: 204, endPoint y: 372, distance: 67.6
click at [224, 375] on body "14 days AC close Product Help First steps Get started with ChatBot Help Center …" at bounding box center [500, 293] width 1000 height 587
drag, startPoint x: 446, startPoint y: 410, endPoint x: 339, endPoint y: 403, distance: 106.8
click at [339, 403] on div "Button title 14 ****** Button type Send message arrow_down + Add postback" at bounding box center [481, 445] width 287 height 164
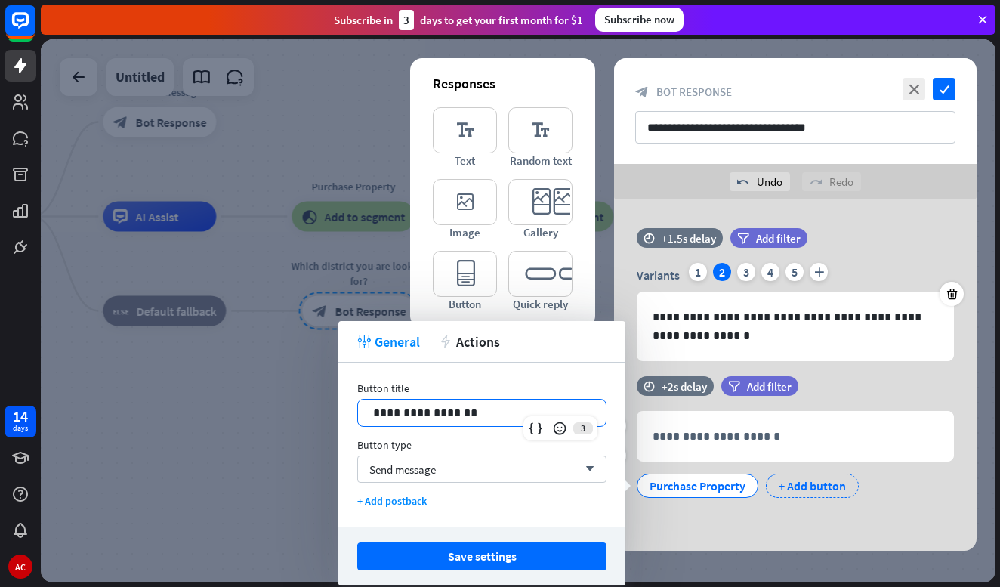
click at [811, 479] on div "+ Add button" at bounding box center [812, 486] width 93 height 24
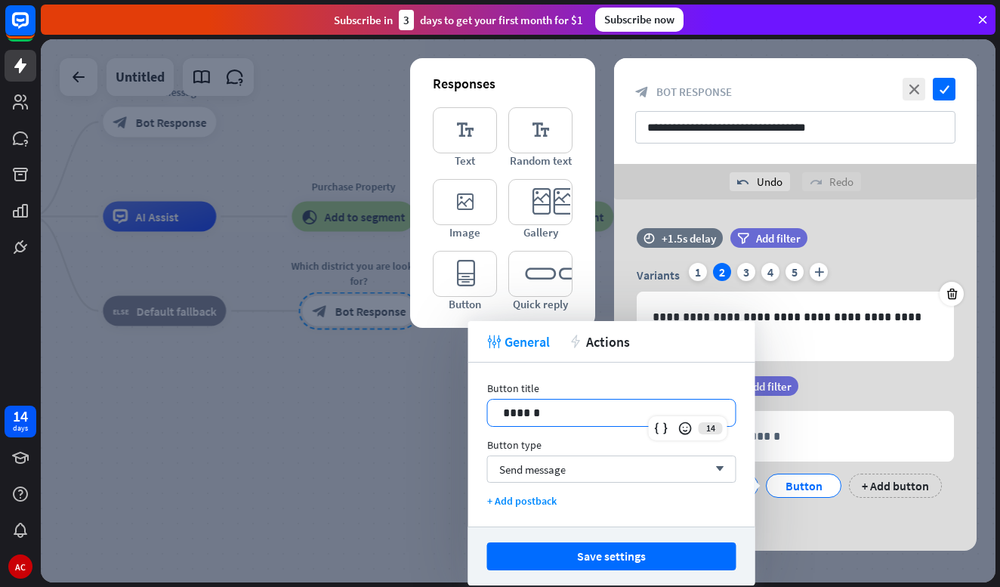
drag, startPoint x: 561, startPoint y: 406, endPoint x: 375, endPoint y: 408, distance: 186.6
click at [377, 409] on body "14 days AC close Product Help First steps Get started with ChatBot Help Center …" at bounding box center [500, 293] width 1000 height 587
drag, startPoint x: 548, startPoint y: 419, endPoint x: 447, endPoint y: 409, distance: 100.9
click at [447, 409] on body "14 days AC close Product Help First steps Get started with ChatBot Help Center …" at bounding box center [500, 293] width 1000 height 587
drag, startPoint x: 548, startPoint y: 418, endPoint x: 492, endPoint y: 411, distance: 57.1
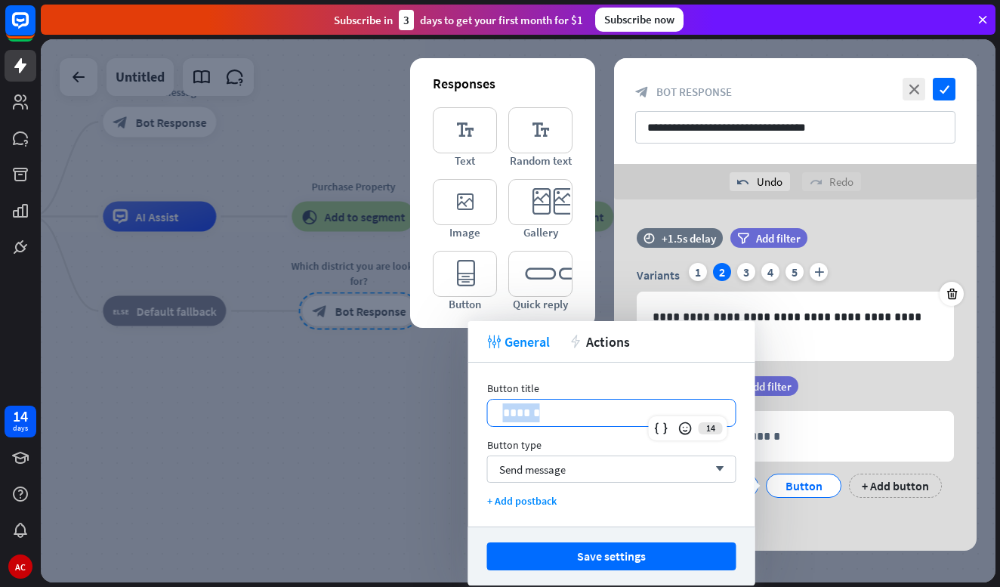
click at [492, 411] on div "******" at bounding box center [612, 413] width 248 height 26
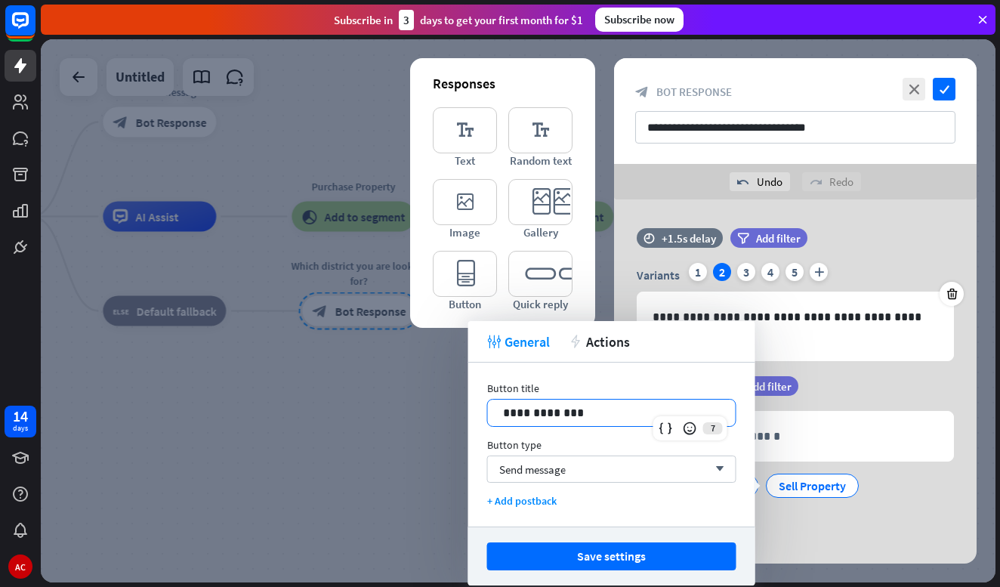
click at [885, 532] on div "**********" at bounding box center [795, 460] width 363 height 168
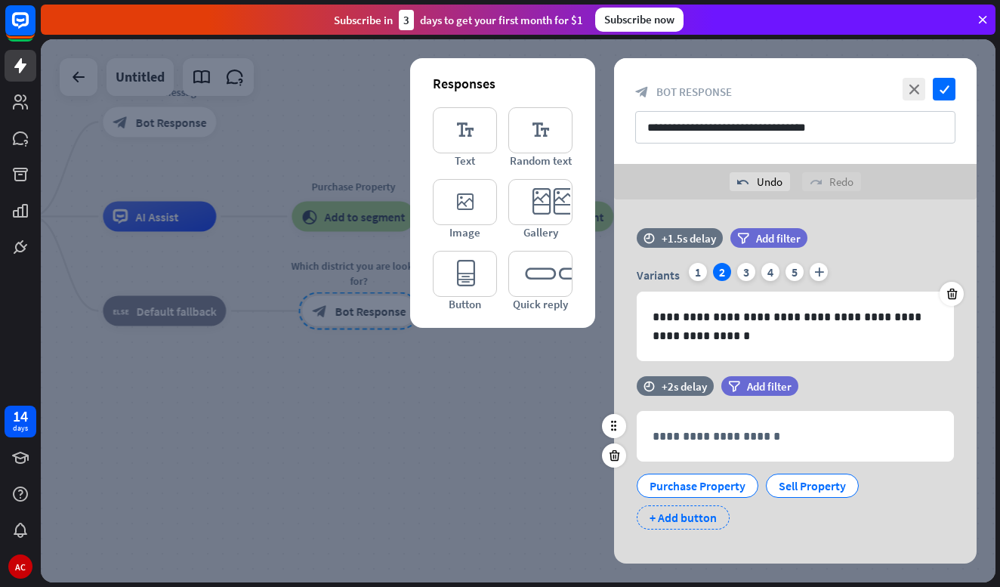
click at [668, 522] on div "+ Add button" at bounding box center [683, 517] width 93 height 24
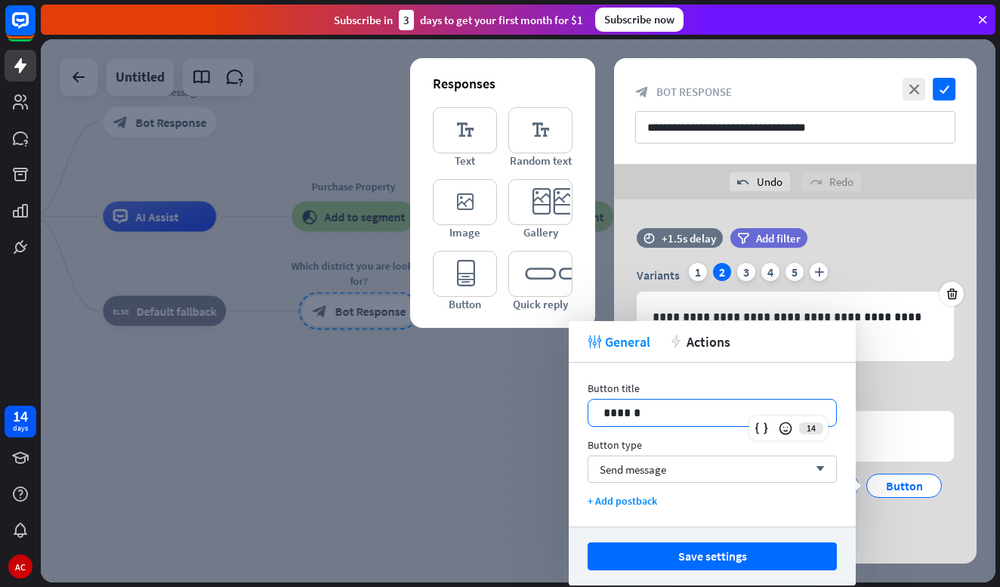
drag, startPoint x: 643, startPoint y: 413, endPoint x: 554, endPoint y: 412, distance: 89.1
click at [554, 412] on body "14 days AC close Product Help First steps Get started with ChatBot Help Center …" at bounding box center [500, 293] width 1000 height 587
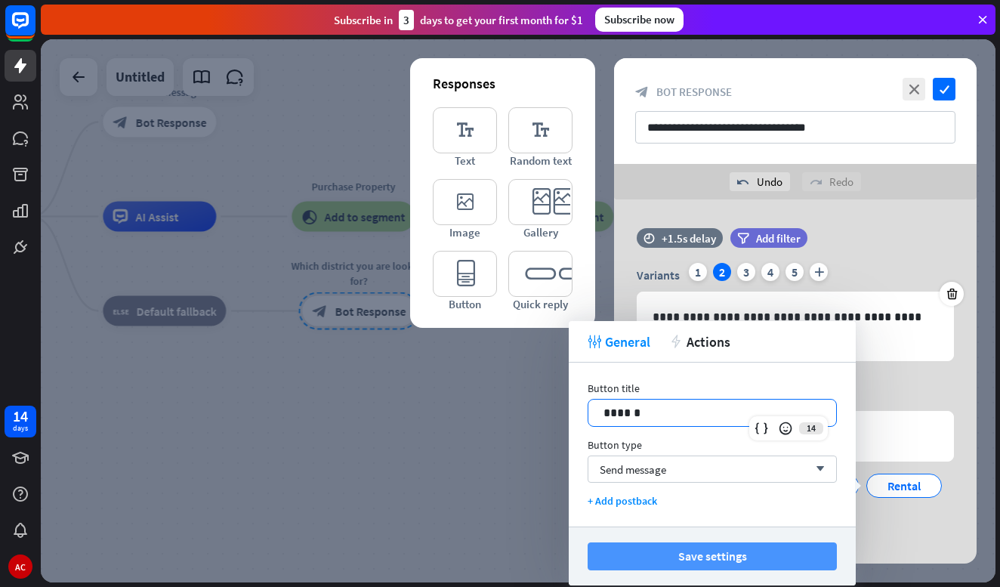
click at [779, 557] on button "Save settings" at bounding box center [712, 556] width 249 height 28
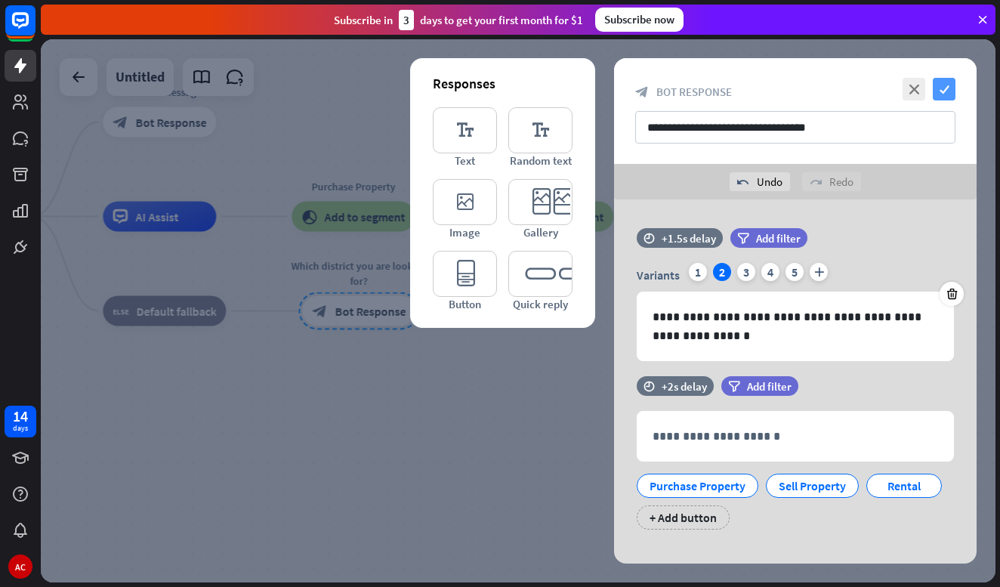
click at [946, 88] on icon "check" at bounding box center [944, 89] width 23 height 23
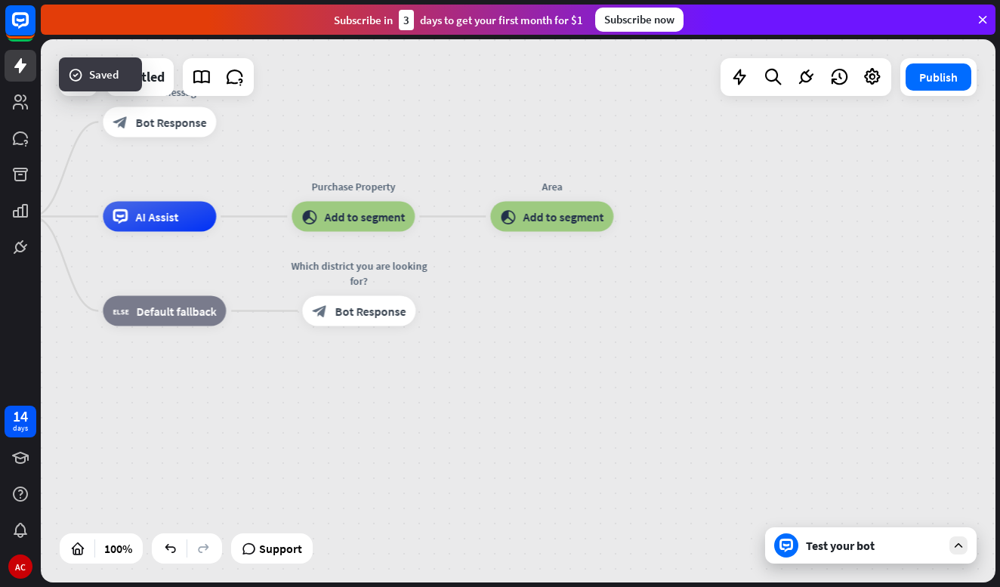
click at [854, 548] on div "Test your bot" at bounding box center [874, 545] width 136 height 15
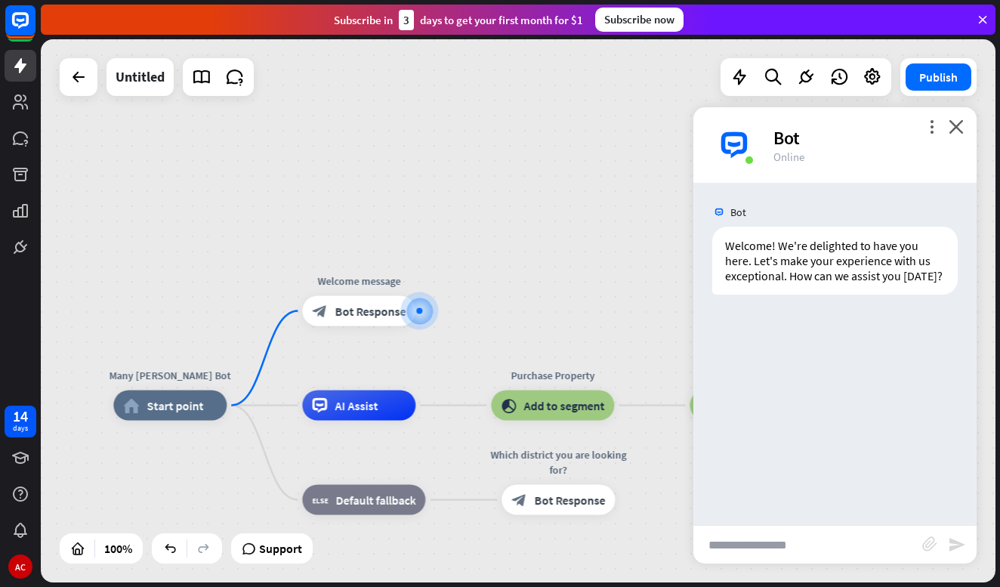
click at [803, 540] on input "text" at bounding box center [807, 545] width 229 height 38
type input "*"
type input "**********"
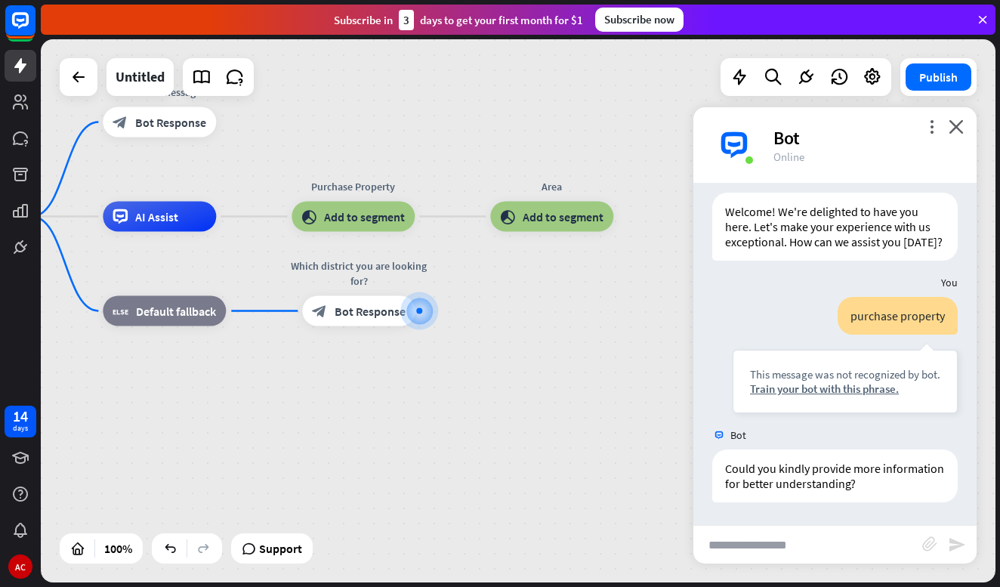
scroll to position [49, 0]
type input "*"
type input "**********"
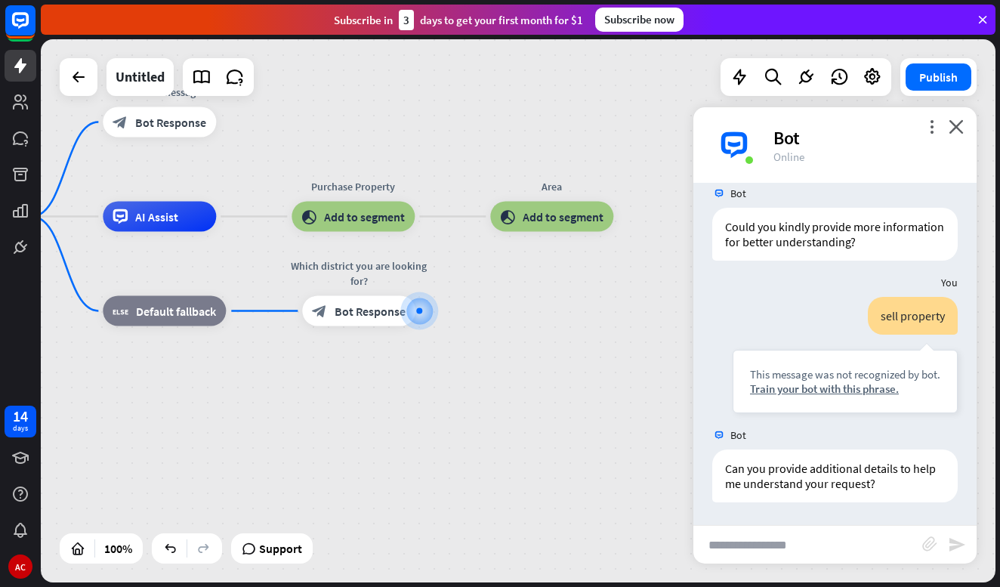
scroll to position [0, 0]
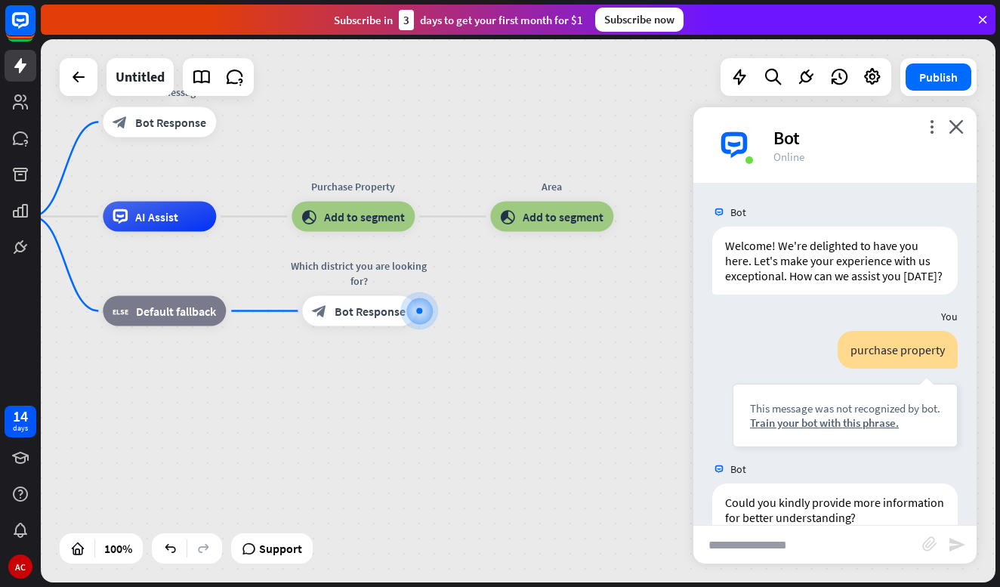
click at [788, 136] on div "Bot" at bounding box center [865, 137] width 185 height 23
click at [359, 468] on div "Many [PERSON_NAME] Bot home_2 Start point Welcome message block_bot_response Bo…" at bounding box center [391, 488] width 955 height 543
click at [437, 310] on icon "plus" at bounding box center [434, 311] width 11 height 11
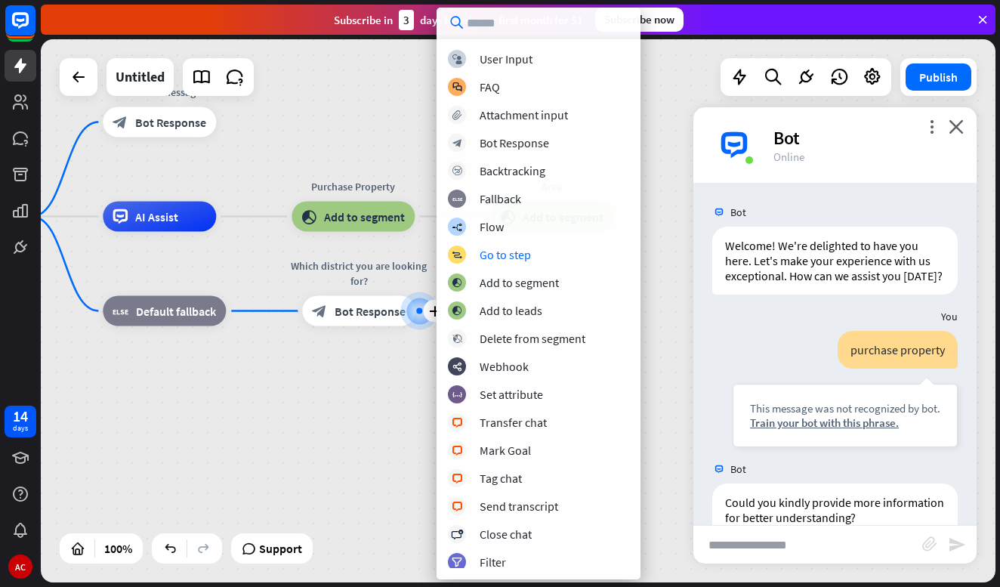
drag, startPoint x: 352, startPoint y: 502, endPoint x: 350, endPoint y: 494, distance: 8.4
click at [352, 501] on div "Many [PERSON_NAME] Bot home_2 Start point Welcome message block_bot_response Bo…" at bounding box center [391, 488] width 955 height 543
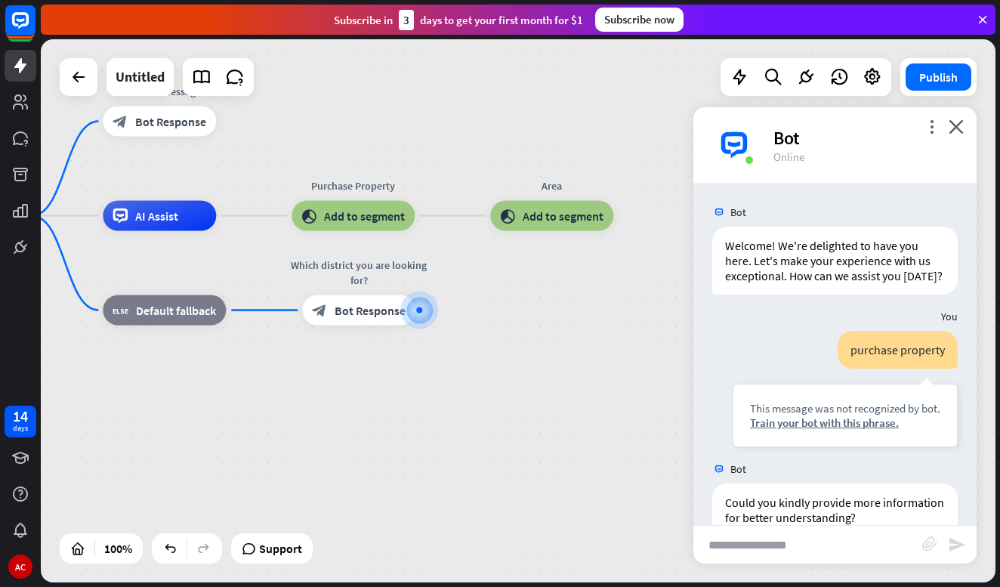
click at [526, 555] on div "Many [PERSON_NAME] Bot home_2 Start point Welcome message block_bot_response Bo…" at bounding box center [391, 487] width 955 height 543
click at [289, 546] on span "Support" at bounding box center [280, 548] width 43 height 24
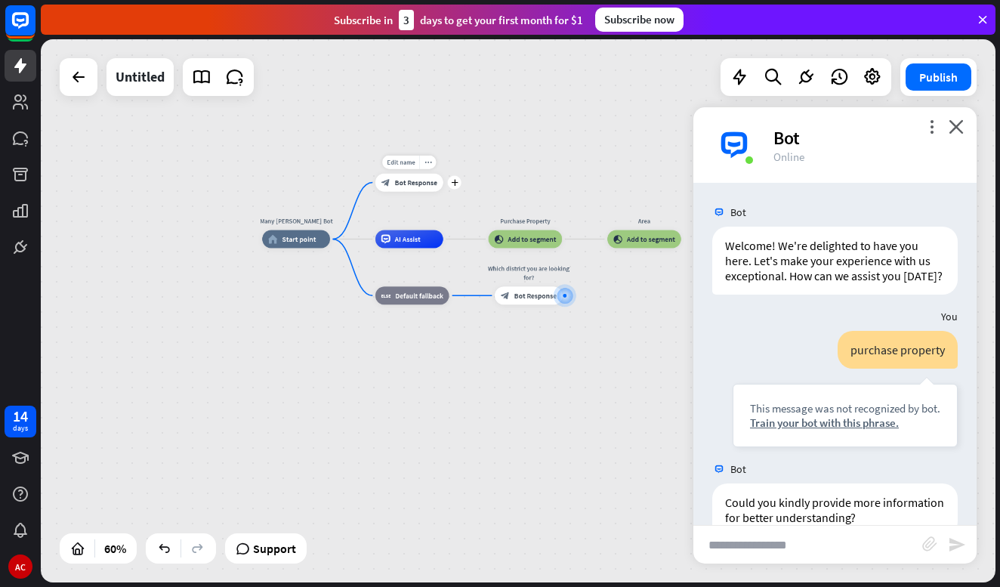
click at [417, 187] on span "Bot Response" at bounding box center [416, 182] width 42 height 9
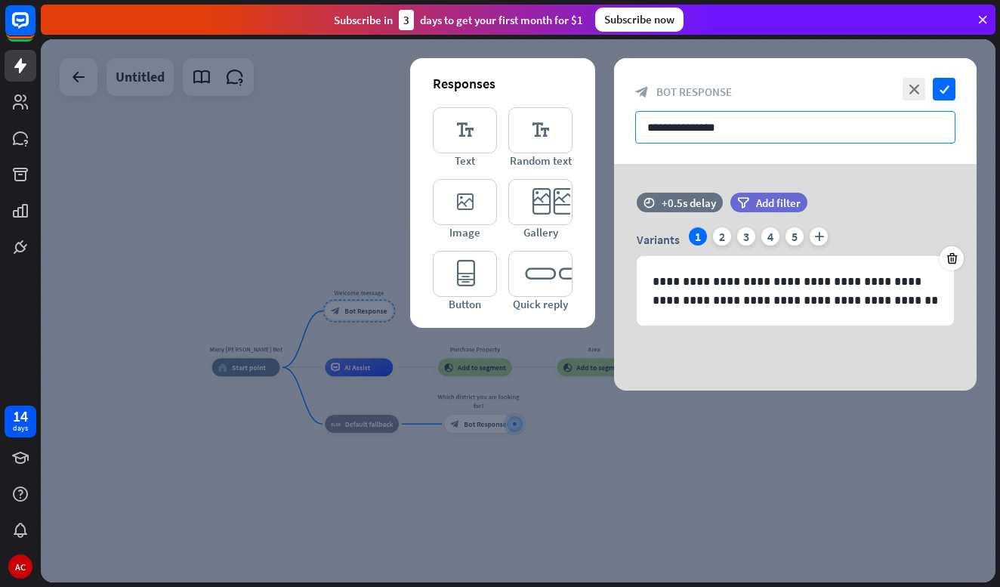
drag, startPoint x: 764, startPoint y: 121, endPoint x: 580, endPoint y: 119, distance: 183.5
click at [614, 119] on div "**********" at bounding box center [795, 224] width 363 height 332
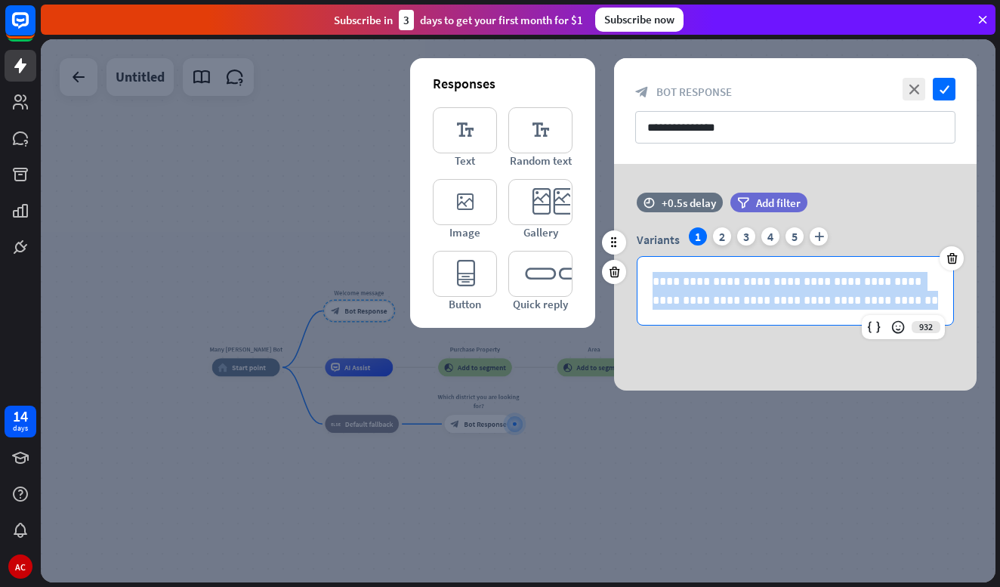
drag, startPoint x: 879, startPoint y: 303, endPoint x: 631, endPoint y: 271, distance: 250.5
click at [634, 274] on div "**********" at bounding box center [795, 276] width 363 height 98
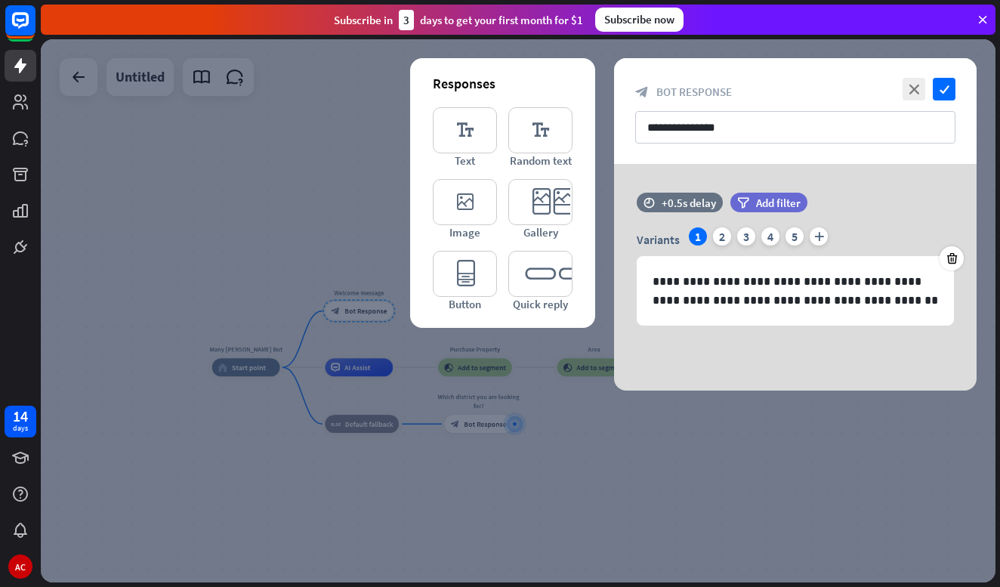
click at [808, 375] on div "**********" at bounding box center [795, 277] width 363 height 227
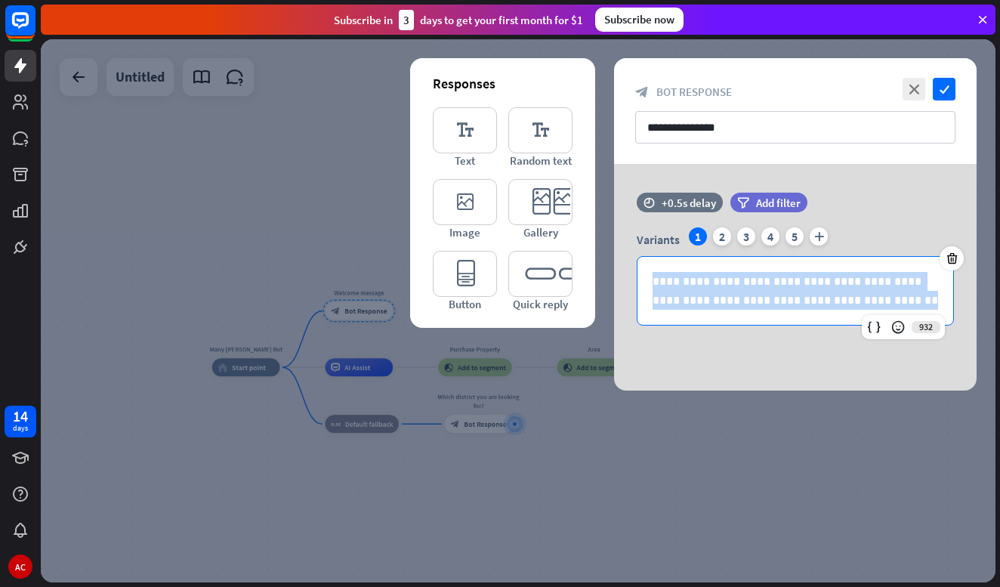
drag, startPoint x: 869, startPoint y: 304, endPoint x: 577, endPoint y: 227, distance: 302.3
click at [614, 227] on div "**********" at bounding box center [795, 277] width 363 height 227
copy p "**********"
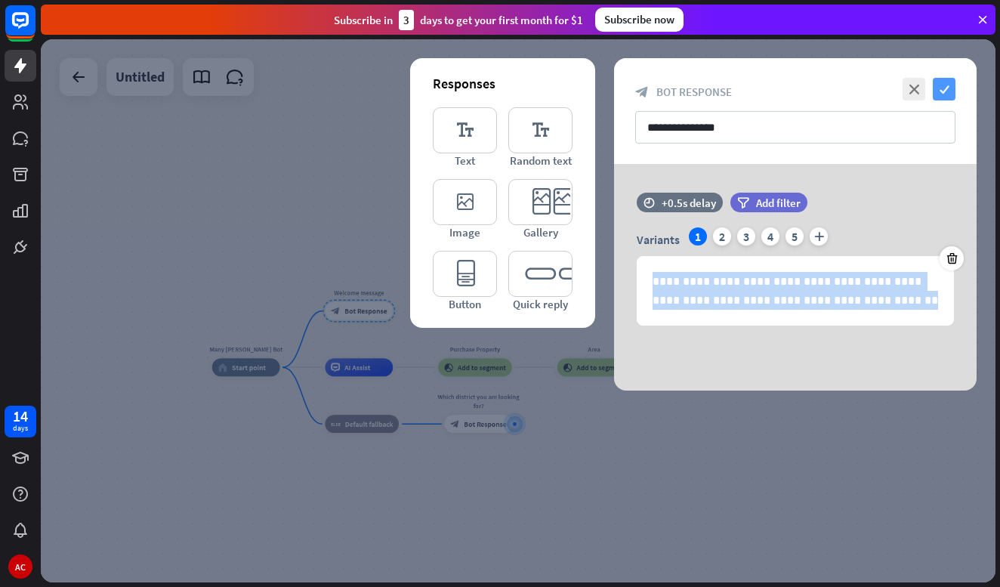
click at [949, 89] on icon "check" at bounding box center [944, 89] width 23 height 23
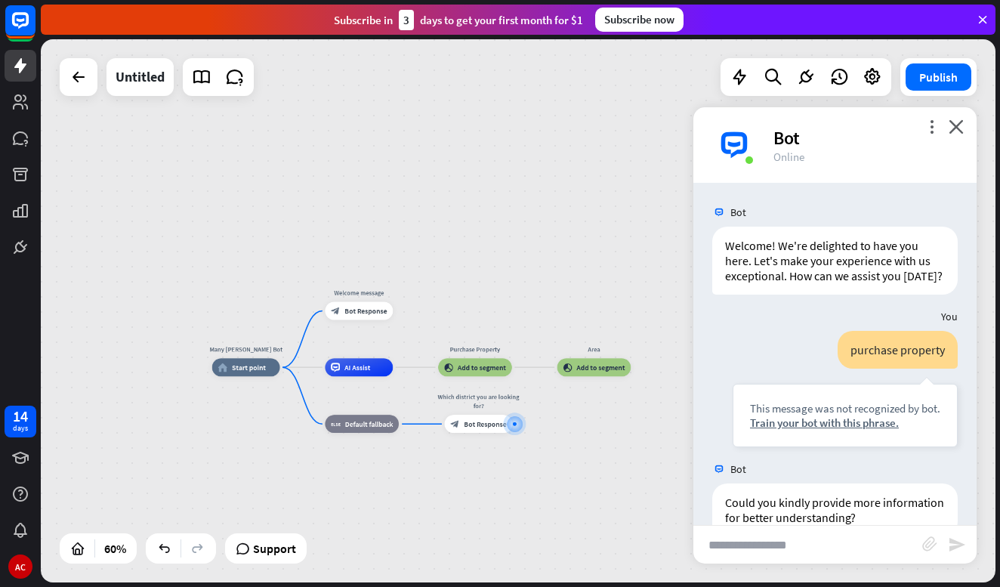
click at [785, 548] on input "text" at bounding box center [807, 545] width 229 height 38
click at [953, 130] on icon "close" at bounding box center [956, 126] width 15 height 14
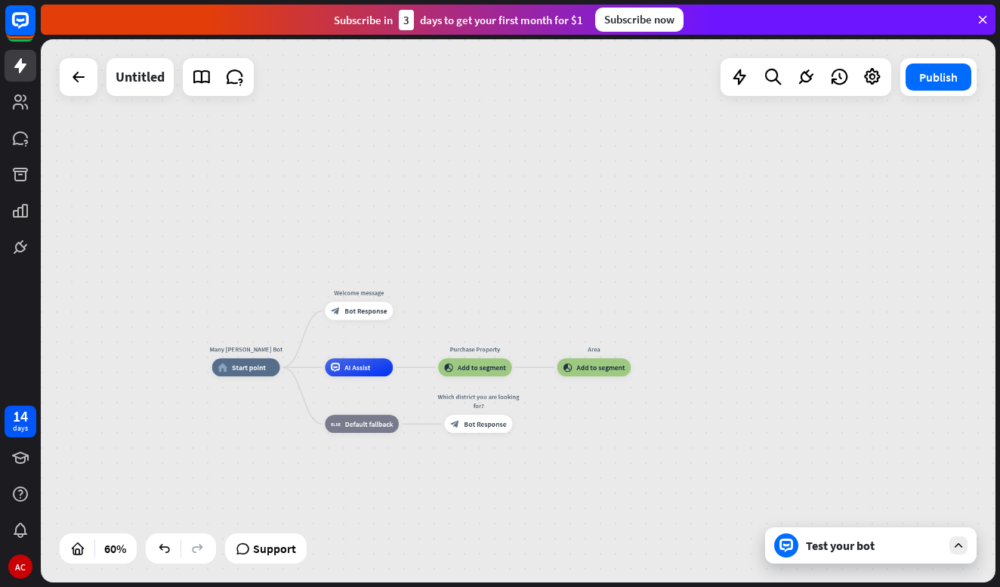
click at [870, 548] on div "Test your bot" at bounding box center [874, 545] width 136 height 15
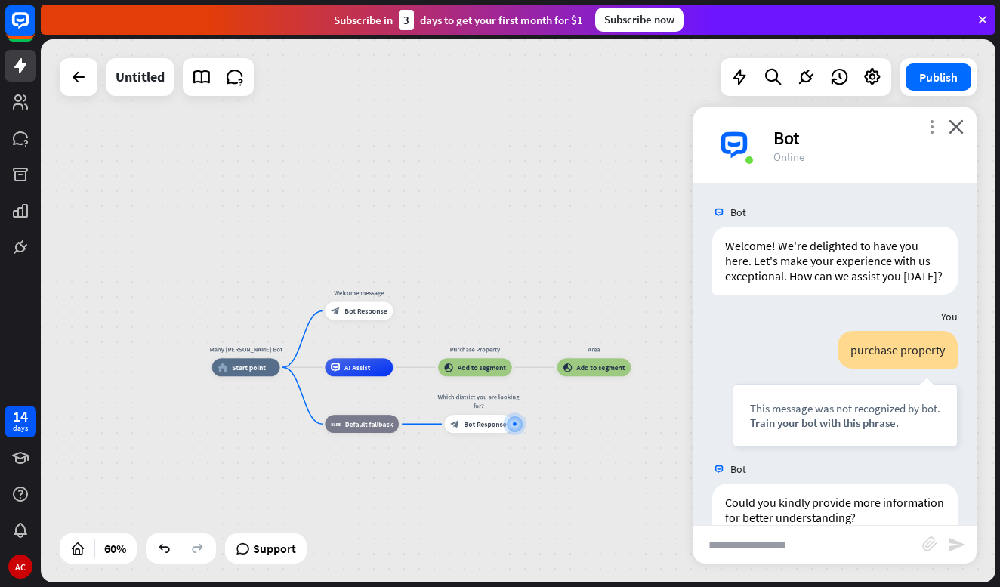
click at [934, 126] on icon "more_vert" at bounding box center [931, 126] width 14 height 14
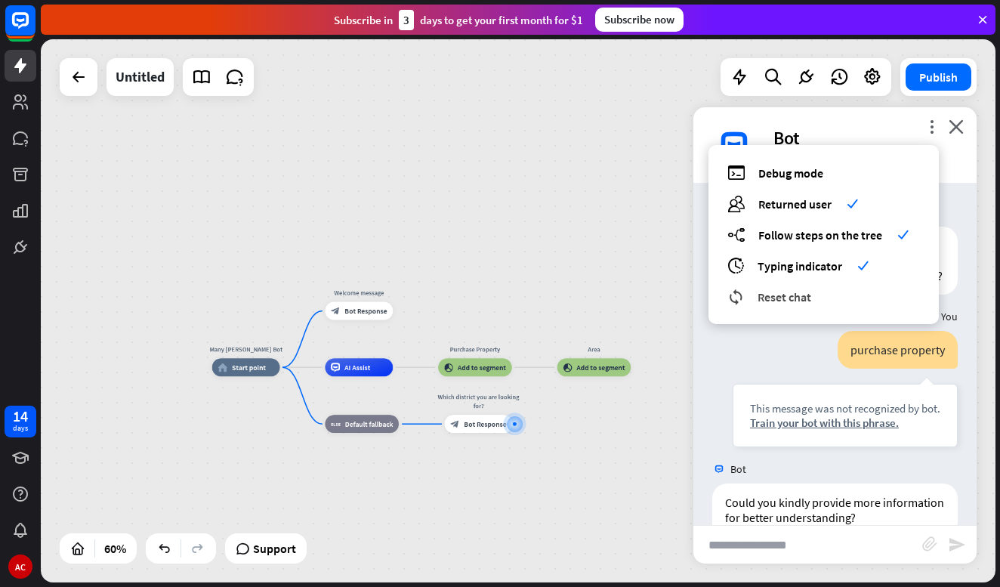
click at [792, 298] on span "Reset chat" at bounding box center [785, 296] width 54 height 15
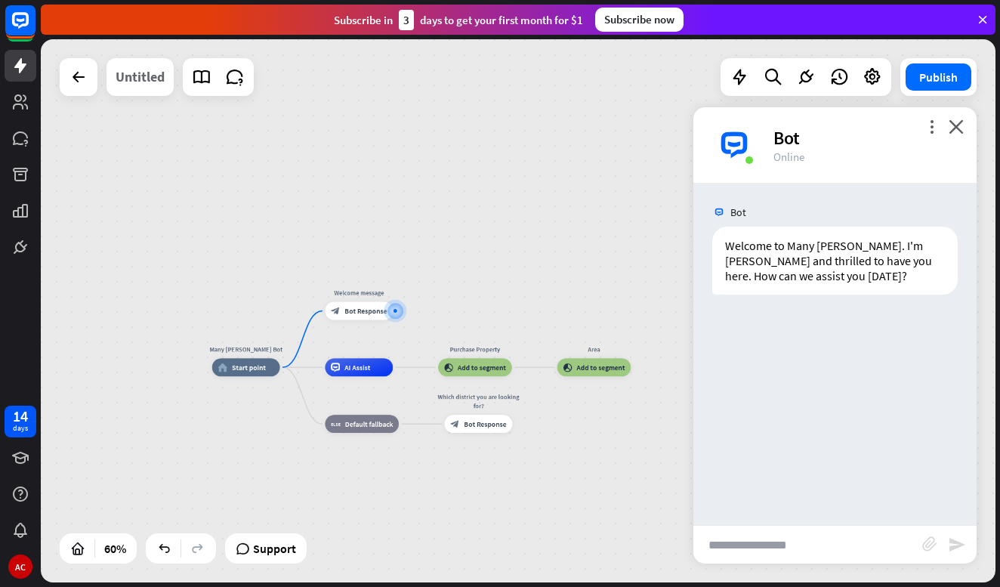
click at [141, 78] on div "Untitled" at bounding box center [140, 77] width 49 height 38
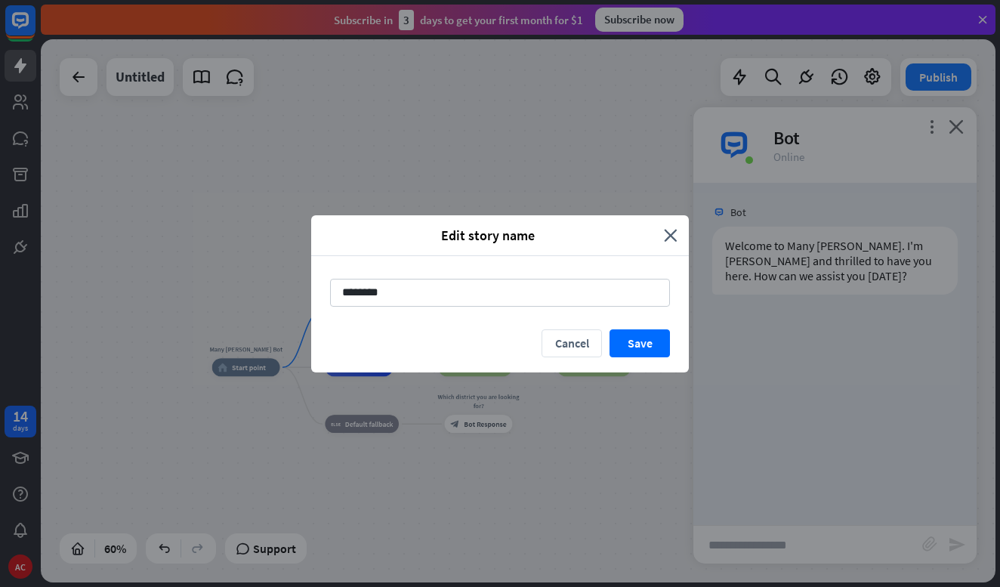
drag, startPoint x: 410, startPoint y: 307, endPoint x: 307, endPoint y: 269, distance: 109.7
click at [295, 267] on div "Edit story name close ******** Cancel Save" at bounding box center [500, 293] width 1000 height 587
click at [452, 308] on div "********" at bounding box center [500, 292] width 378 height 73
drag, startPoint x: 428, startPoint y: 294, endPoint x: 248, endPoint y: 271, distance: 181.2
click at [264, 276] on div "Edit story name close ******** Cancel Save" at bounding box center [500, 293] width 1000 height 587
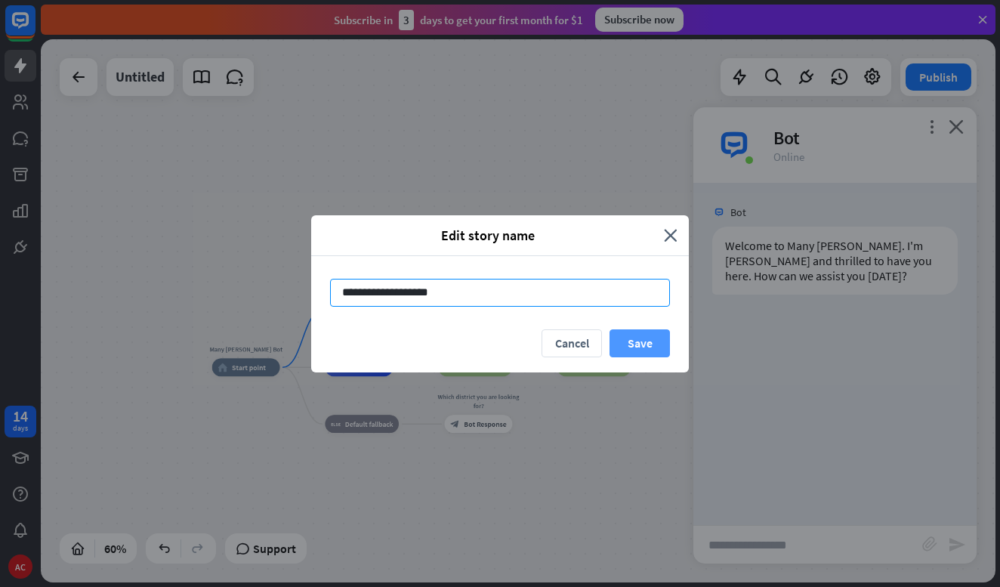
type input "**********"
click at [643, 347] on button "Save" at bounding box center [639, 343] width 60 height 28
